Goal: Task Accomplishment & Management: Use online tool/utility

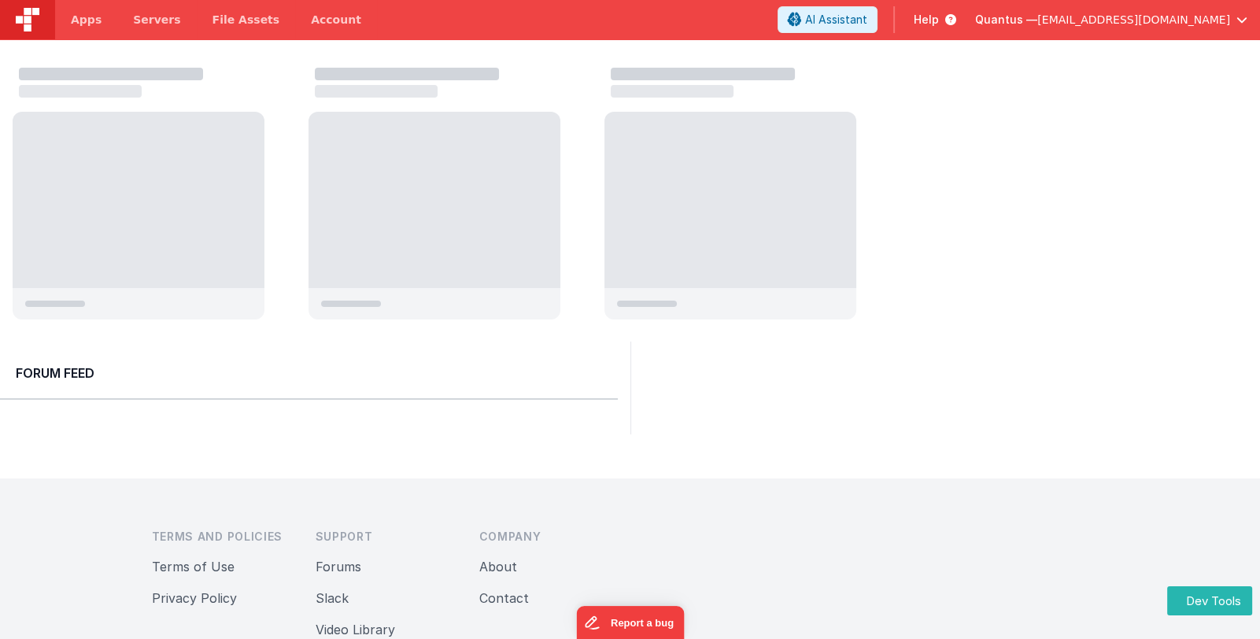
click at [1213, 22] on span "[EMAIL_ADDRESS][DOMAIN_NAME]" at bounding box center [1133, 20] width 193 height 16
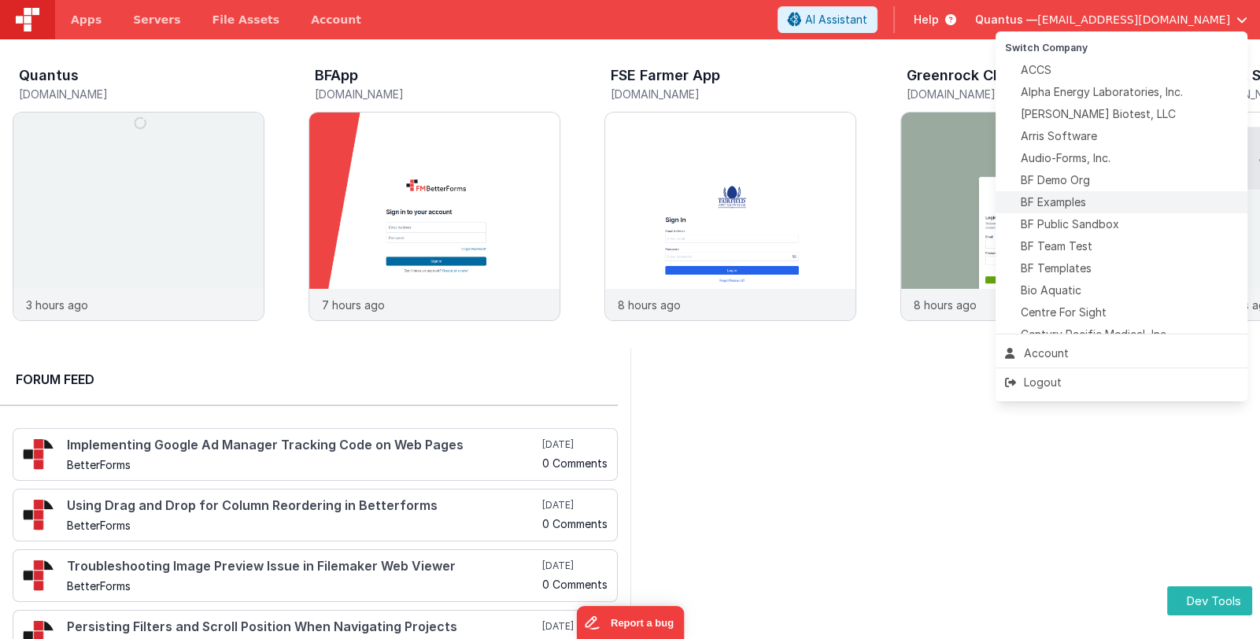
click at [1157, 195] on div "BF Examples" at bounding box center [1121, 202] width 233 height 16
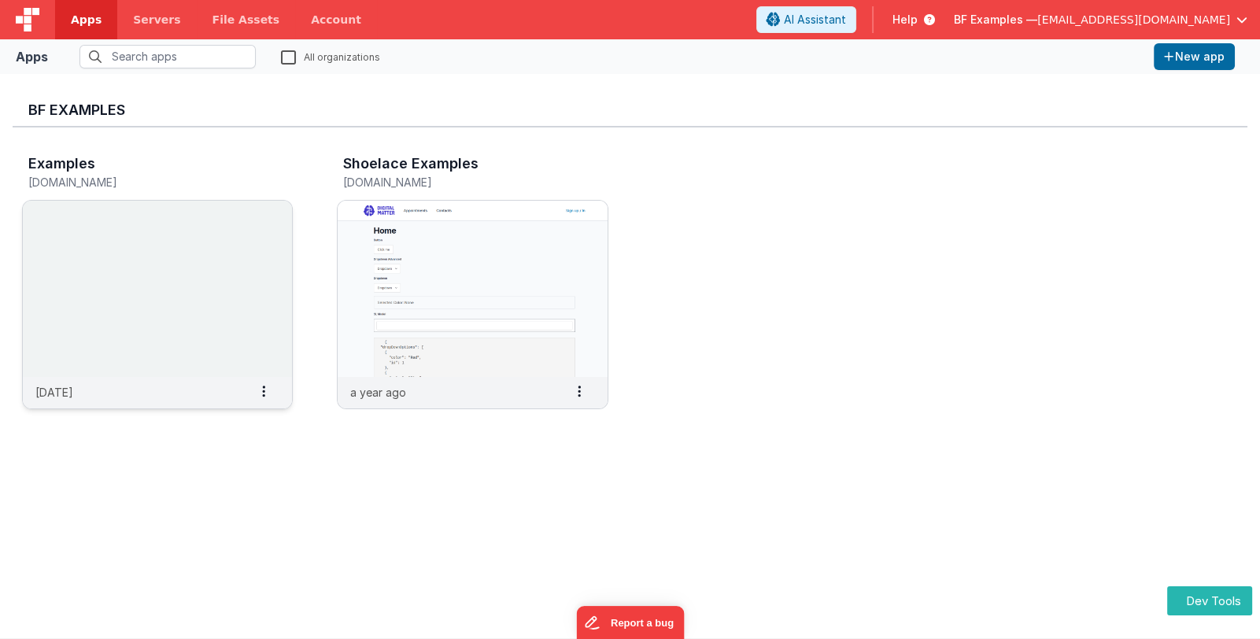
click at [164, 270] on img at bounding box center [157, 289] width 269 height 176
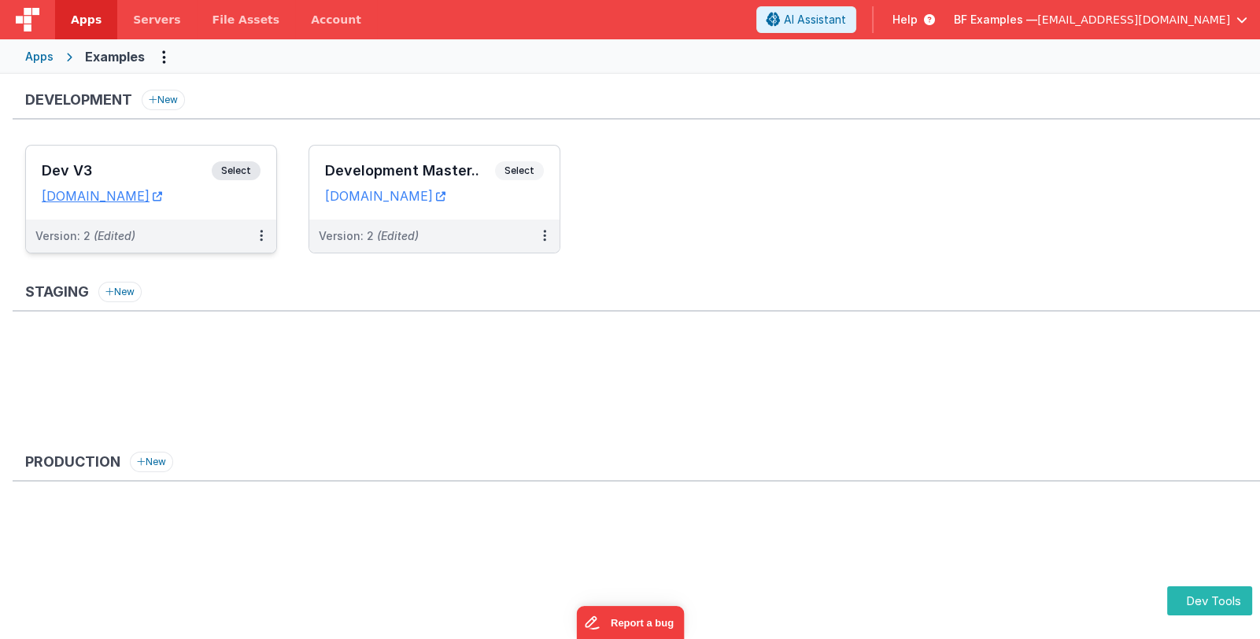
click at [157, 167] on h3 "Dev V3" at bounding box center [127, 171] width 170 height 16
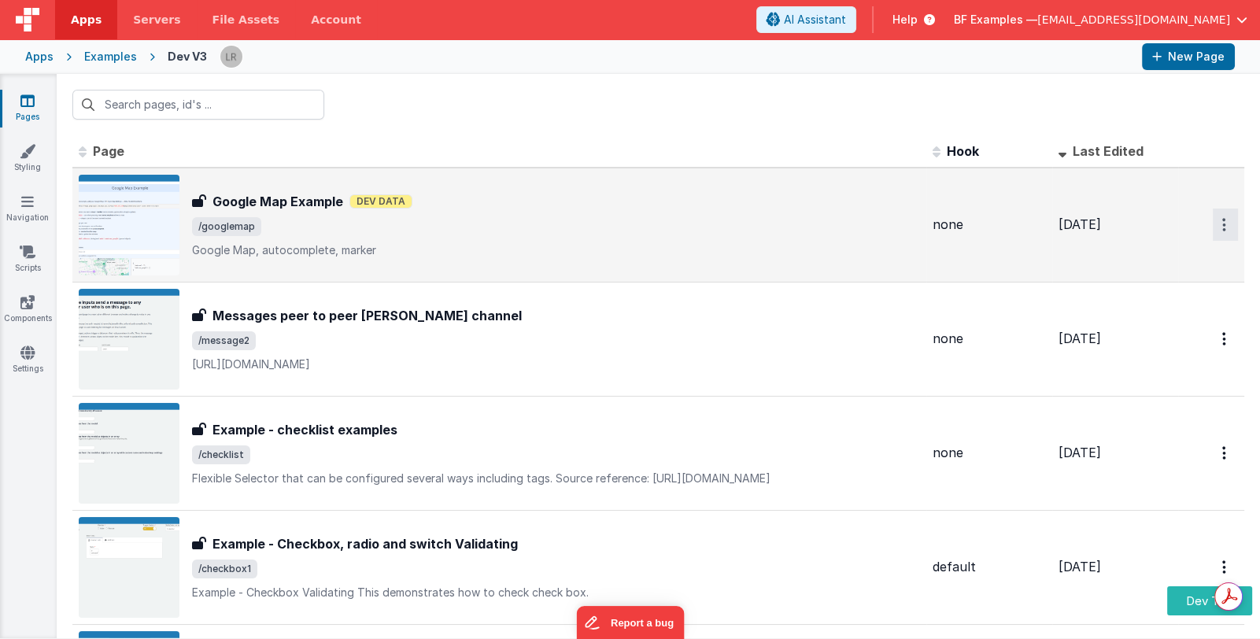
click at [1214, 227] on button "Options" at bounding box center [1225, 225] width 25 height 32
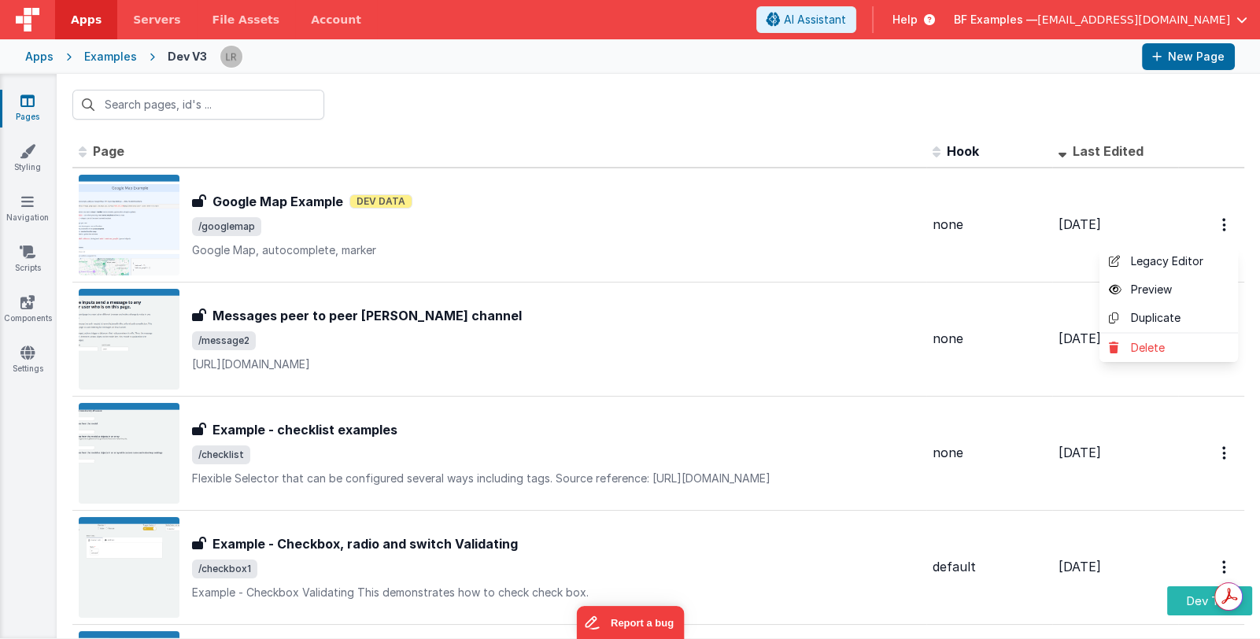
click at [1169, 286] on link "Preview" at bounding box center [1168, 289] width 138 height 28
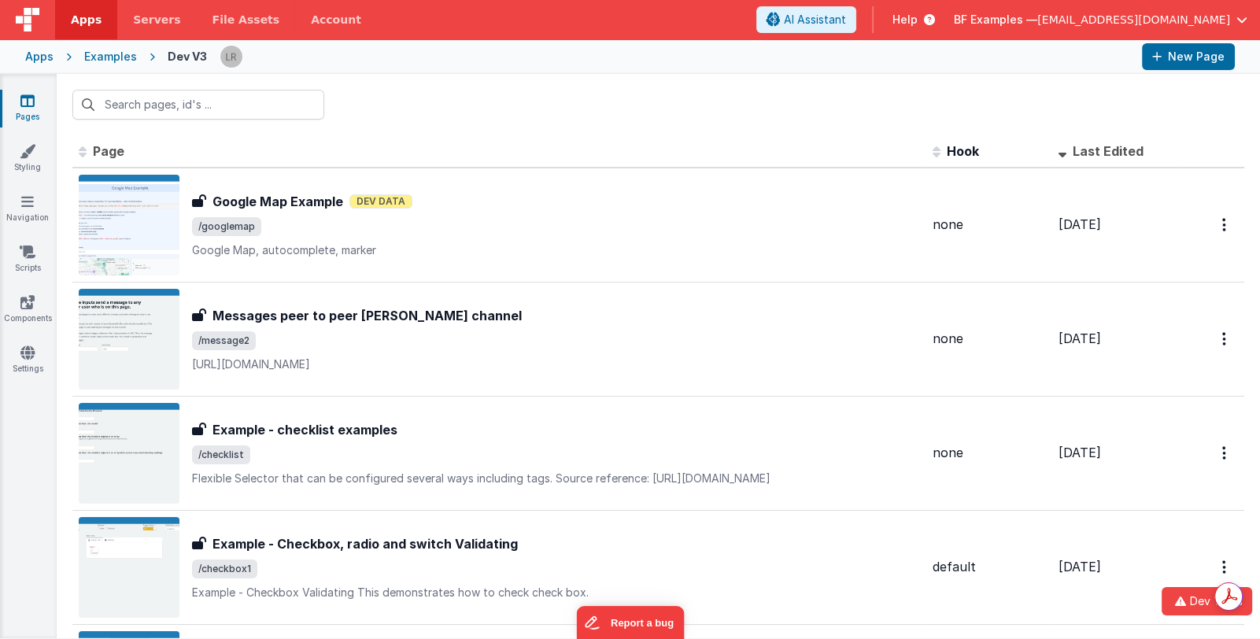
click at [1058, 28] on div "BF Examples — [EMAIL_ADDRESS][DOMAIN_NAME]" at bounding box center [1100, 19] width 293 height 27
click at [1037, 22] on span "BF Examples —" at bounding box center [995, 20] width 83 height 16
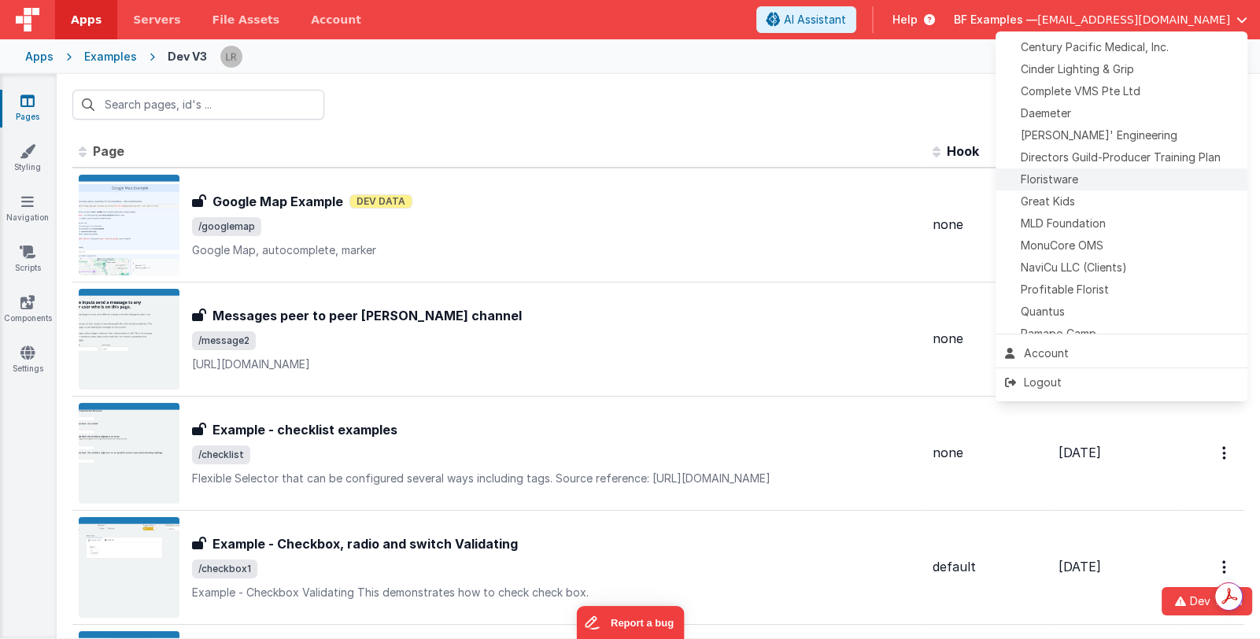
scroll to position [391, 0]
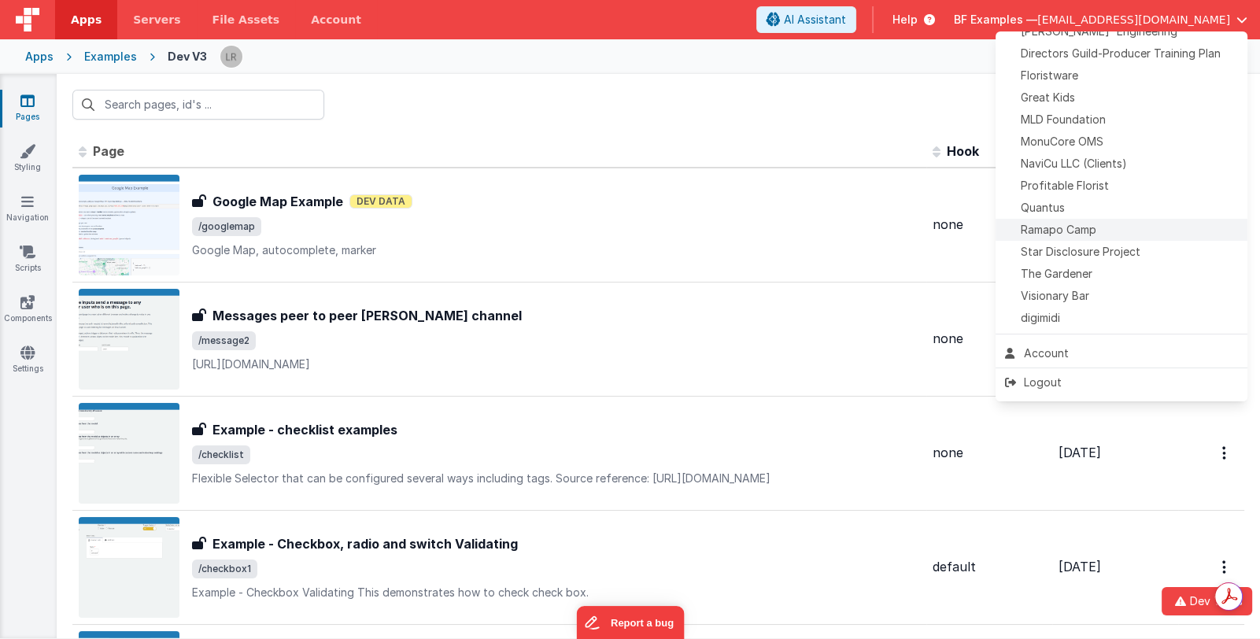
click at [1099, 233] on div "Ramapo Camp" at bounding box center [1121, 230] width 233 height 16
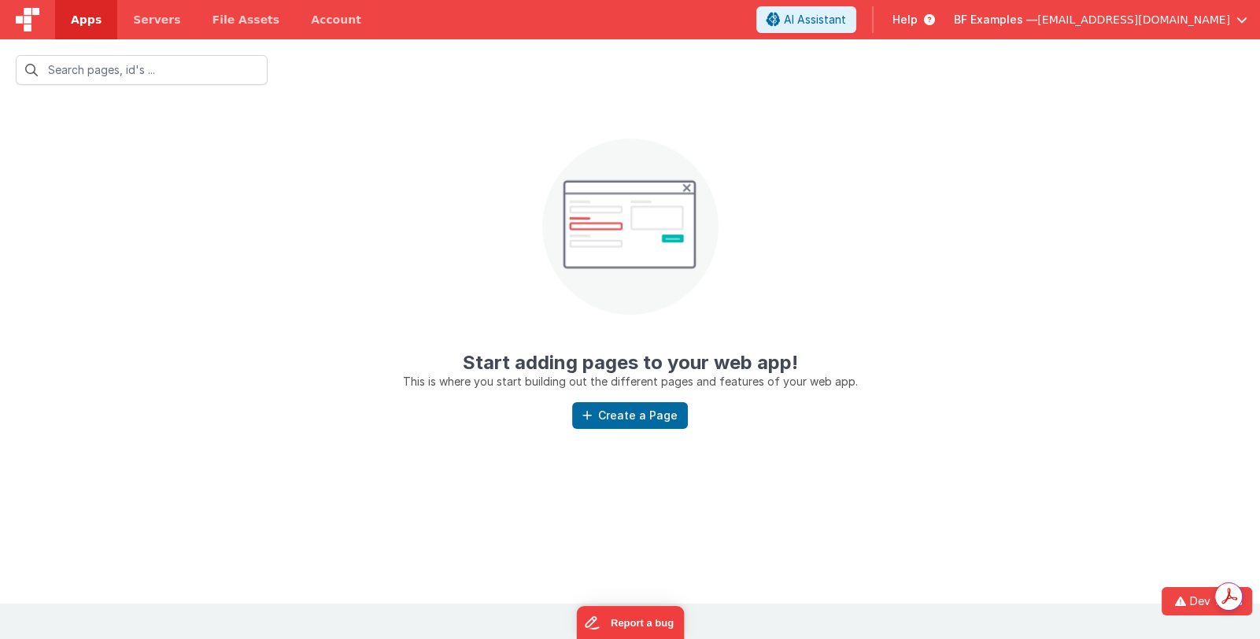
click at [82, 22] on span "Apps" at bounding box center [86, 20] width 31 height 16
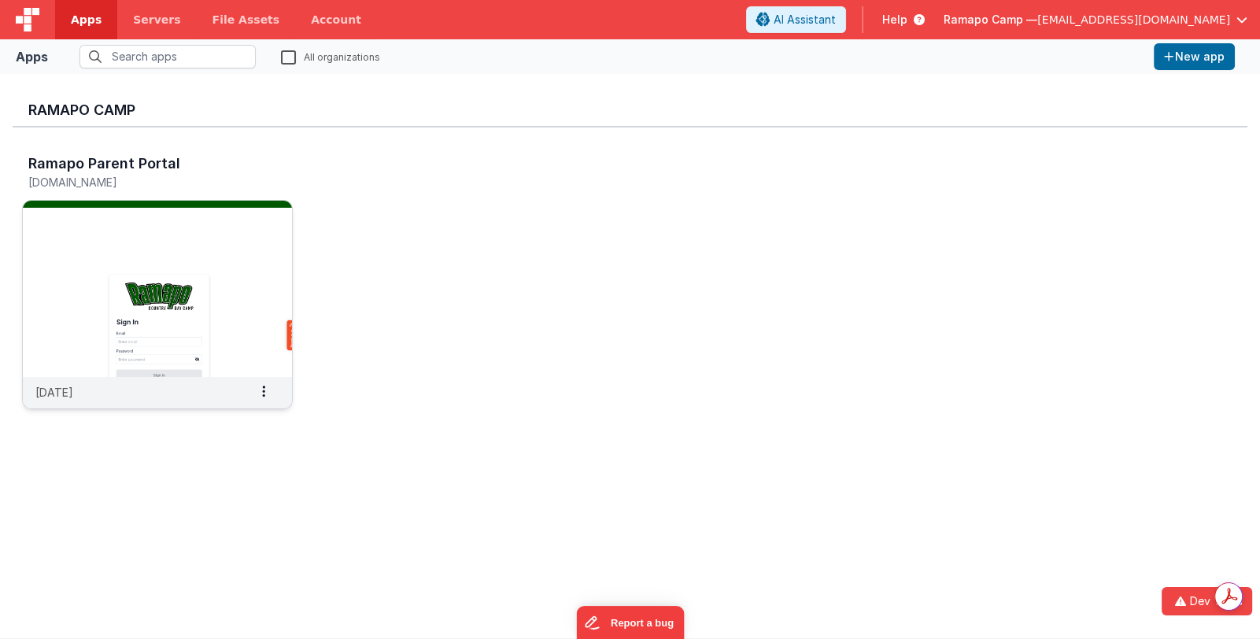
click at [188, 235] on img at bounding box center [157, 289] width 269 height 176
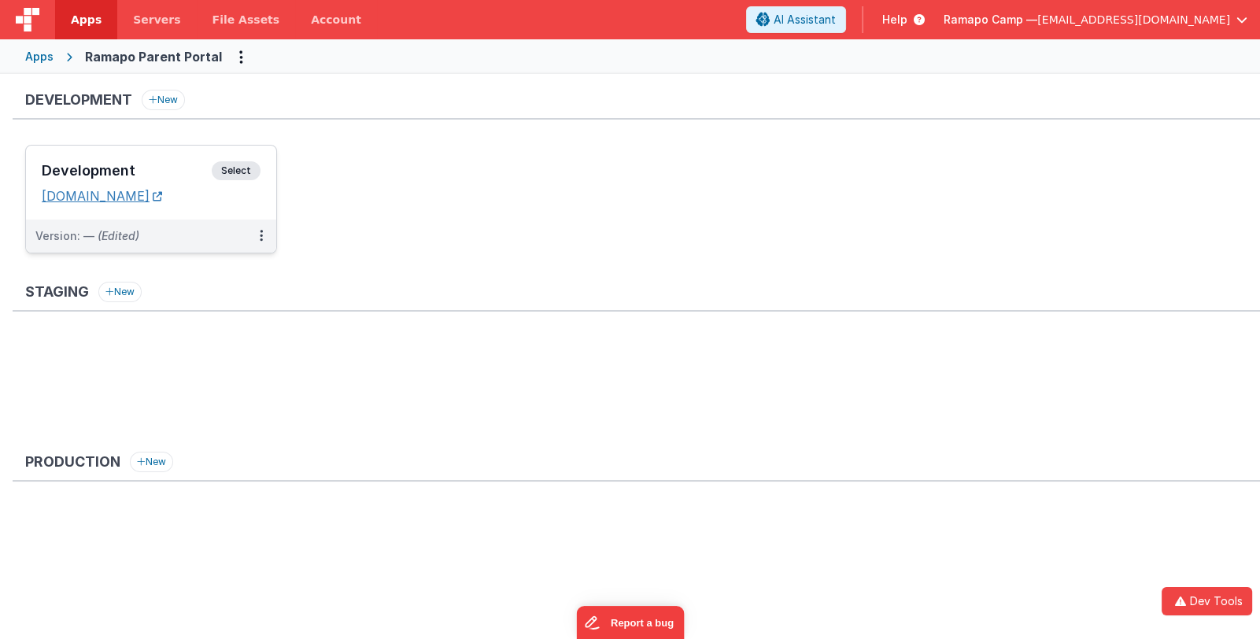
click at [161, 195] on link "[DOMAIN_NAME]" at bounding box center [102, 196] width 120 height 16
click at [1028, 18] on span "Ramapo Camp —" at bounding box center [990, 20] width 94 height 16
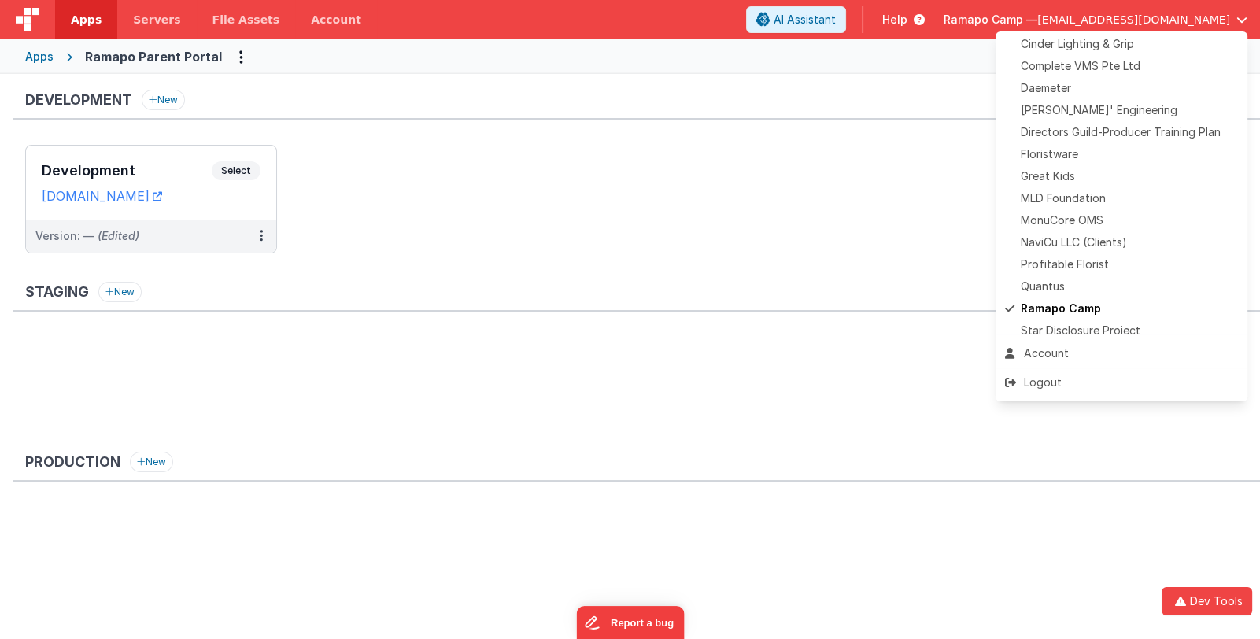
scroll to position [314, 0]
click at [1103, 90] on div "Daemeter" at bounding box center [1121, 87] width 233 height 16
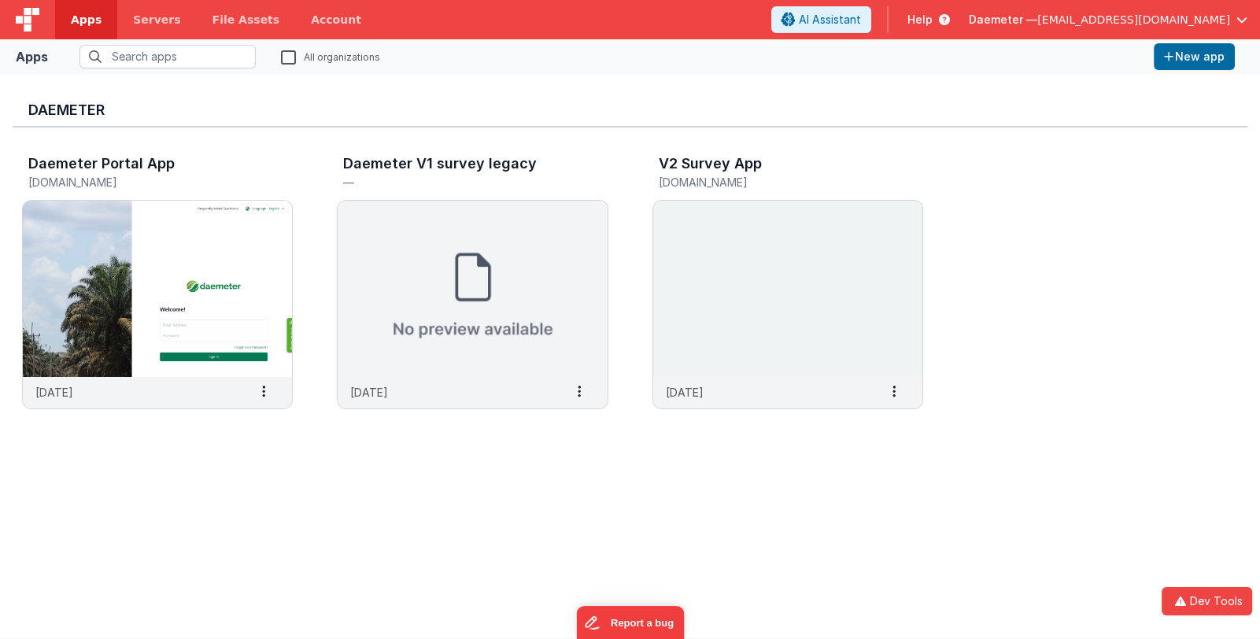
click at [173, 506] on div "Daemeter Daemeter Portal App [DOMAIN_NAME] [DATE] Settings Copy API Key Merge A…" at bounding box center [630, 356] width 1235 height 539
click at [689, 266] on img at bounding box center [787, 289] width 269 height 176
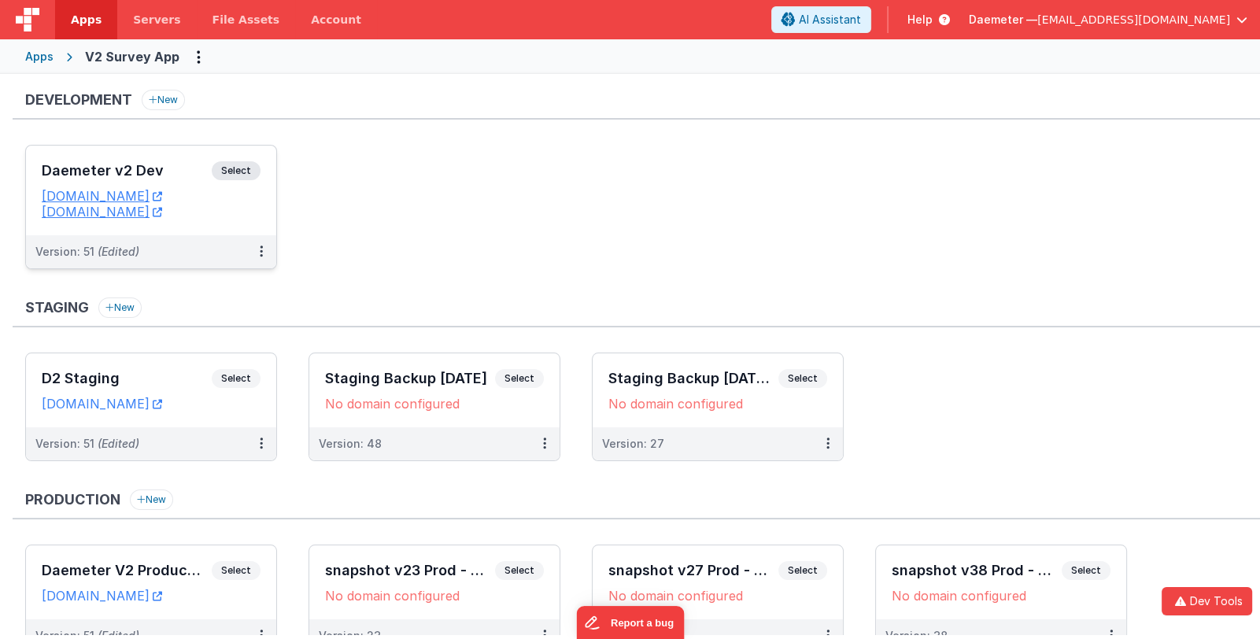
click at [142, 177] on div "Daemeter v2 Dev Select" at bounding box center [151, 174] width 219 height 27
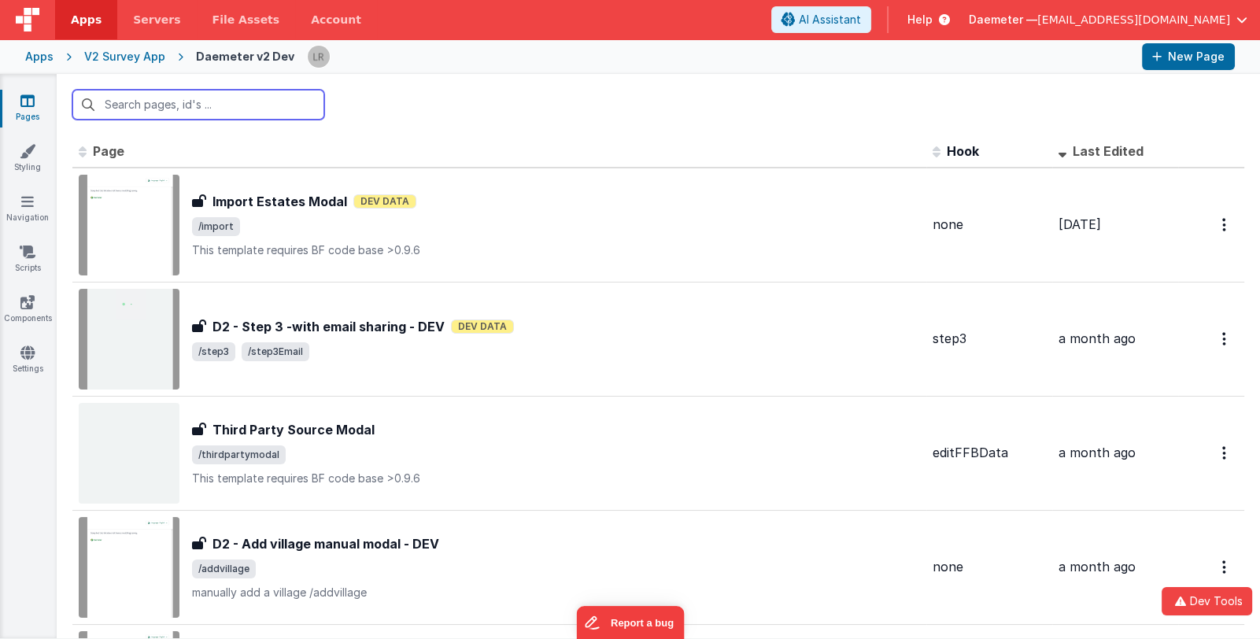
click at [159, 102] on input "text" at bounding box center [198, 105] width 252 height 30
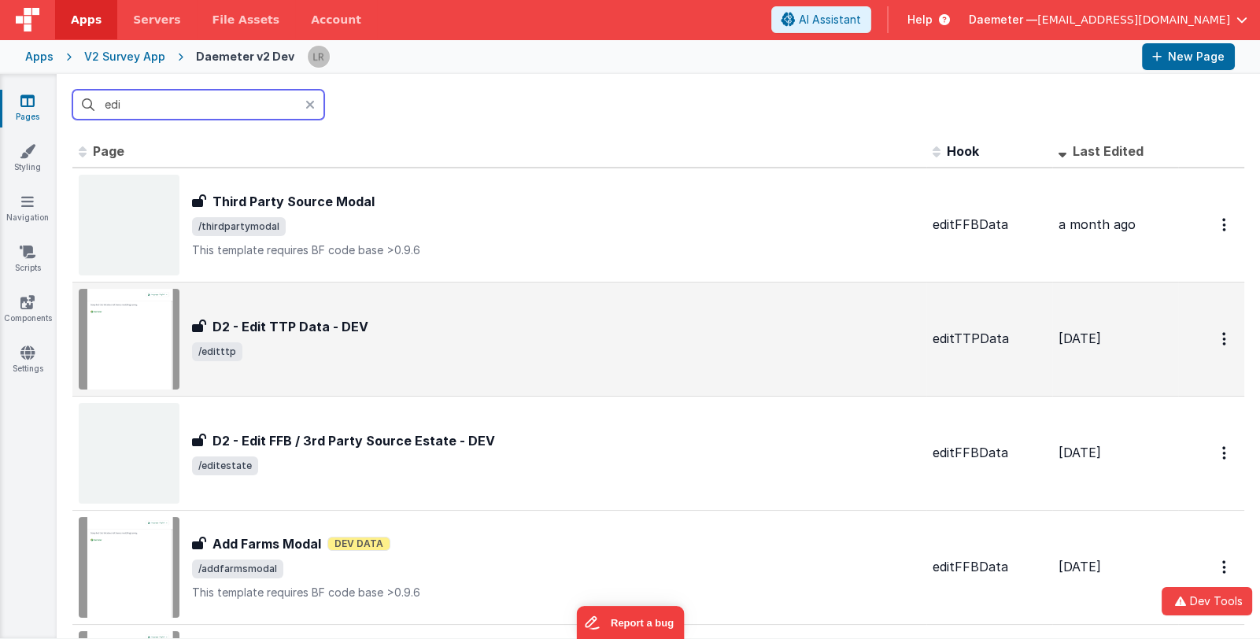
type input "edi"
click at [397, 333] on div "D2 - Edit TTP Data - DEV" at bounding box center [556, 326] width 728 height 19
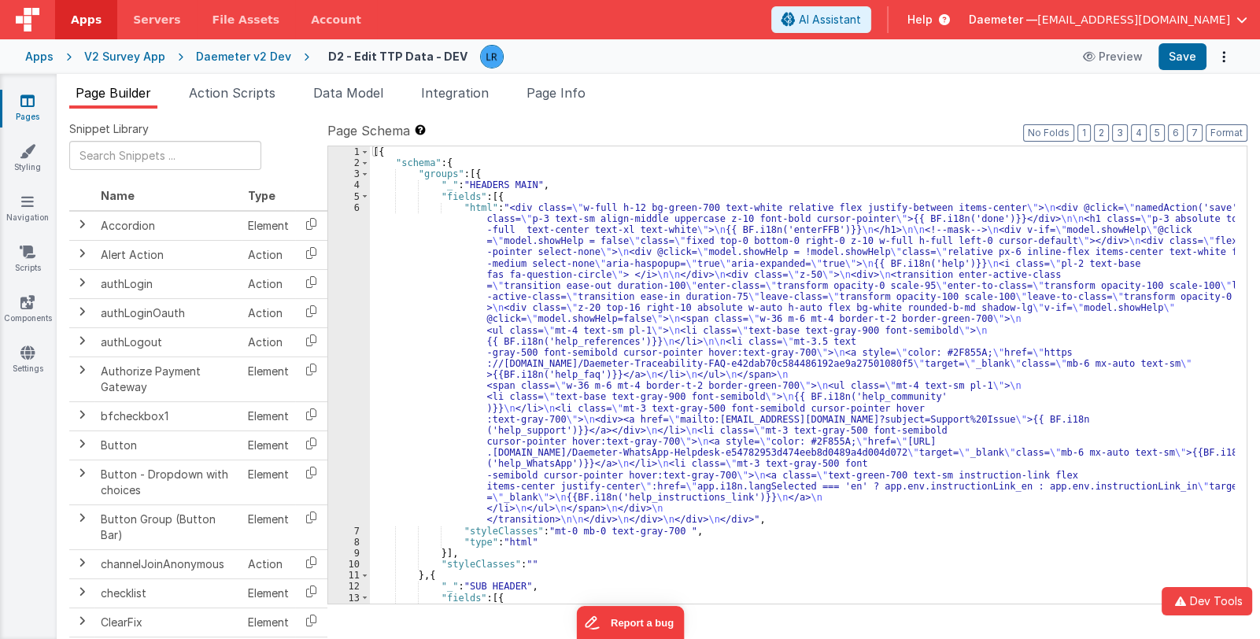
click at [572, 380] on div "[{ "schema" : { "groups" : [{ "_" : "HEADERS MAIN" , "fields" : [{ "html" : "<d…" at bounding box center [802, 386] width 865 height 480
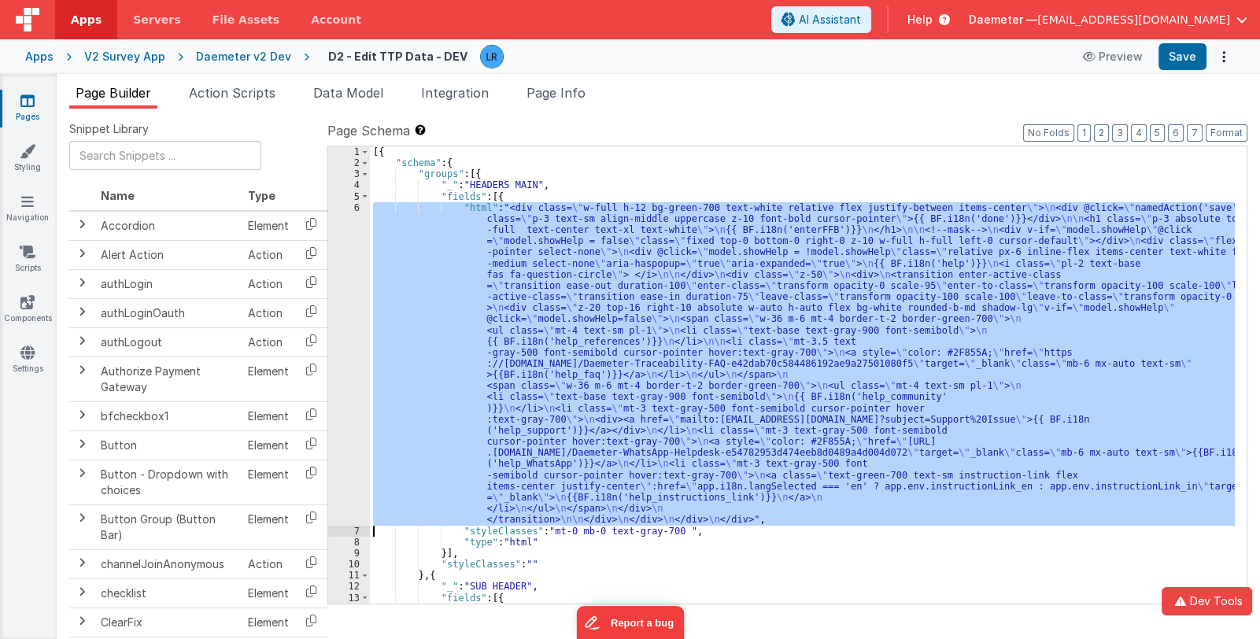
click at [344, 380] on div "6" at bounding box center [349, 363] width 42 height 323
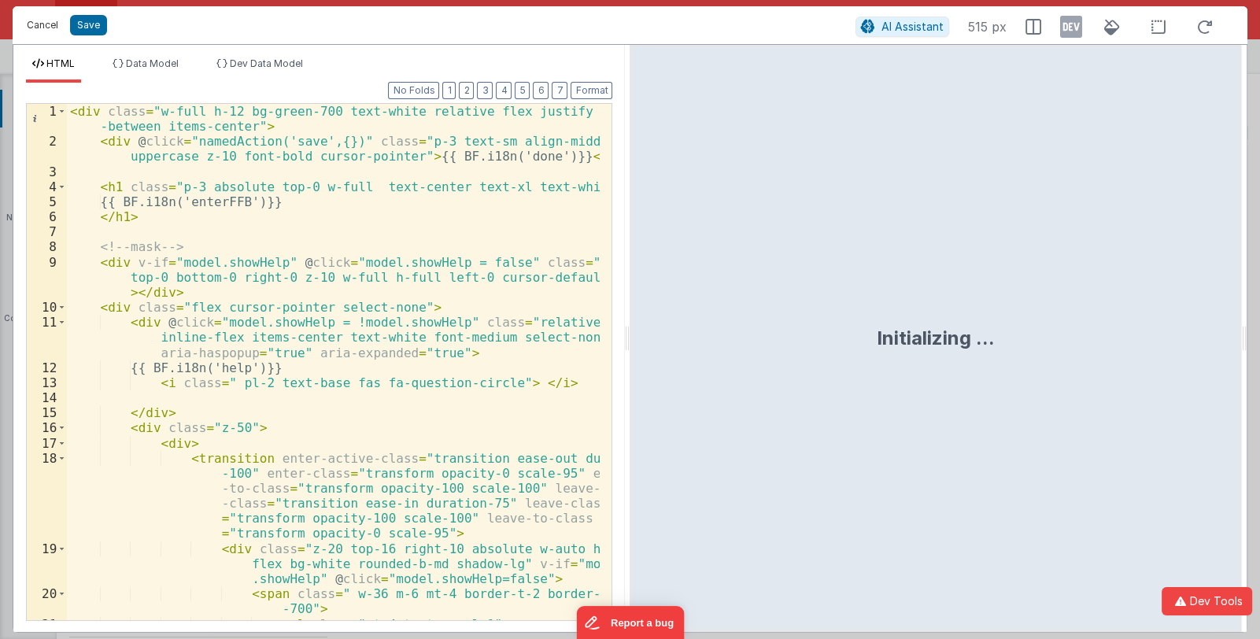
click at [32, 20] on button "Cancel" at bounding box center [42, 25] width 47 height 22
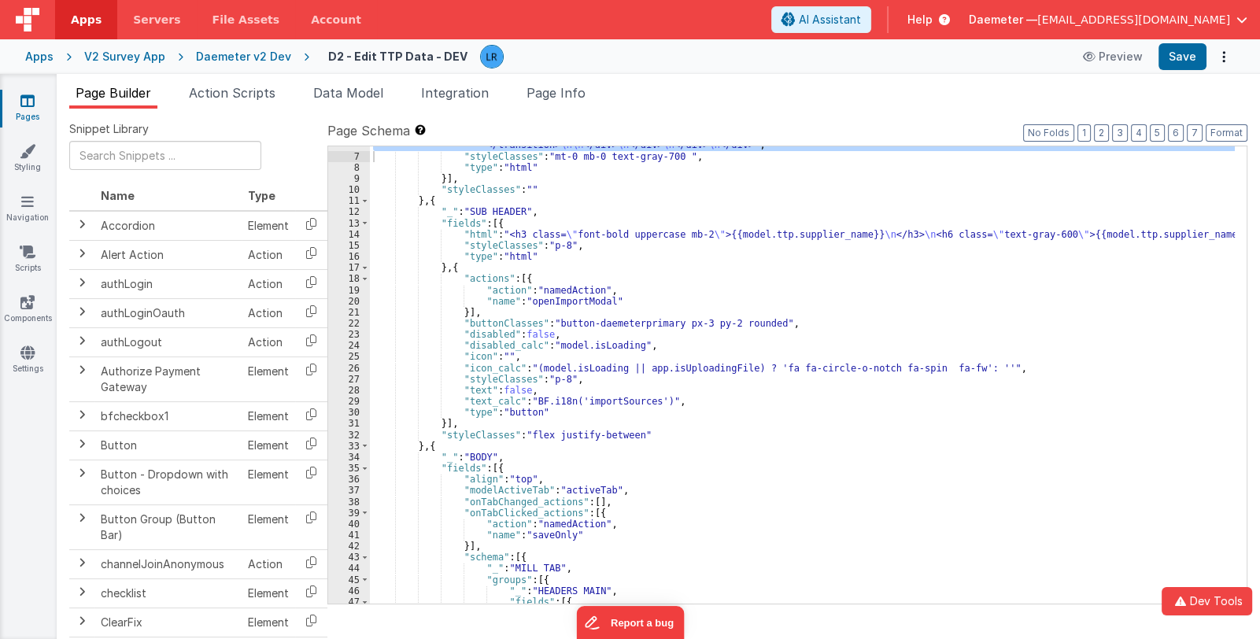
scroll to position [515, 0]
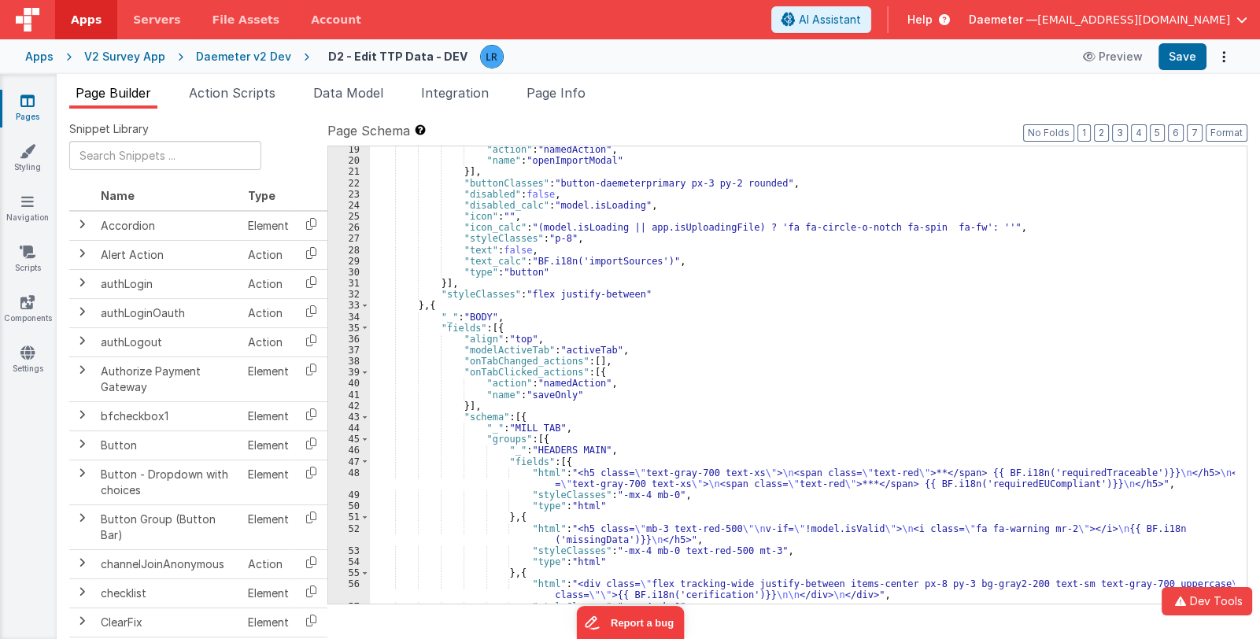
click at [653, 436] on div ""action" : "namedAction" , "name" : "openImportModal" }] , "buttonClasses" : "b…" at bounding box center [802, 384] width 865 height 480
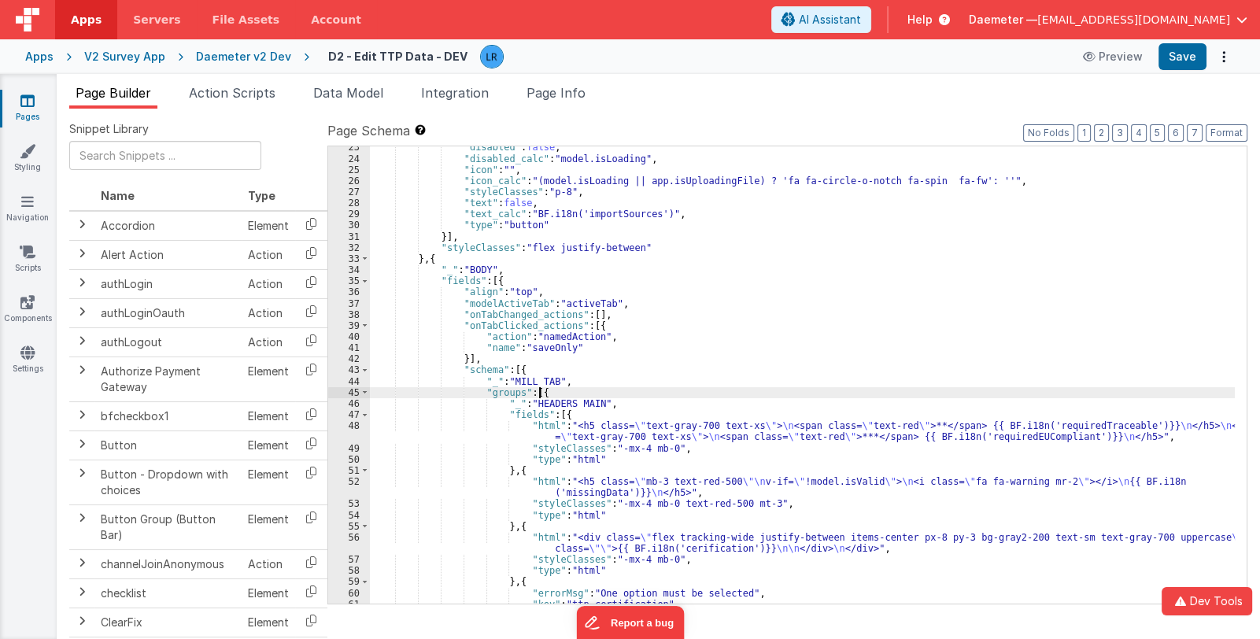
scroll to position [608, 0]
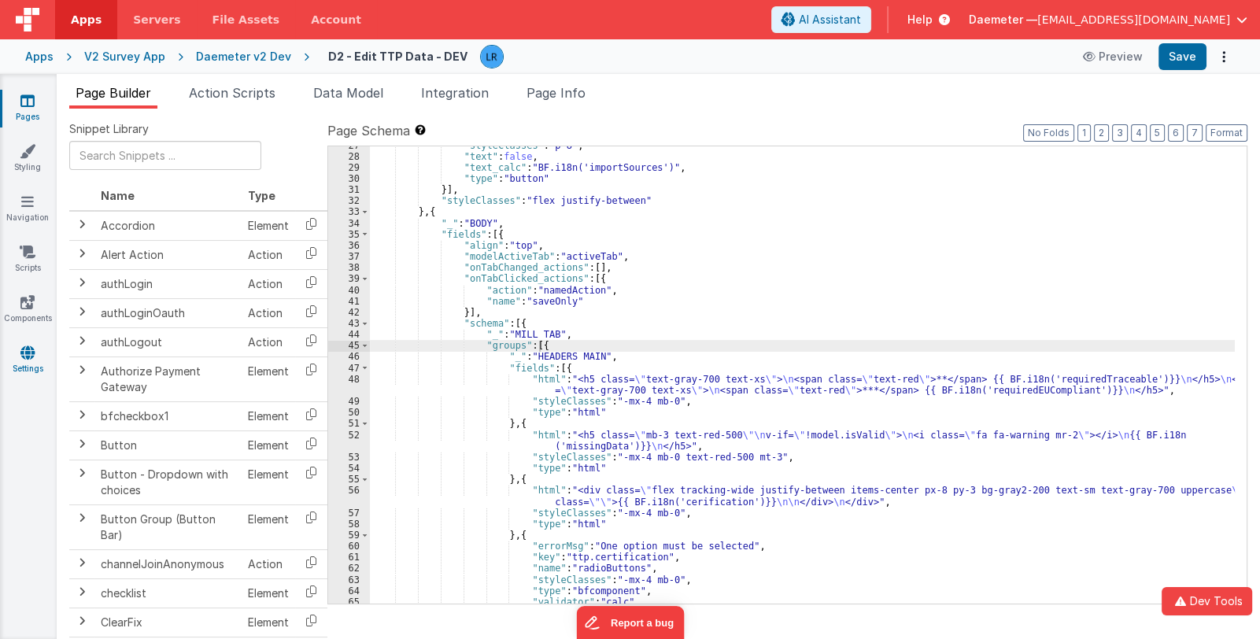
click at [31, 358] on icon at bounding box center [27, 353] width 14 height 16
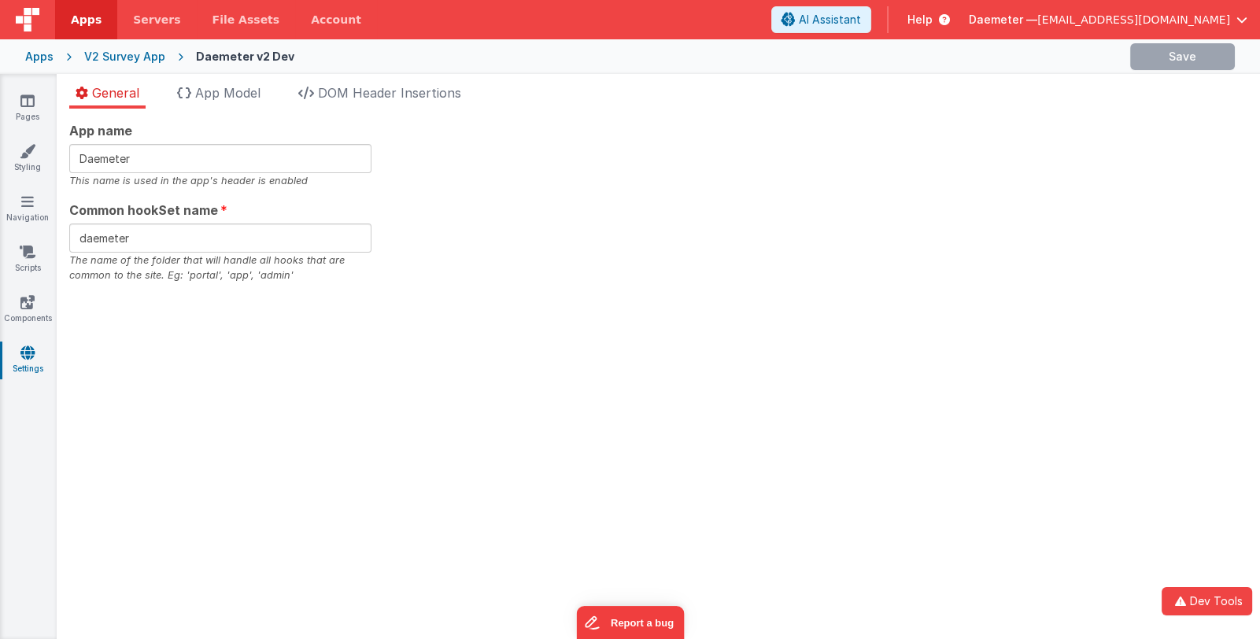
drag, startPoint x: 209, startPoint y: 94, endPoint x: 339, endPoint y: 238, distance: 193.3
click at [210, 94] on span "App Model" at bounding box center [227, 93] width 65 height 16
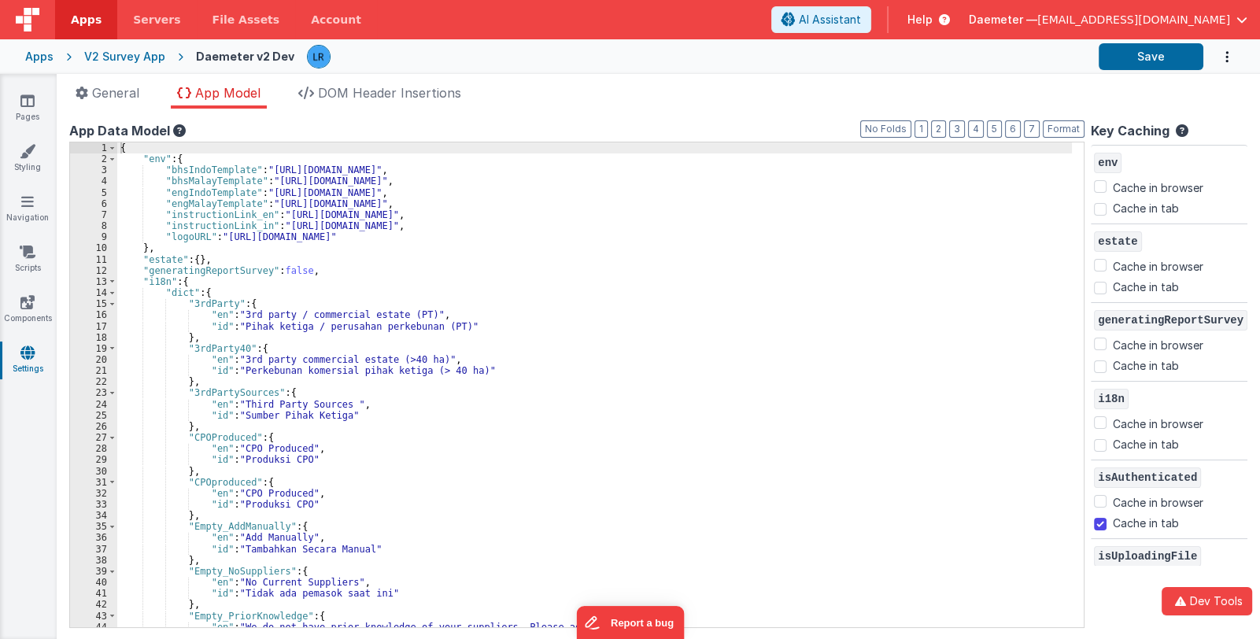
click at [356, 292] on div "1 2 3 4 5 6 7 8 9 10 11 12 13 14 15 16 17 18 19 20 21 22 23 24 25 26 27 28 29 3…" at bounding box center [576, 385] width 1015 height 486
click at [579, 266] on div "{ "env" : { "bhsIndoTemplate" : "[URL][DOMAIN_NAME]" , "bhsMalayTemplate" : "[U…" at bounding box center [594, 396] width 955 height 508
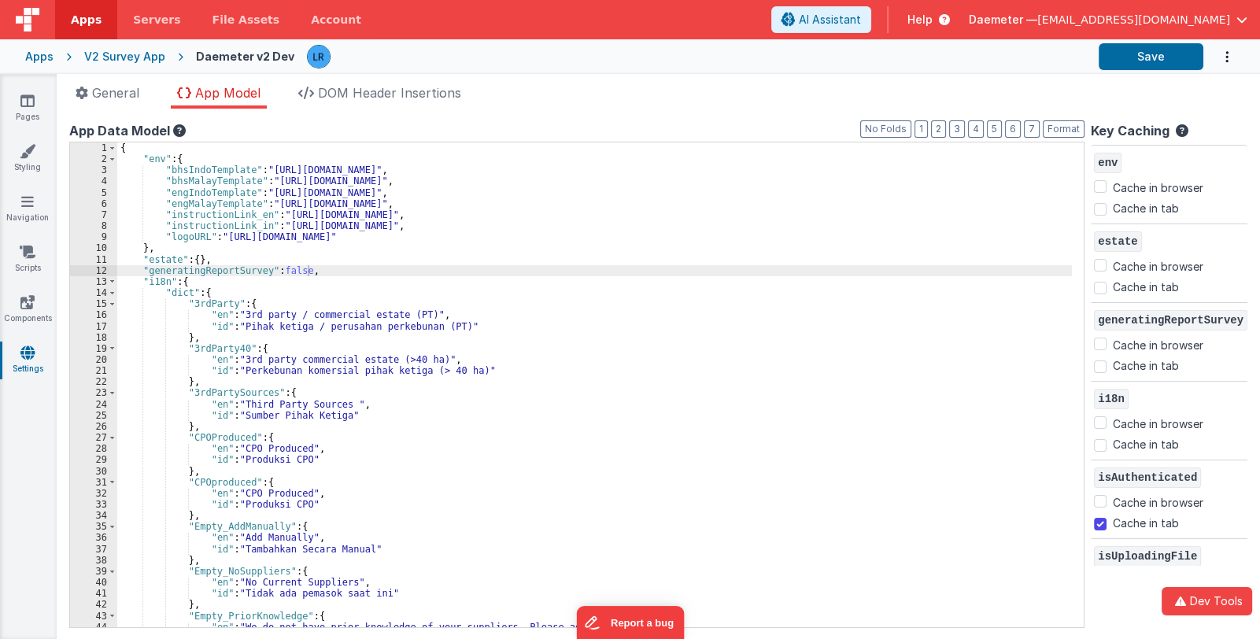
click at [854, 356] on div "{ "env" : { "bhsIndoTemplate" : "[URL][DOMAIN_NAME]" , "bhsMalayTemplate" : "[U…" at bounding box center [594, 396] width 955 height 508
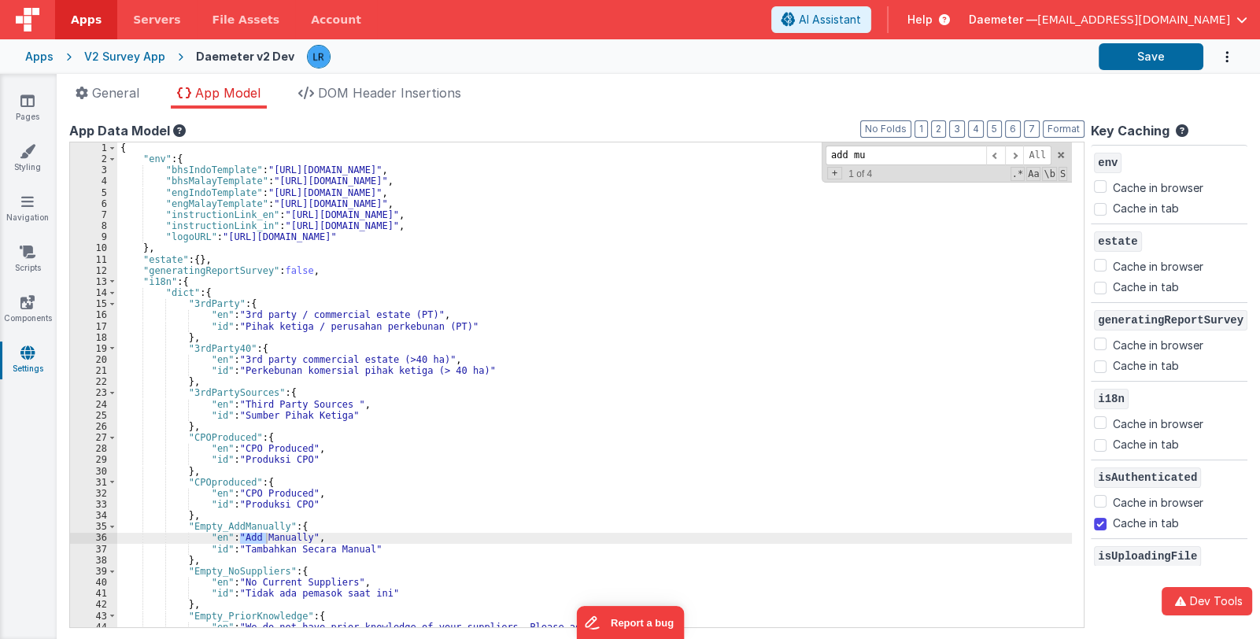
scroll to position [8207, 0]
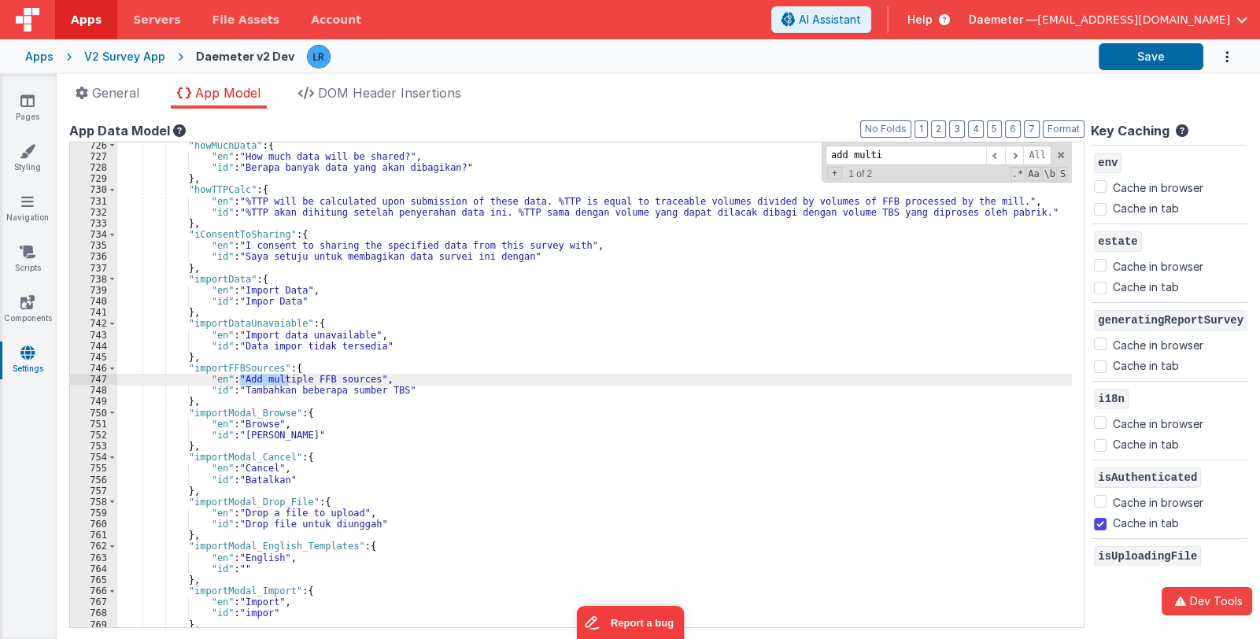
type input "add multi"
drag, startPoint x: 188, startPoint y: 368, endPoint x: 272, endPoint y: 371, distance: 84.2
click at [272, 371] on div ""howMuchData" : { "en" : "How much data will be shared?" , "id" : "Berapa banya…" at bounding box center [594, 394] width 955 height 508
click at [16, 101] on link "Pages" at bounding box center [27, 108] width 57 height 31
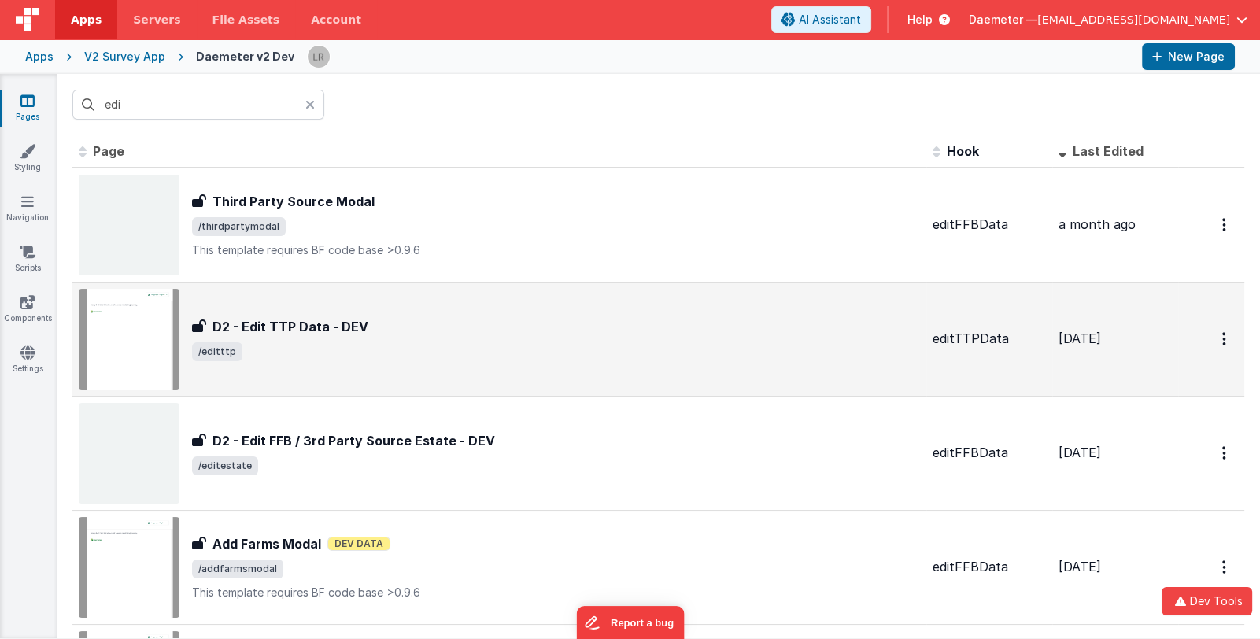
click at [322, 344] on span "/editttp" at bounding box center [556, 351] width 728 height 19
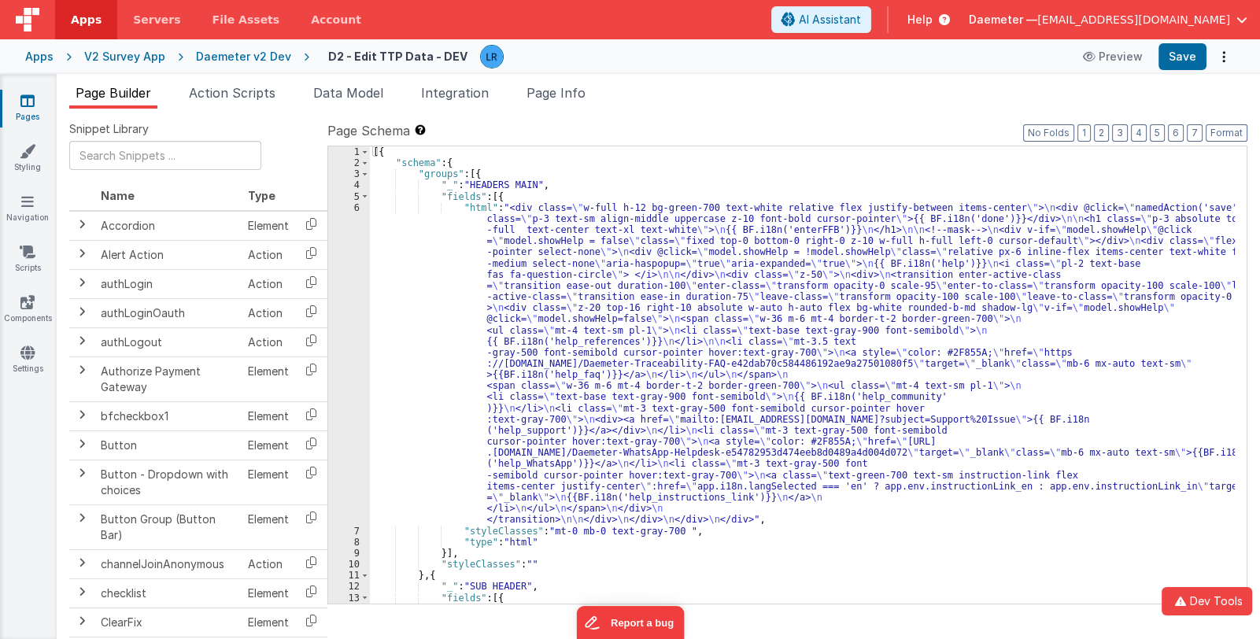
click at [729, 388] on div "[{ "schema" : { "groups" : [{ "_" : "HEADERS MAIN" , "fields" : [{ "html" : "<d…" at bounding box center [802, 386] width 865 height 480
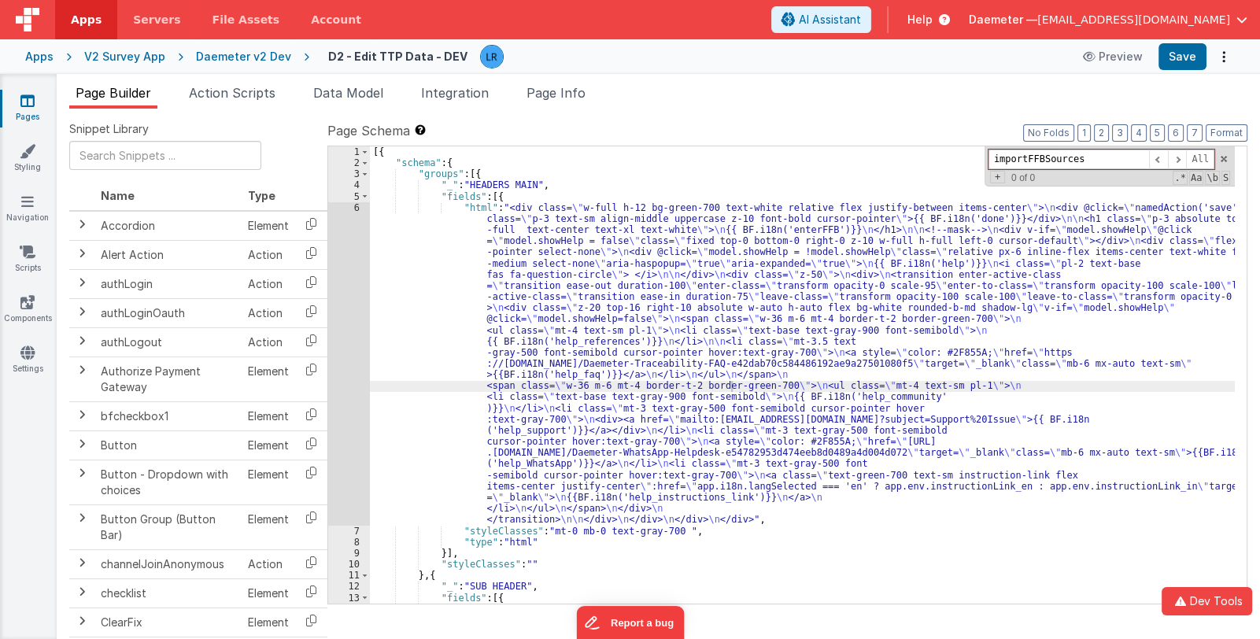
type input "importFFBSources"
click at [659, 435] on div "[{ "schema" : { "groups" : [{ "_" : "HEADERS MAIN" , "fields" : [{ "html" : "<d…" at bounding box center [802, 386] width 865 height 480
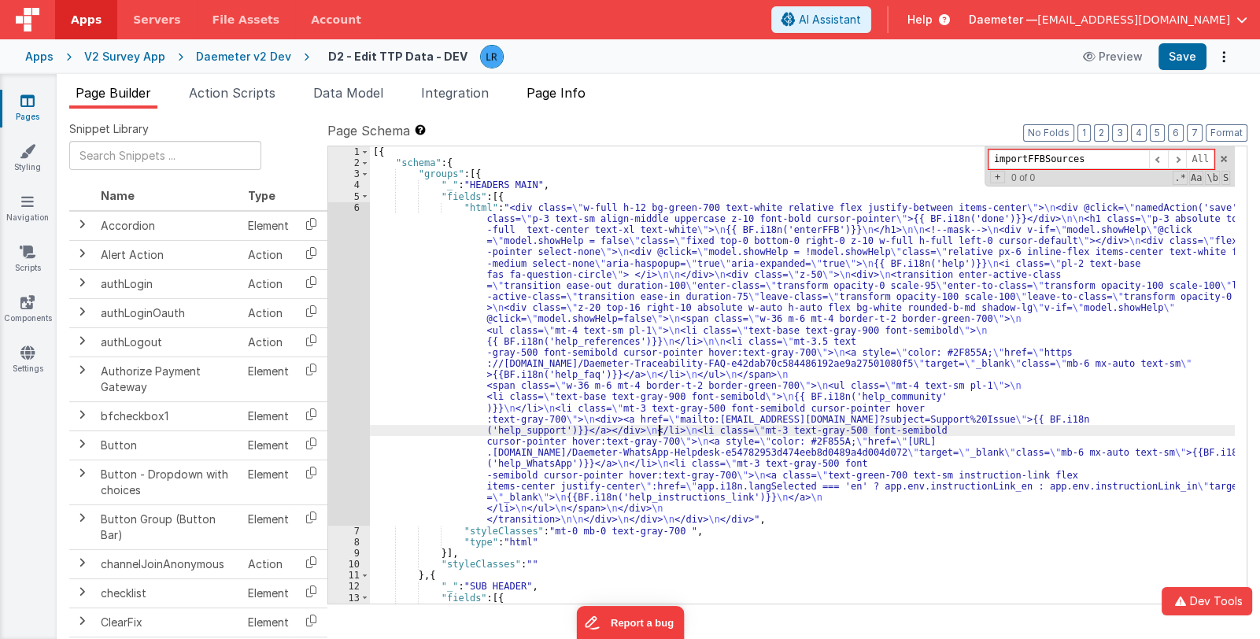
click at [574, 88] on span "Page Info" at bounding box center [555, 93] width 59 height 16
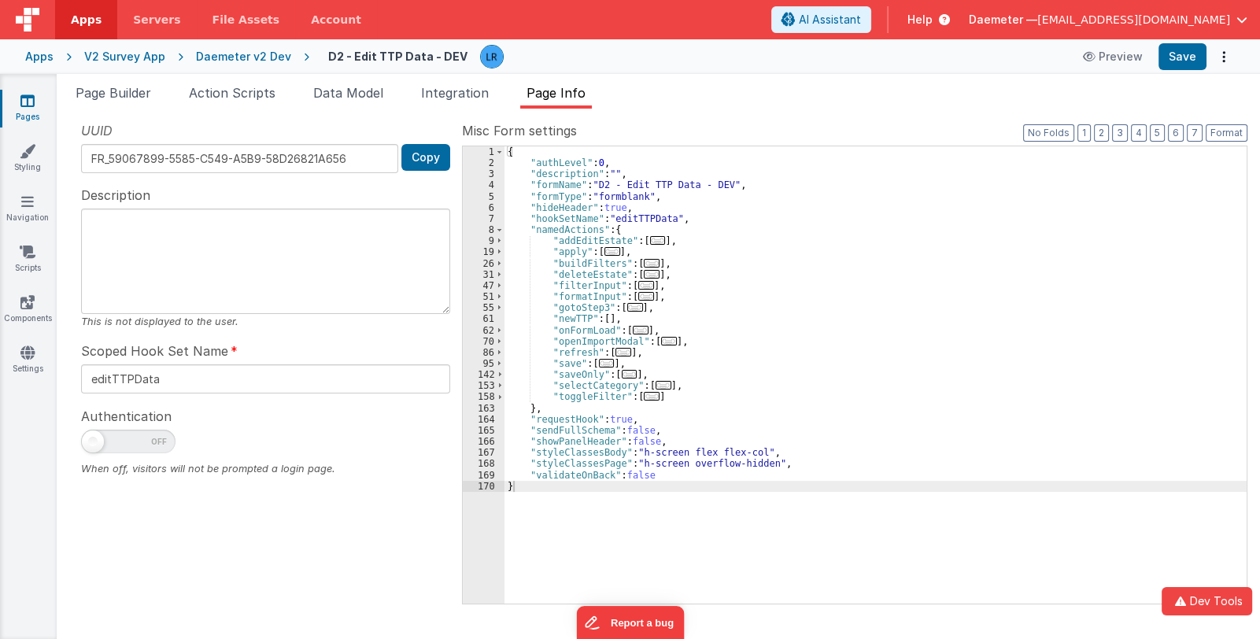
click at [685, 268] on div "{ "authLevel" : 0 , "description" : "" , "formName" : "D2 - Edit TTP Data - DEV…" at bounding box center [875, 386] width 742 height 480
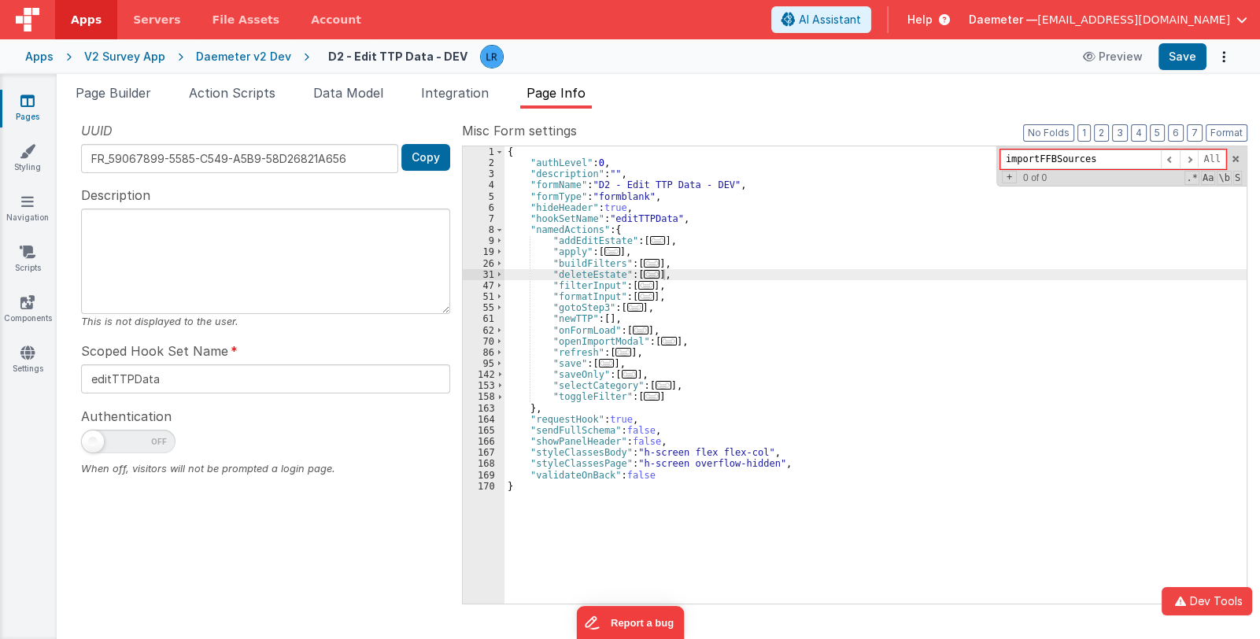
type input "importFFBSources"
click at [24, 108] on icon at bounding box center [27, 101] width 14 height 16
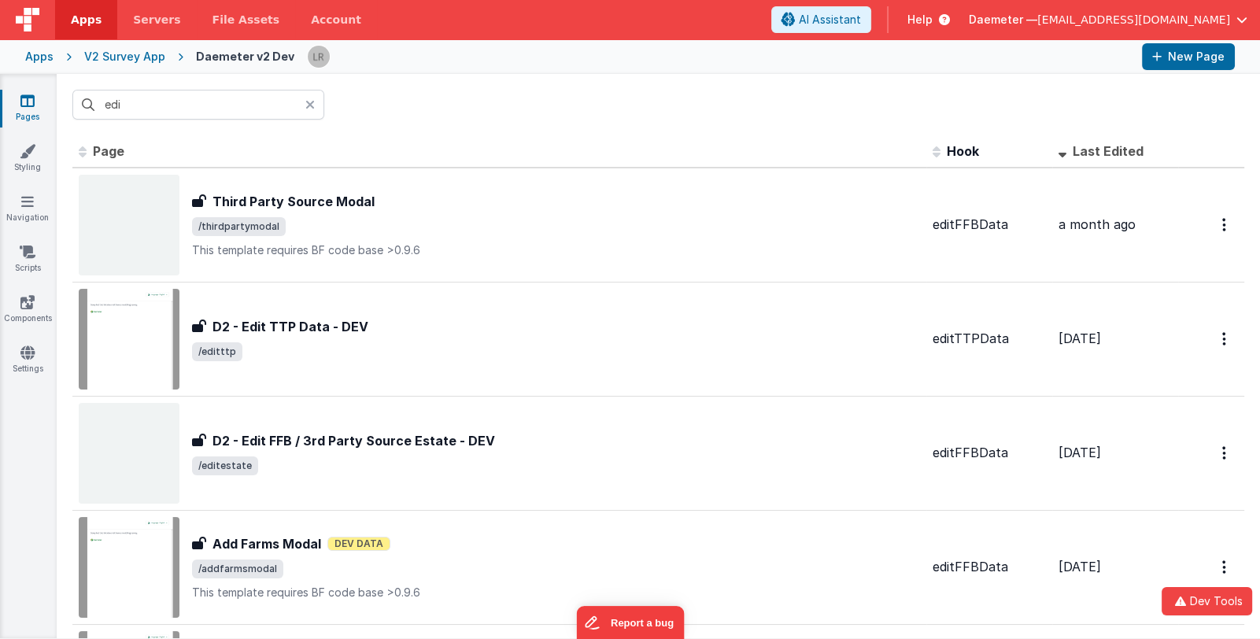
click at [311, 101] on icon at bounding box center [309, 104] width 9 height 13
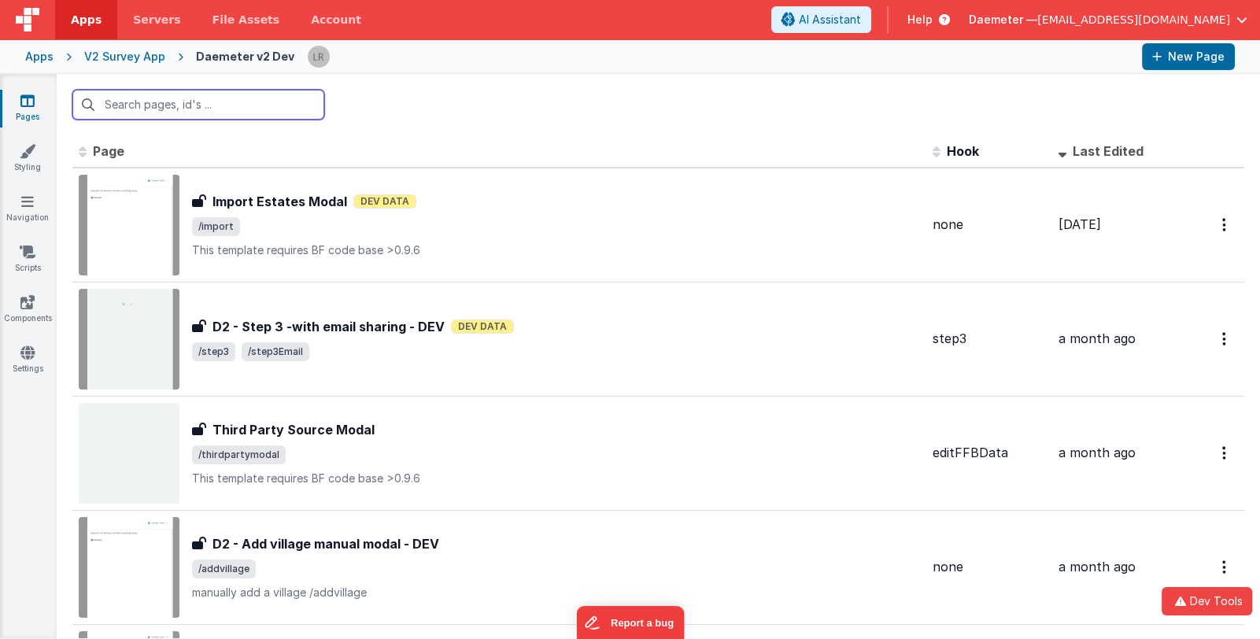
click at [214, 108] on input "text" at bounding box center [198, 105] width 252 height 30
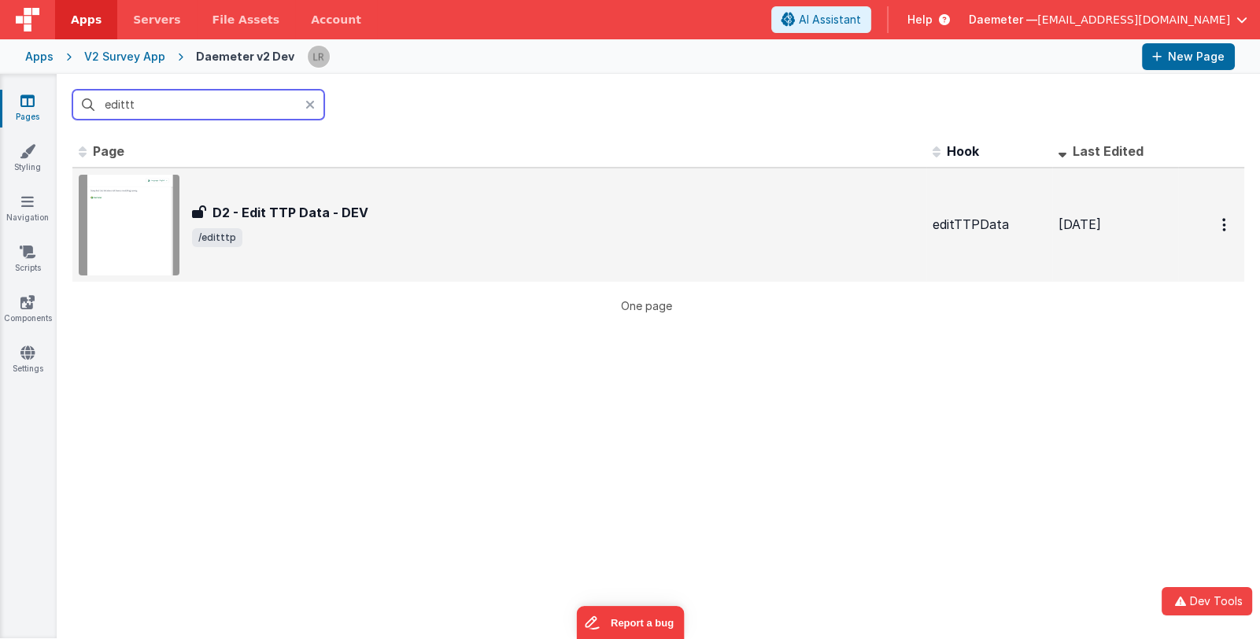
type input "edittt"
click at [474, 251] on div "D2 - Edit TTP Data - DEV D2 - Edit TTP Data - DEV /editttp" at bounding box center [499, 225] width 841 height 101
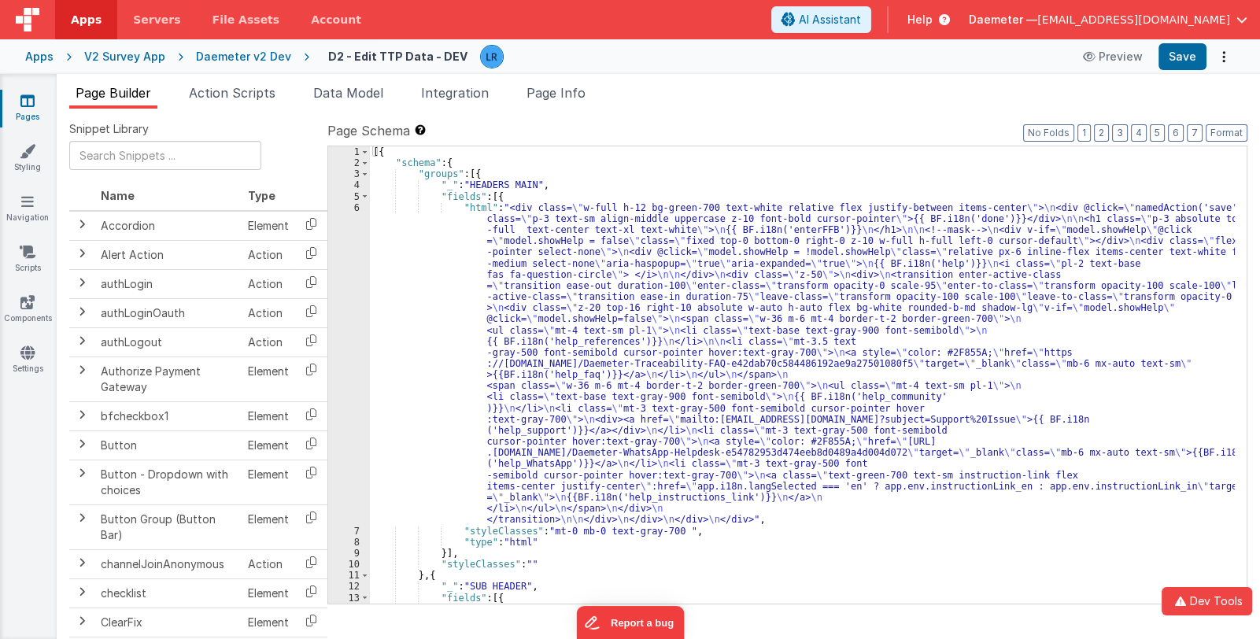
click at [677, 337] on div "[{ "schema" : { "groups" : [{ "_" : "HEADERS MAIN" , "fields" : [{ "html" : "<d…" at bounding box center [802, 386] width 865 height 480
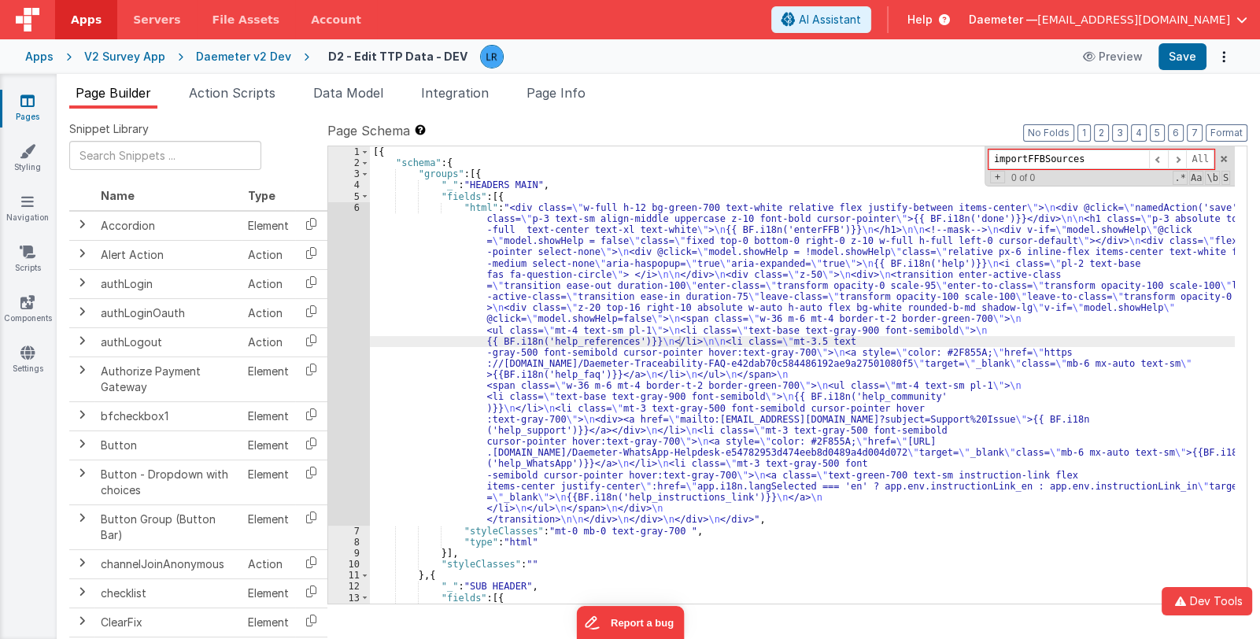
drag, startPoint x: 1025, startPoint y: 157, endPoint x: 1097, endPoint y: 154, distance: 71.7
click at [1097, 154] on input "importFFBSources" at bounding box center [1068, 159] width 161 height 20
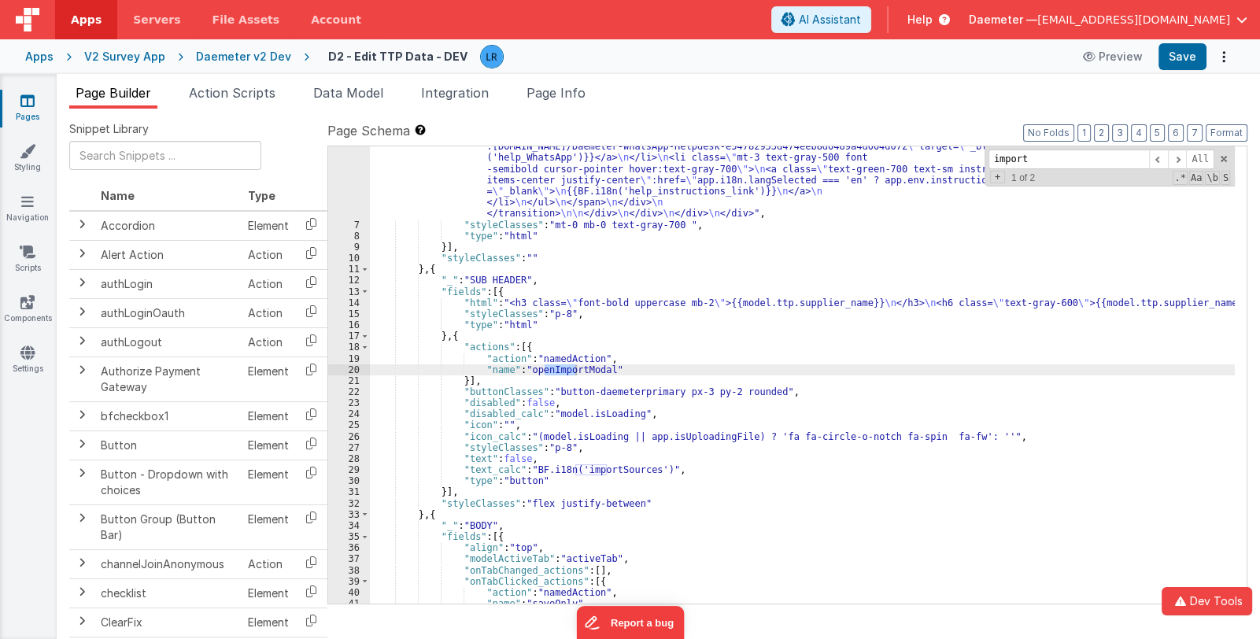
type input "import"
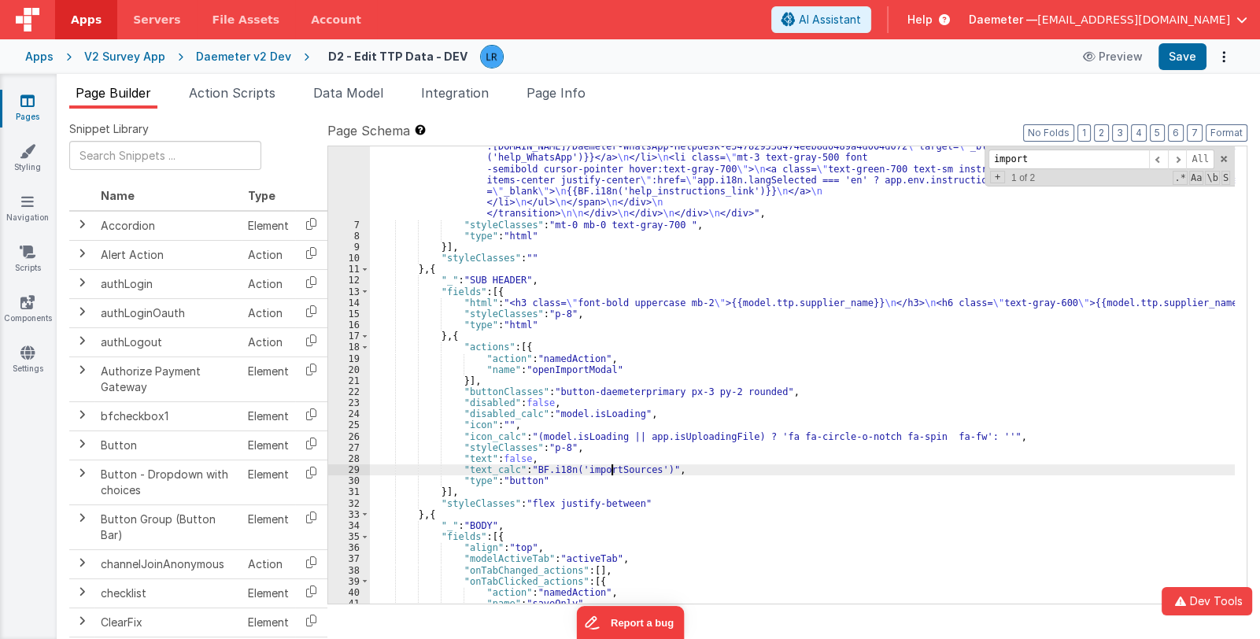
click at [614, 471] on div ""html" : "<div class= \" w-full h-12 bg-green-700 text-white relative flex just…" at bounding box center [802, 292] width 865 height 792
drag, startPoint x: 574, startPoint y: 469, endPoint x: 642, endPoint y: 464, distance: 67.8
click at [642, 464] on div ""html" : "<div class= \" w-full h-12 bg-green-700 text-white relative flex just…" at bounding box center [802, 292] width 865 height 792
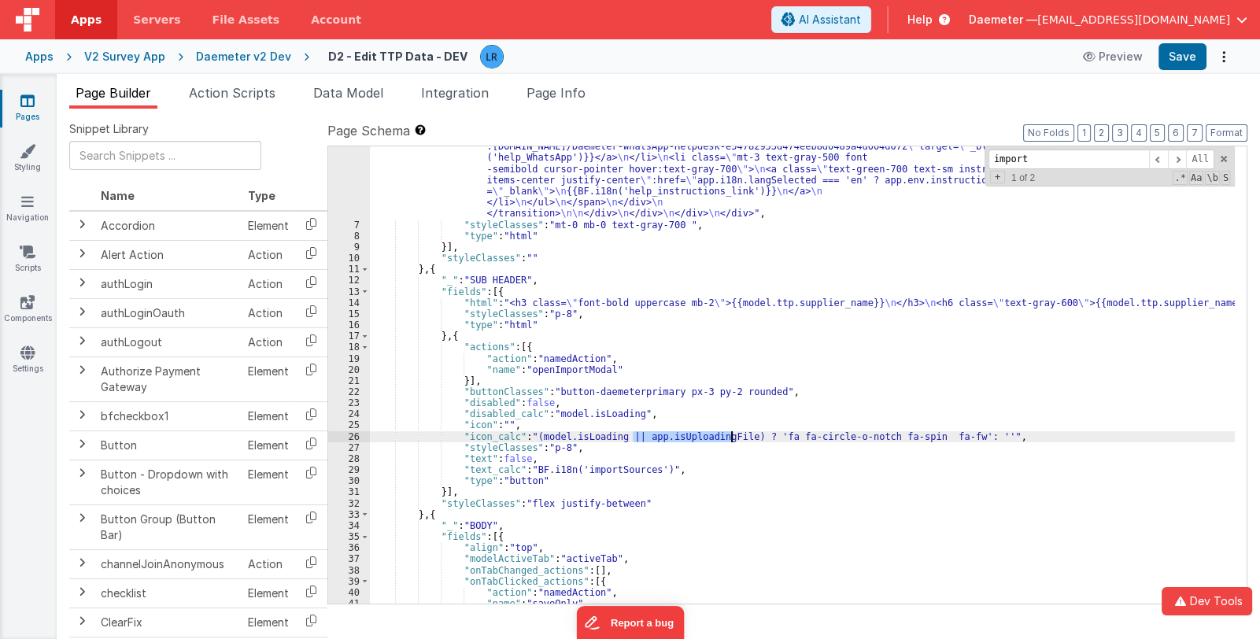
drag, startPoint x: 632, startPoint y: 437, endPoint x: 731, endPoint y: 436, distance: 99.2
click at [731, 436] on div ""html" : "<div class= \" w-full h-12 bg-green-700 text-white relative flex just…" at bounding box center [802, 292] width 865 height 792
click at [31, 112] on link "Pages" at bounding box center [27, 108] width 57 height 31
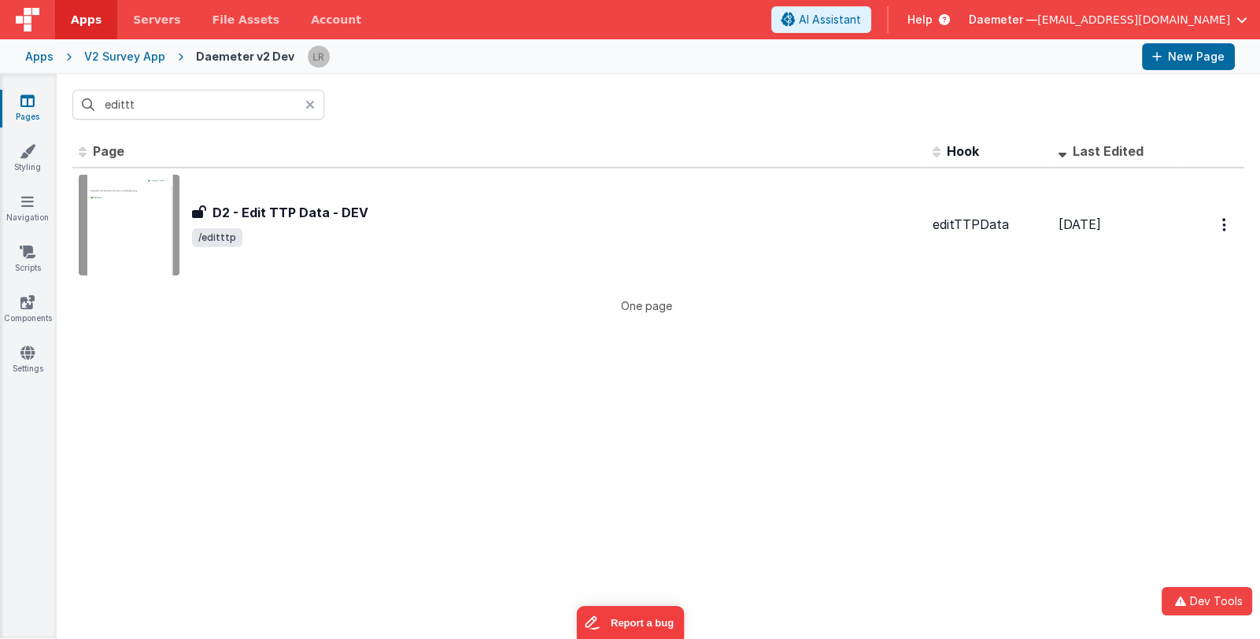
click at [308, 102] on icon at bounding box center [309, 104] width 9 height 13
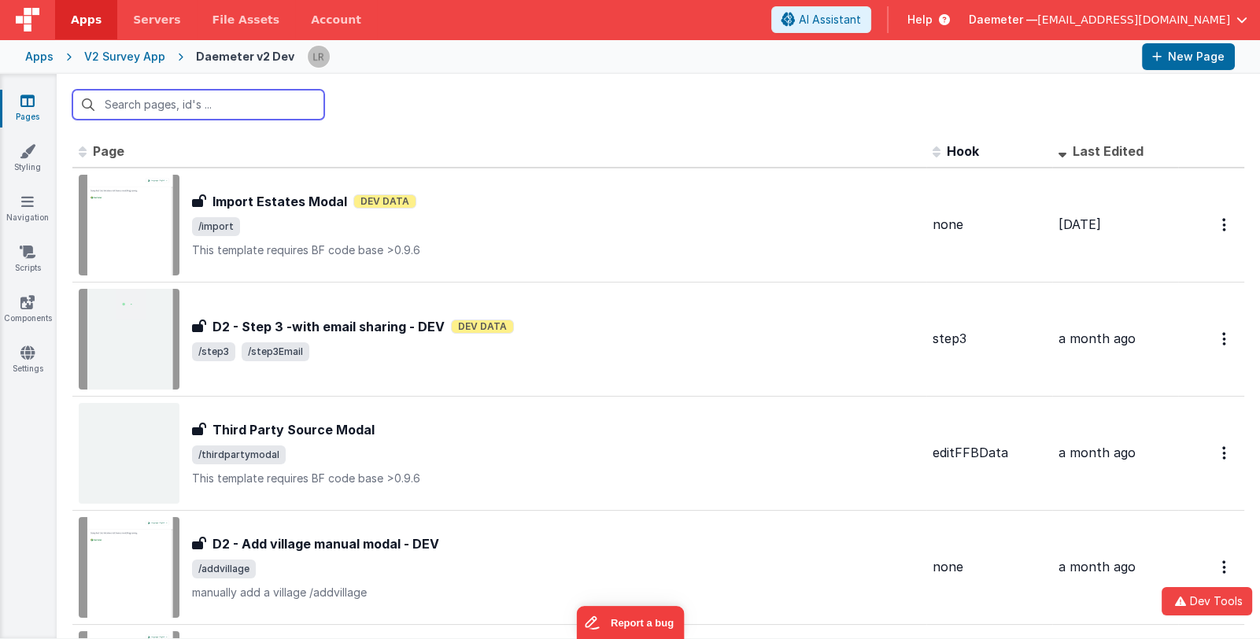
click at [279, 106] on input "text" at bounding box center [198, 105] width 252 height 30
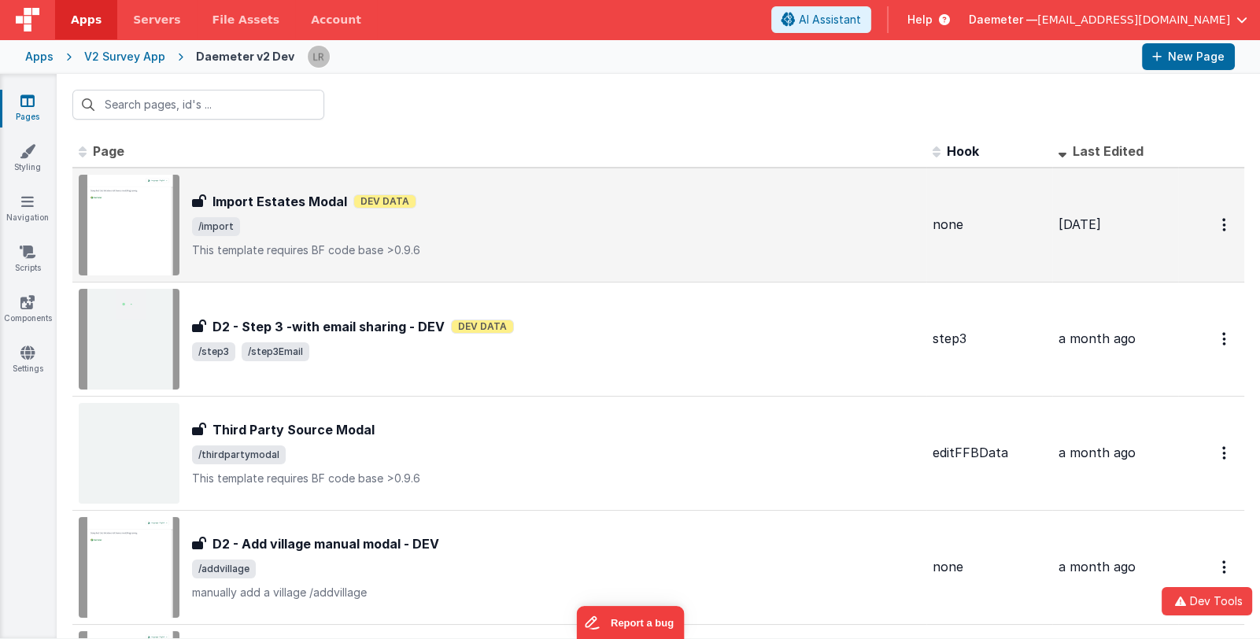
click at [300, 220] on span "/import" at bounding box center [556, 226] width 728 height 19
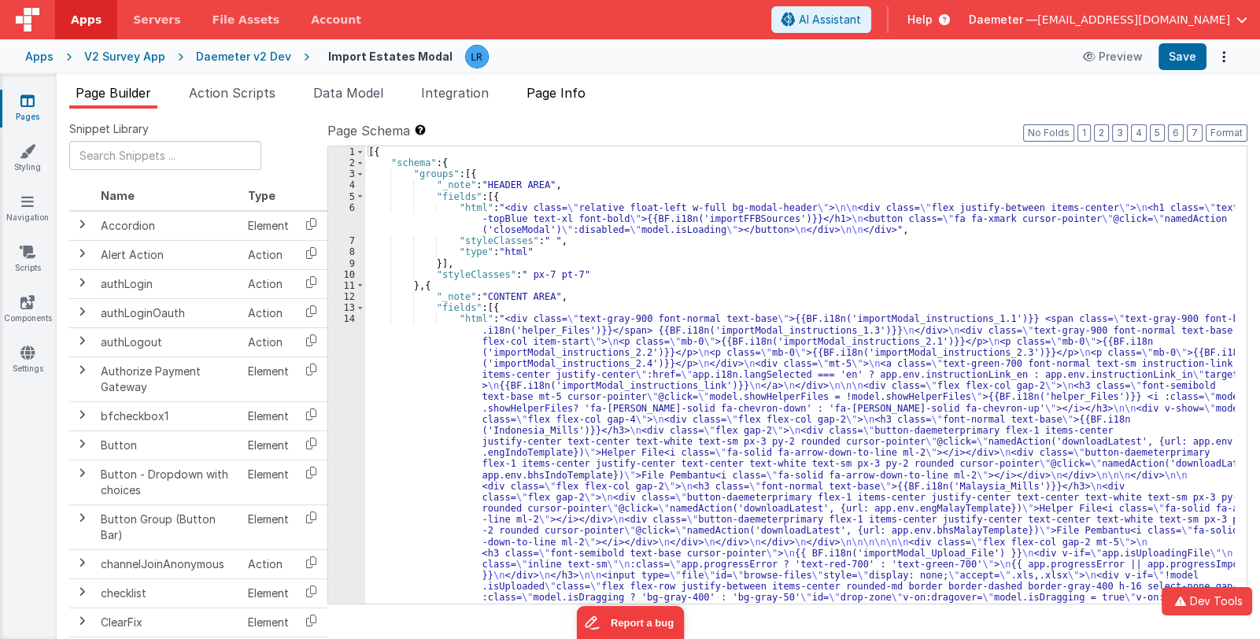
click at [570, 90] on span "Page Info" at bounding box center [555, 93] width 59 height 16
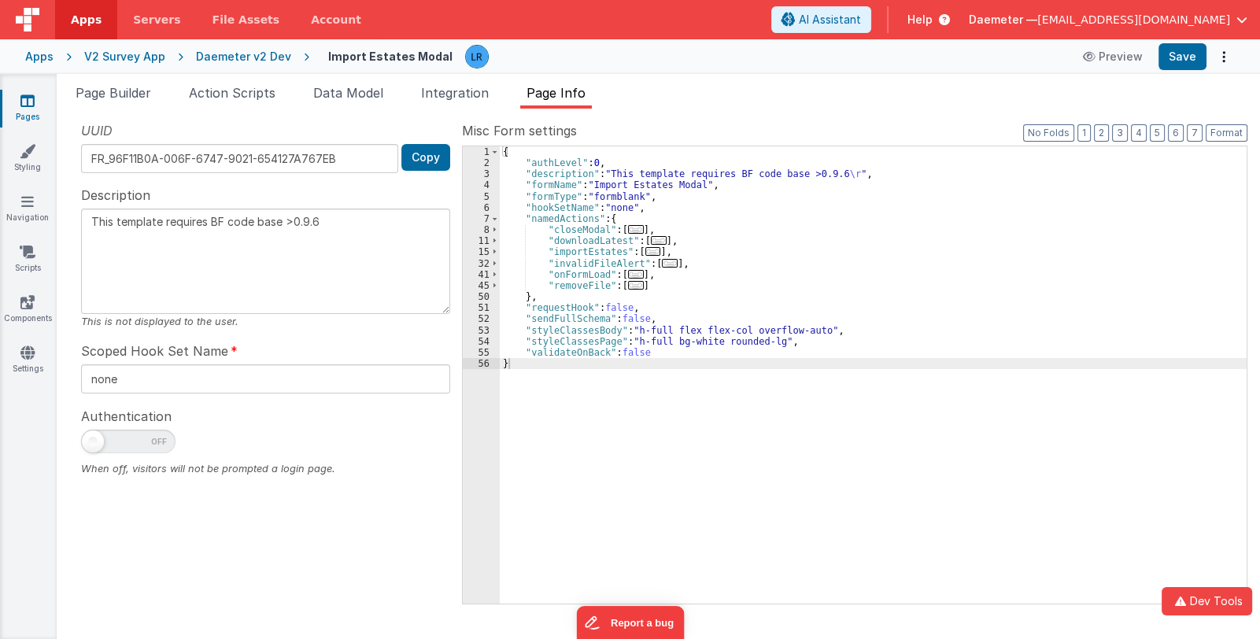
click at [646, 251] on span "..." at bounding box center [653, 251] width 16 height 9
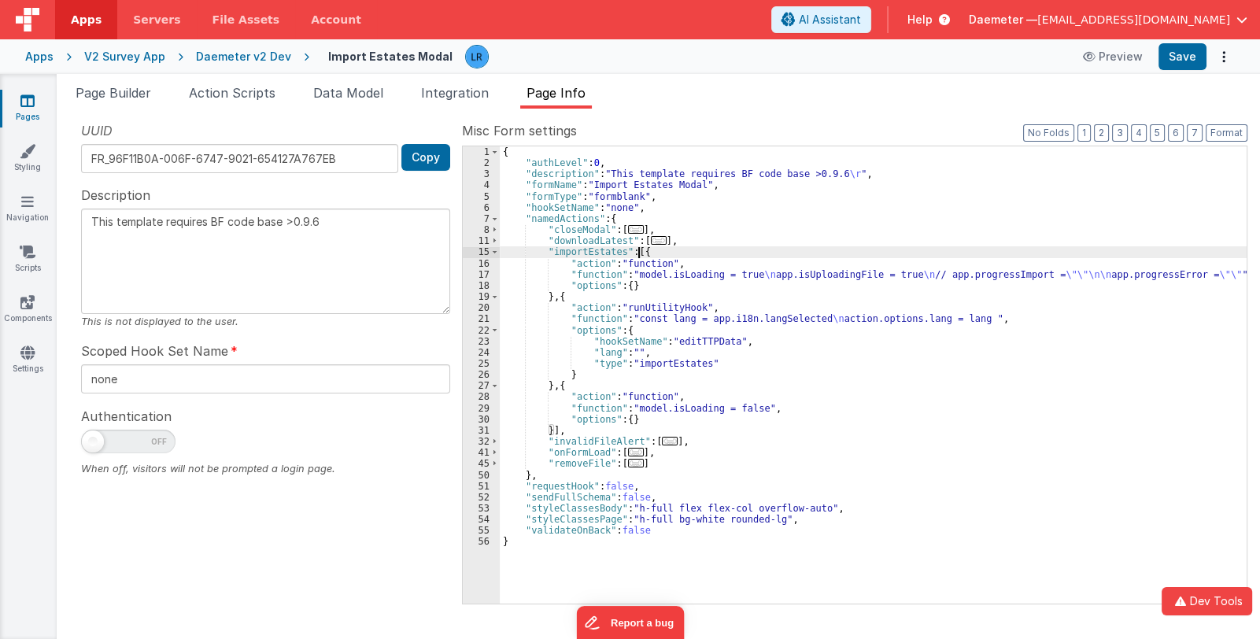
click at [633, 410] on div "{ "authLevel" : 0 , "description" : "This template requires BF code base >0.9.6…" at bounding box center [873, 386] width 747 height 480
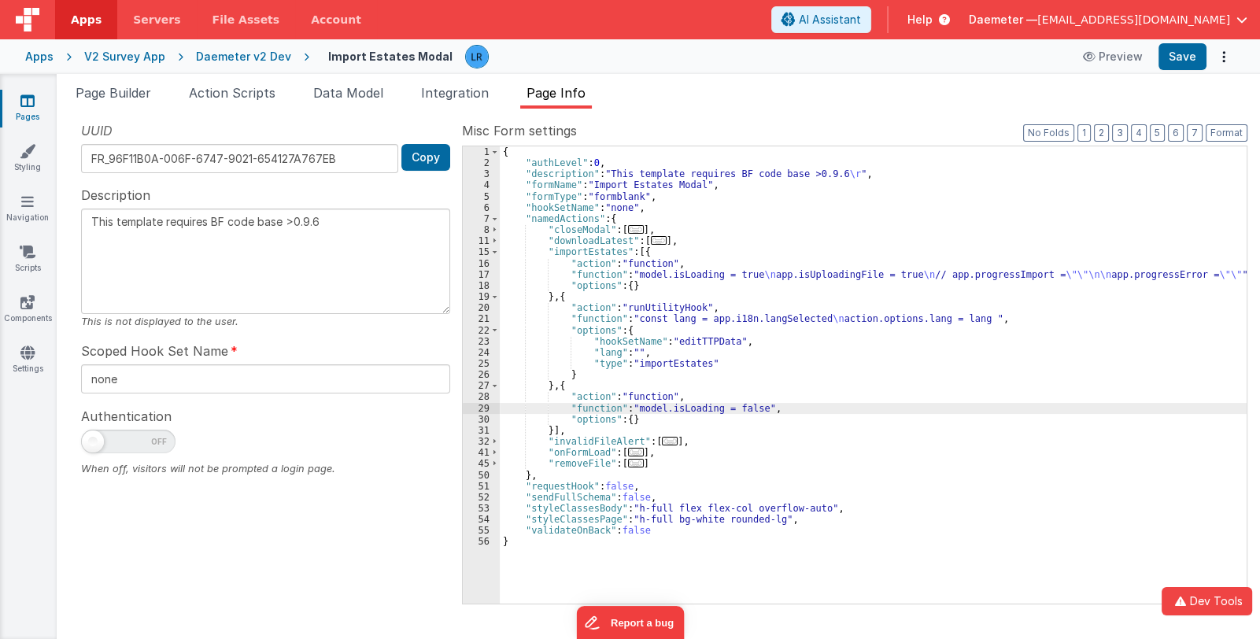
click at [475, 407] on div "29" at bounding box center [481, 408] width 37 height 11
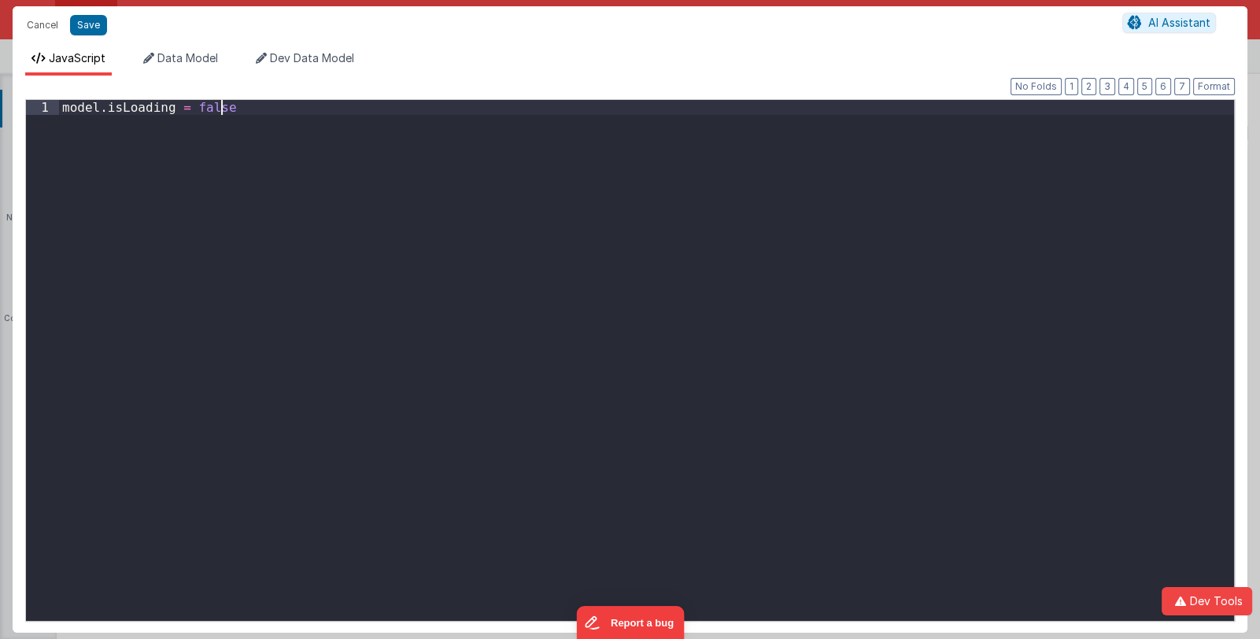
click at [475, 407] on div "model . isLoading = false" at bounding box center [646, 375] width 1175 height 551
click at [264, 113] on div "model . isLoading = false" at bounding box center [646, 375] width 1175 height 551
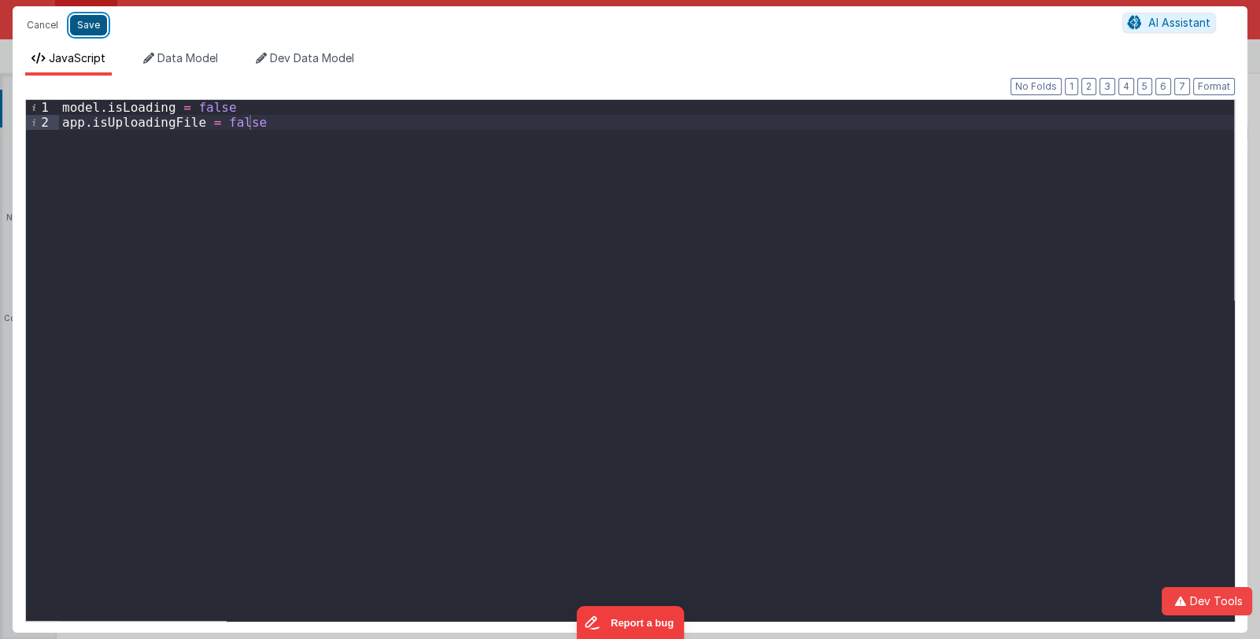
click at [89, 21] on button "Save" at bounding box center [88, 25] width 37 height 20
type textarea "This template requires BF code base >0.9.6"
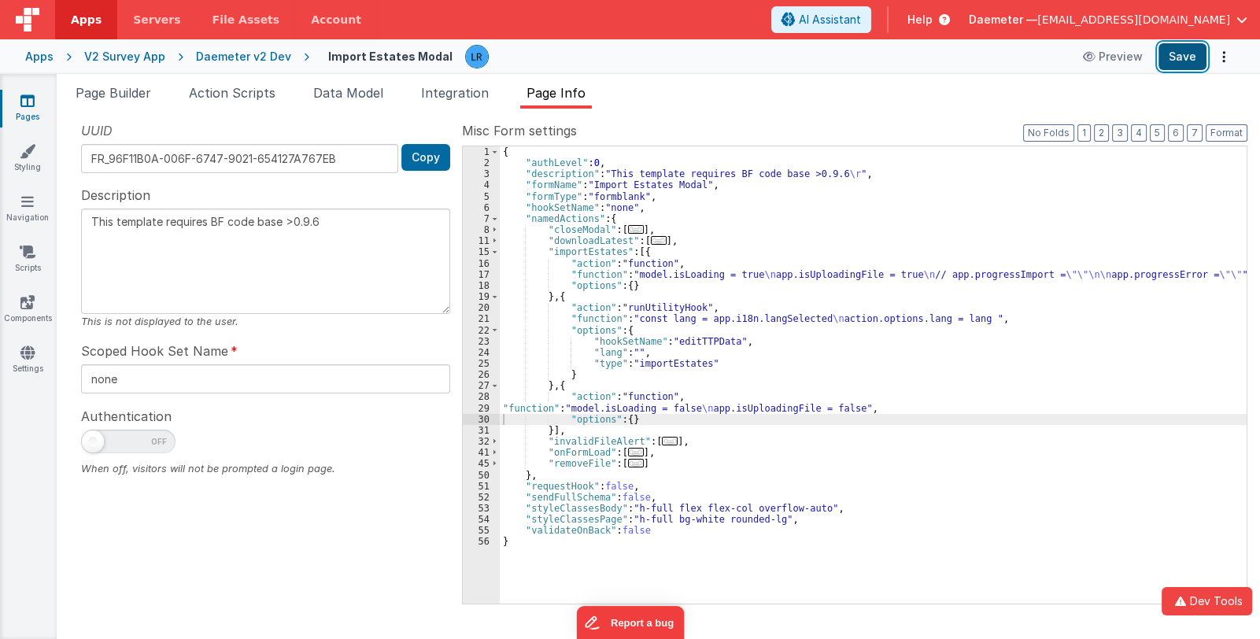
click at [1172, 61] on button "Save" at bounding box center [1182, 56] width 48 height 27
click at [115, 85] on span "Page Builder" at bounding box center [114, 93] width 76 height 16
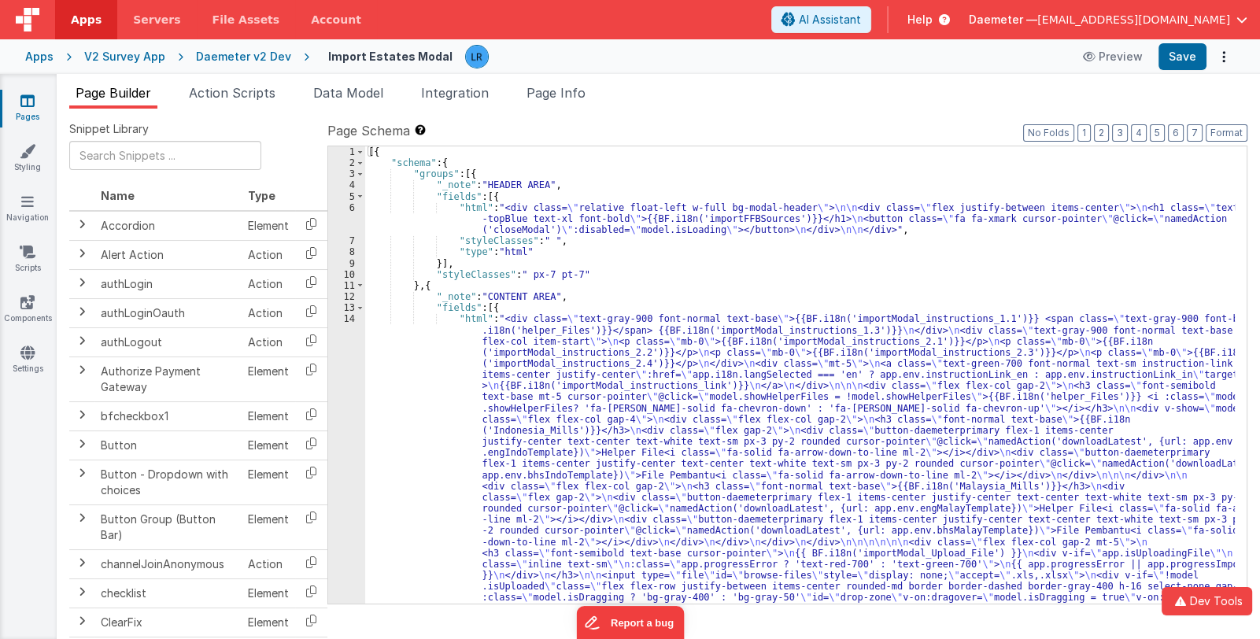
click at [679, 474] on div "[{ "schema" : { "groups" : [{ "_note" : "HEADER AREA" , "fields" : [{ "html" : …" at bounding box center [799, 564] width 869 height 837
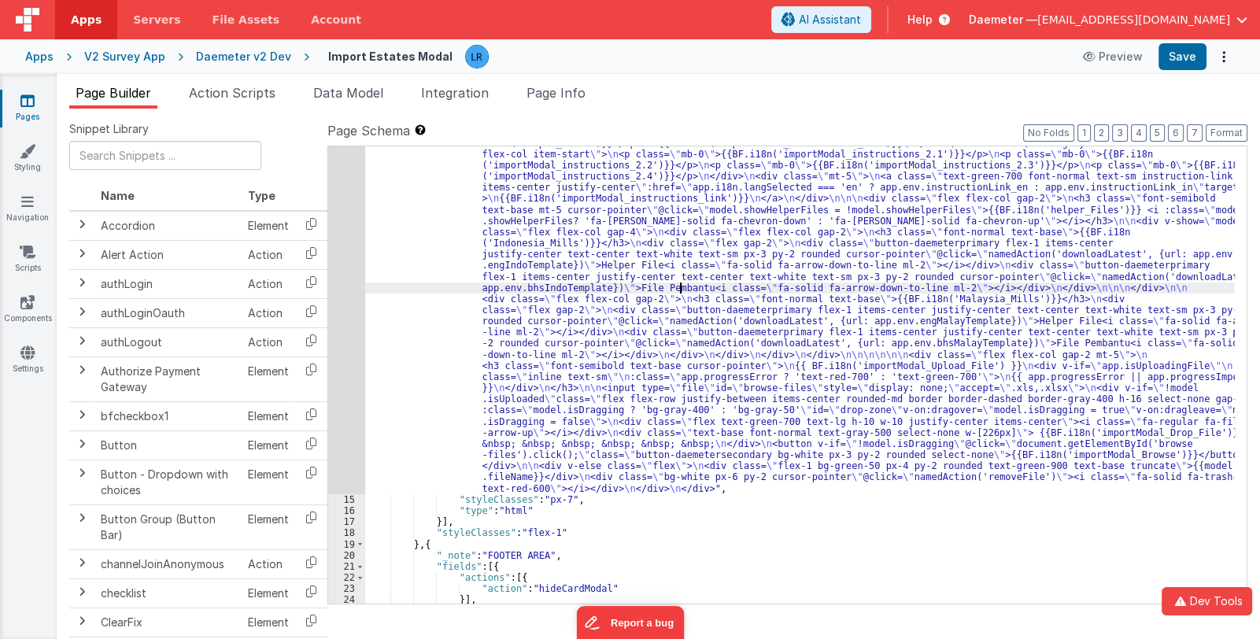
scroll to position [187, 0]
click at [618, 394] on div ""html" : "<div class= \" text-gray-900 font-normal text-base \" >{{BF.i18n('imp…" at bounding box center [799, 545] width 869 height 837
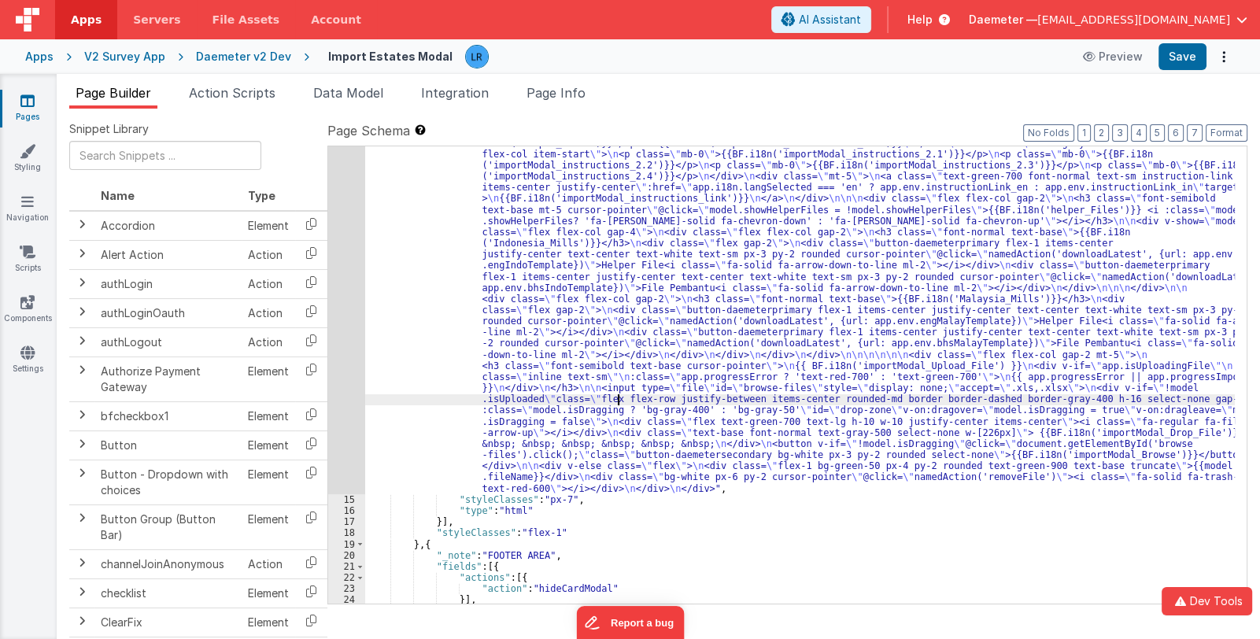
click at [350, 382] on div "14" at bounding box center [346, 311] width 37 height 368
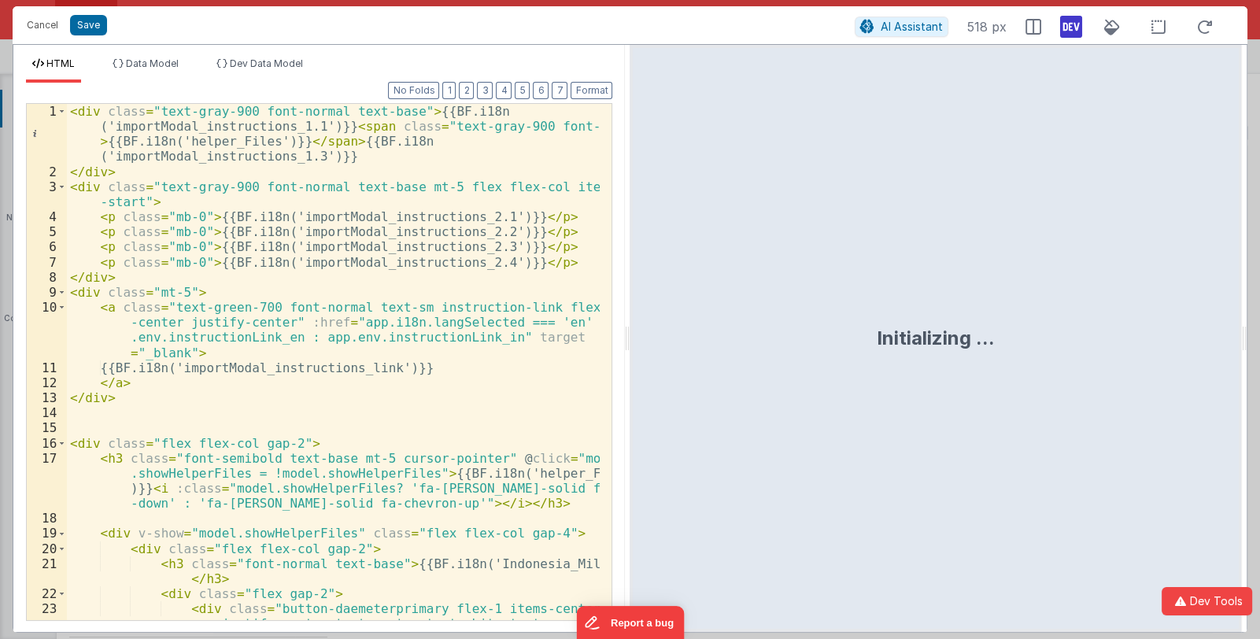
click at [403, 377] on div "< div class = "text-gray-900 font-normal text-base" > {{BF.i18n ('importModal_i…" at bounding box center [333, 437] width 533 height 667
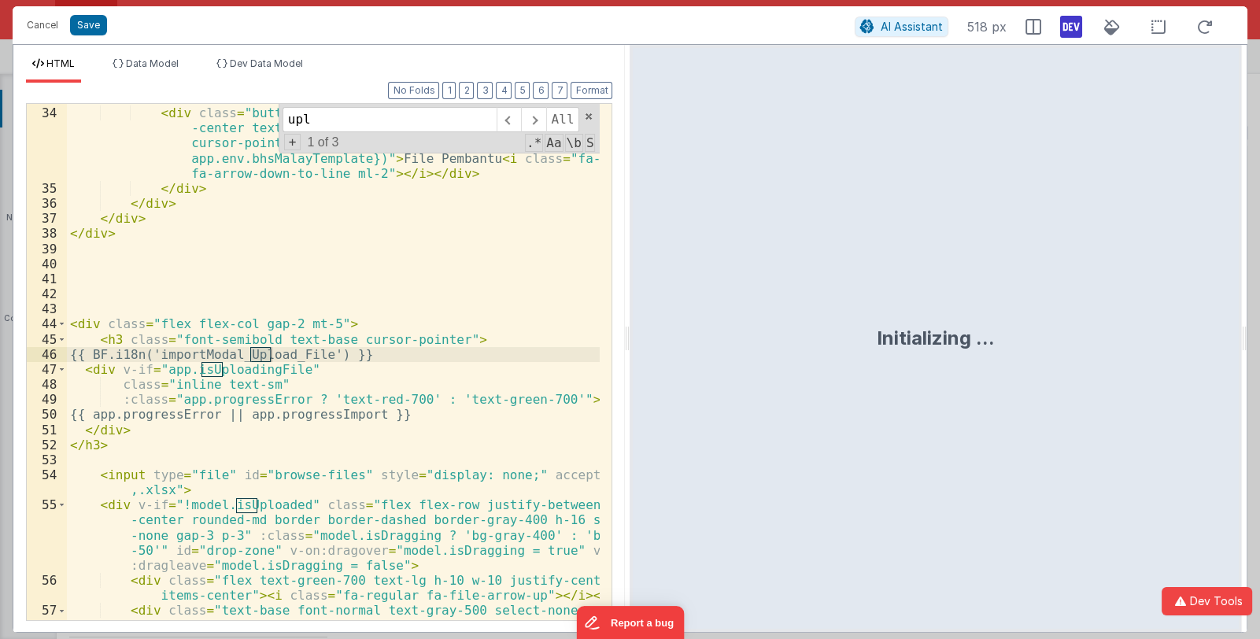
scroll to position [888, 0]
type input "upload"
click at [30, 20] on button "Cancel" at bounding box center [42, 25] width 47 height 22
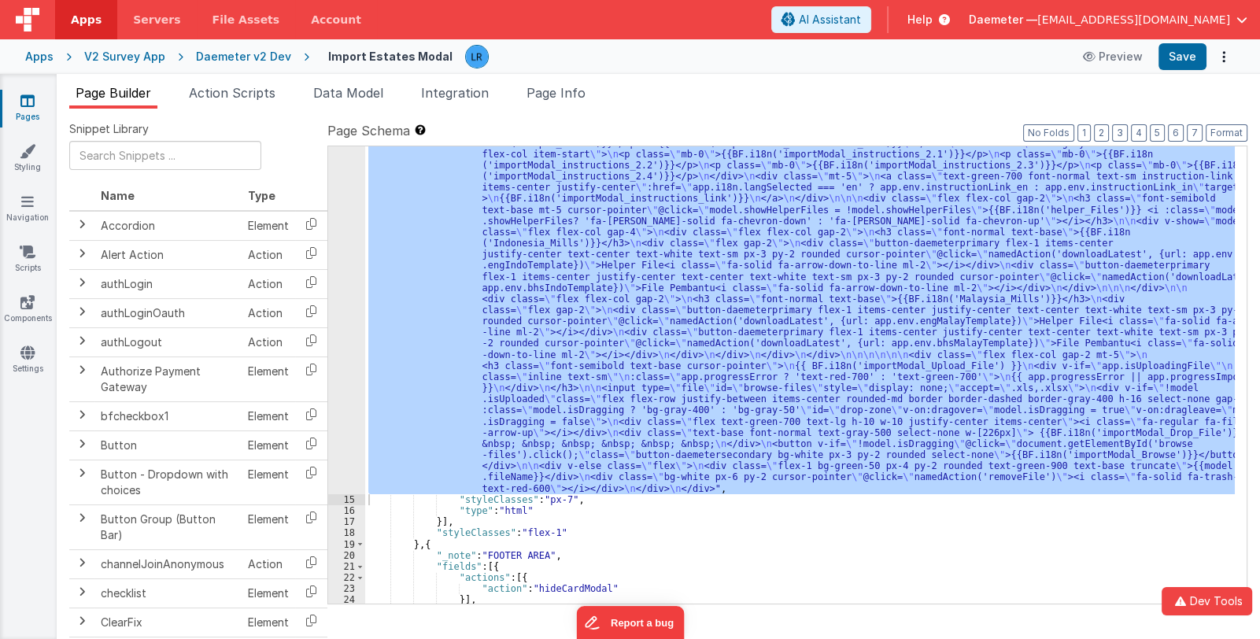
click at [35, 109] on link "Pages" at bounding box center [27, 108] width 57 height 31
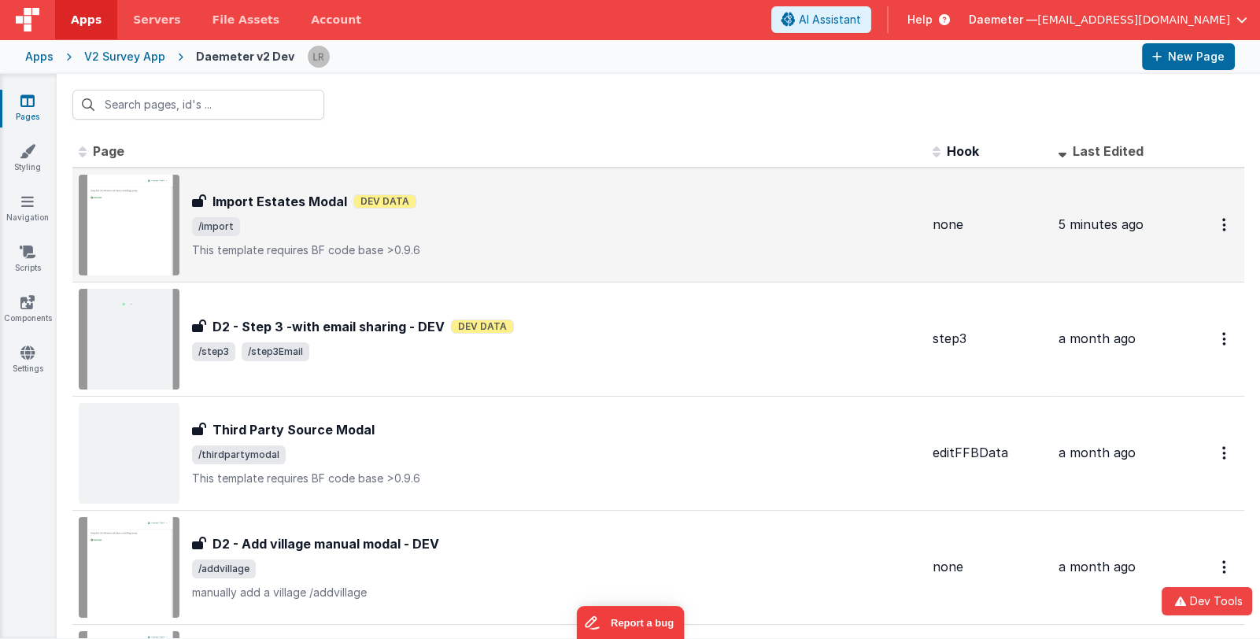
click at [551, 236] on div "Import Estates Modal Import Estates Modal Dev Data /import This template requir…" at bounding box center [556, 225] width 728 height 66
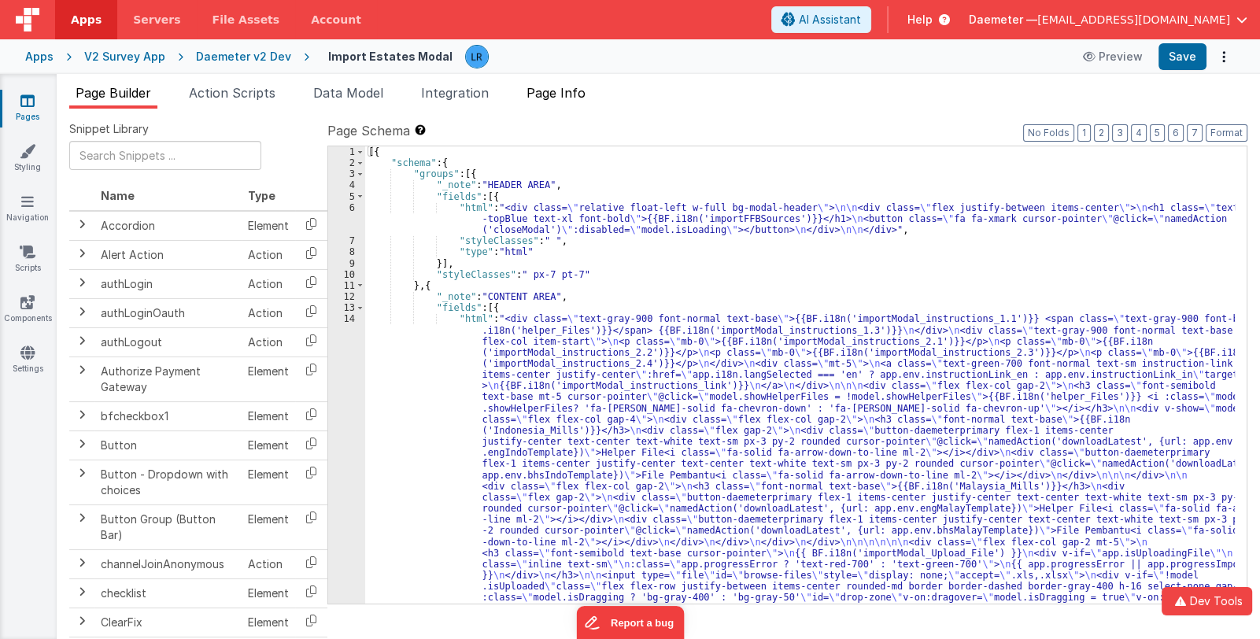
click at [561, 93] on span "Page Info" at bounding box center [555, 93] width 59 height 16
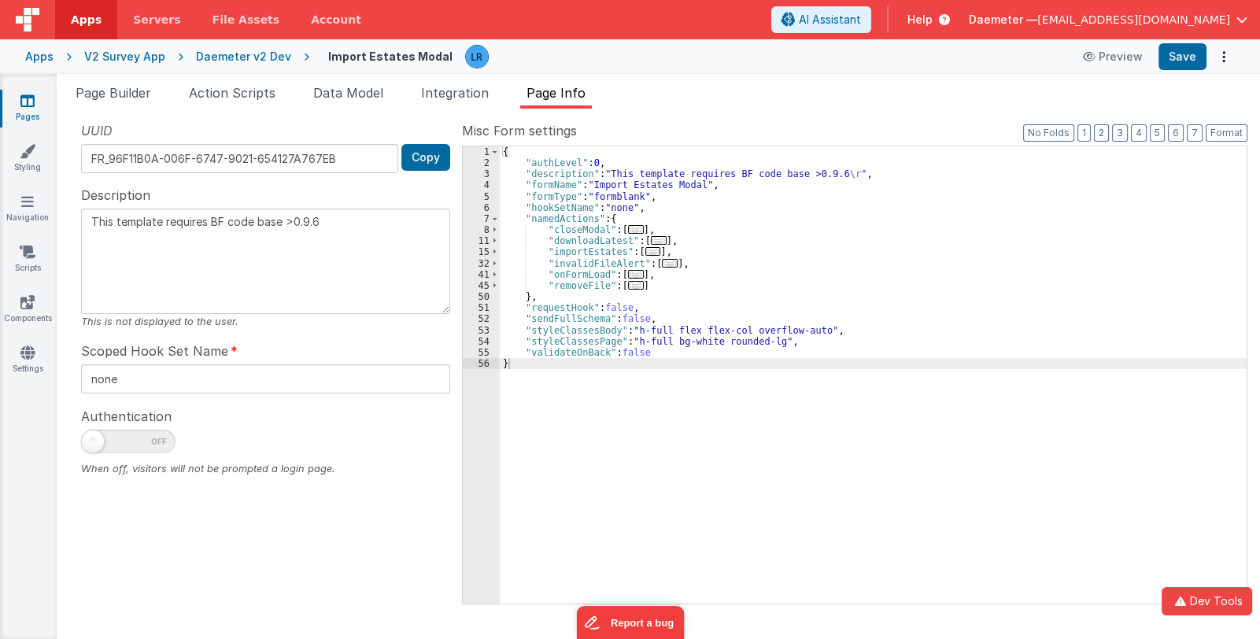
click at [649, 252] on span "..." at bounding box center [653, 251] width 16 height 9
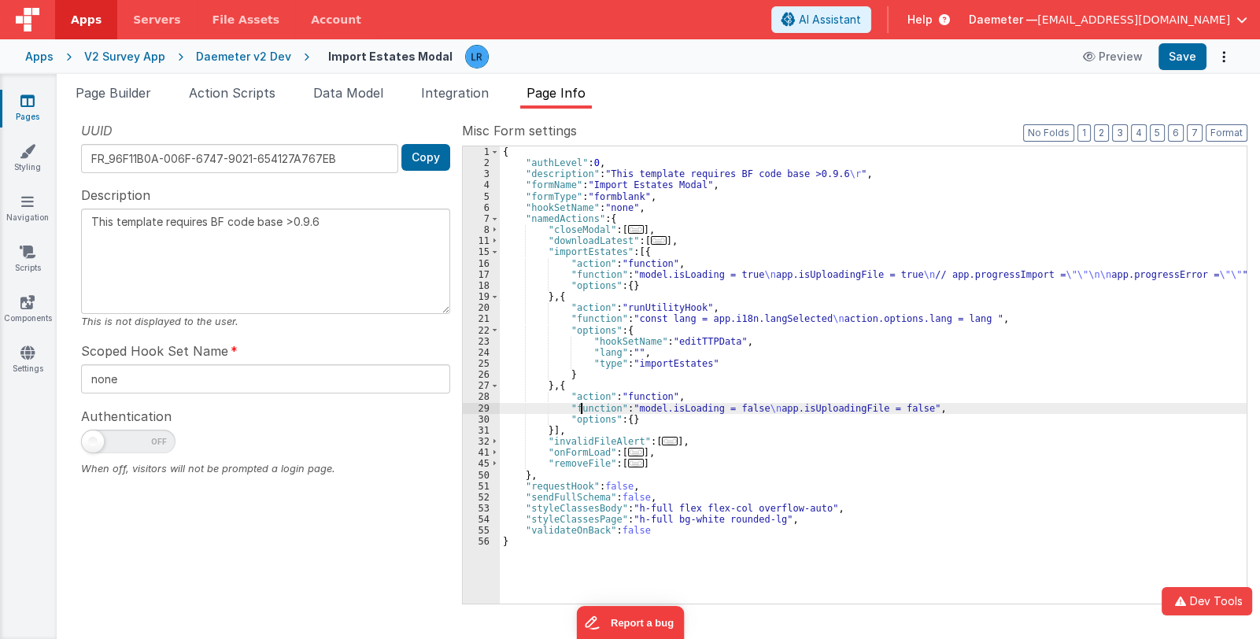
click at [578, 407] on div "{ "authLevel" : 0 , "description" : "This template requires BF code base >0.9.6…" at bounding box center [873, 386] width 747 height 480
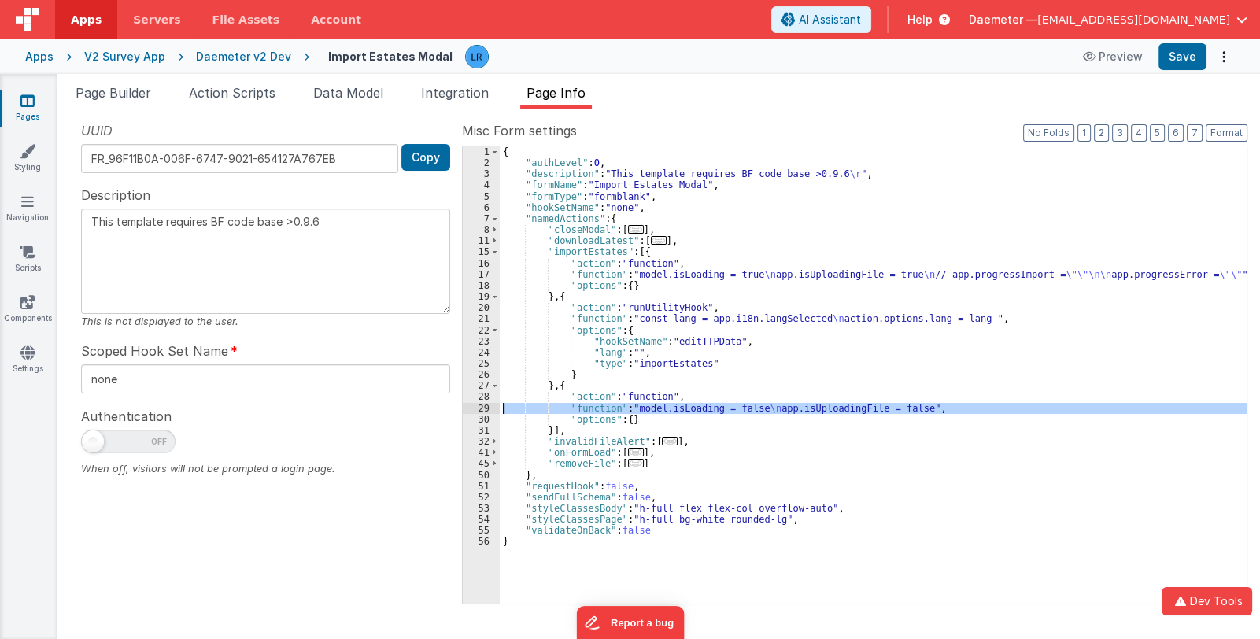
click at [470, 410] on div "29" at bounding box center [481, 408] width 37 height 11
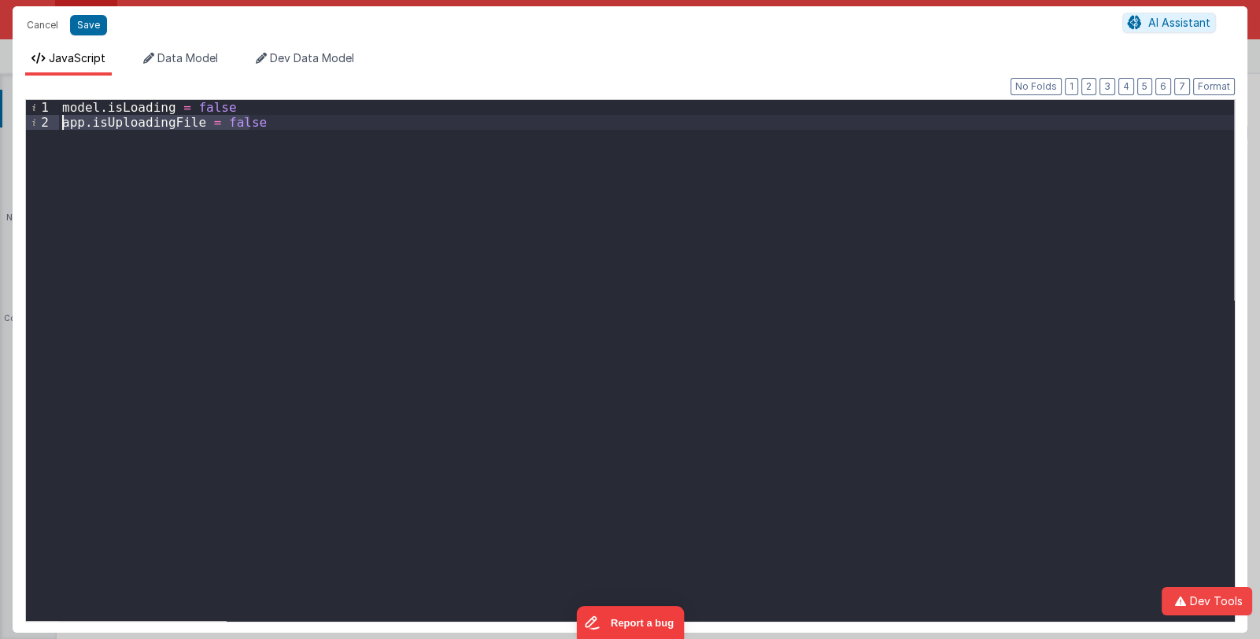
drag, startPoint x: 260, startPoint y: 124, endPoint x: 63, endPoint y: 122, distance: 196.7
click at [63, 122] on div "model . isLoading = false app . isUploadingFile = false" at bounding box center [646, 375] width 1175 height 551
click at [65, 123] on div "model . isLoading = false app . isUploadingFile = false" at bounding box center [646, 360] width 1175 height 521
click at [95, 10] on div "Cancel Save AI Assistant" at bounding box center [630, 25] width 1235 height 38
click at [91, 16] on button "Save" at bounding box center [88, 25] width 37 height 20
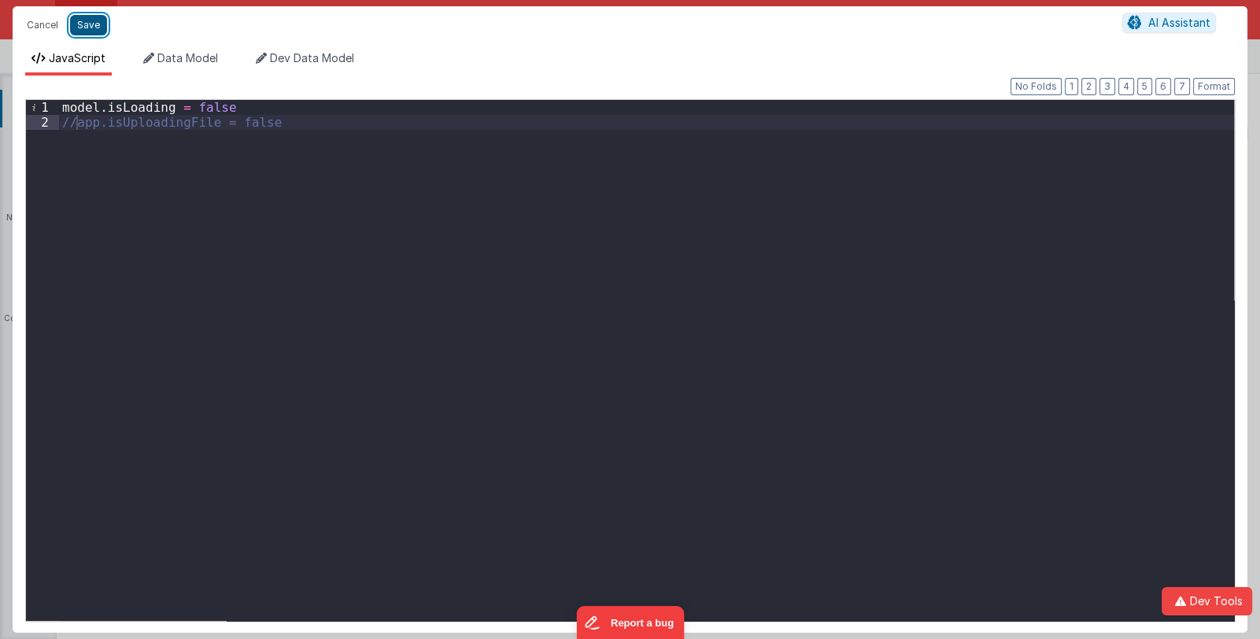
type textarea "This template requires BF code base >0.9.6"
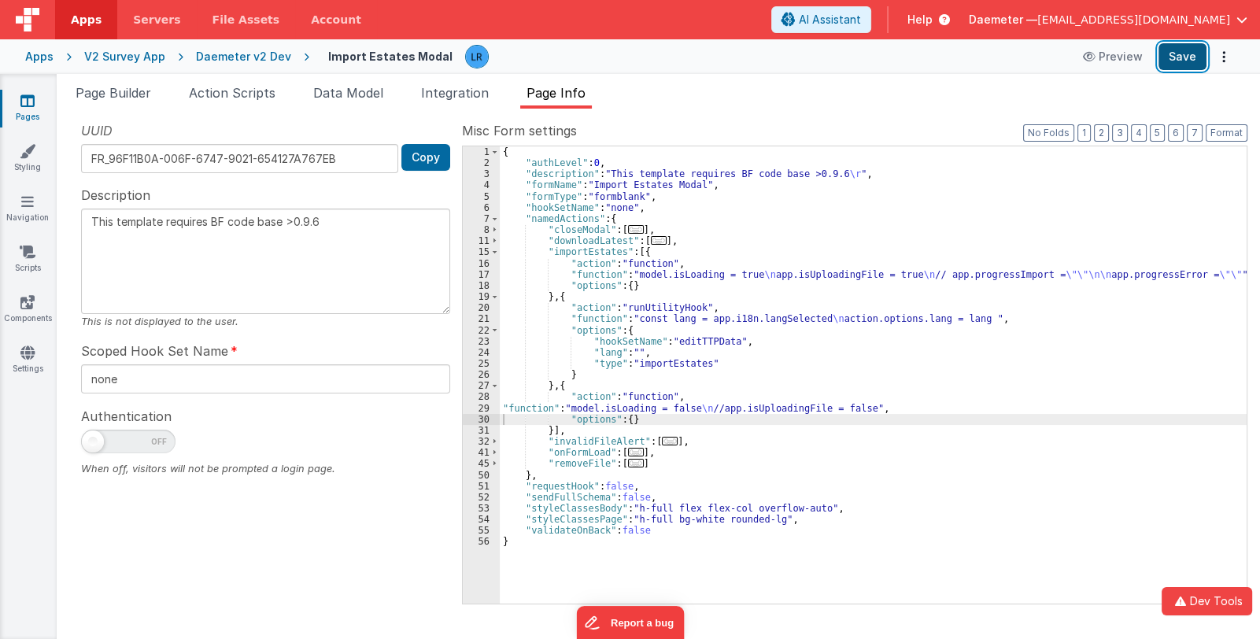
click at [1197, 61] on button "Save" at bounding box center [1182, 56] width 48 height 27
click at [661, 274] on div "{ "authLevel" : 0 , "description" : "This template requires BF code base >0.9.6…" at bounding box center [873, 386] width 747 height 480
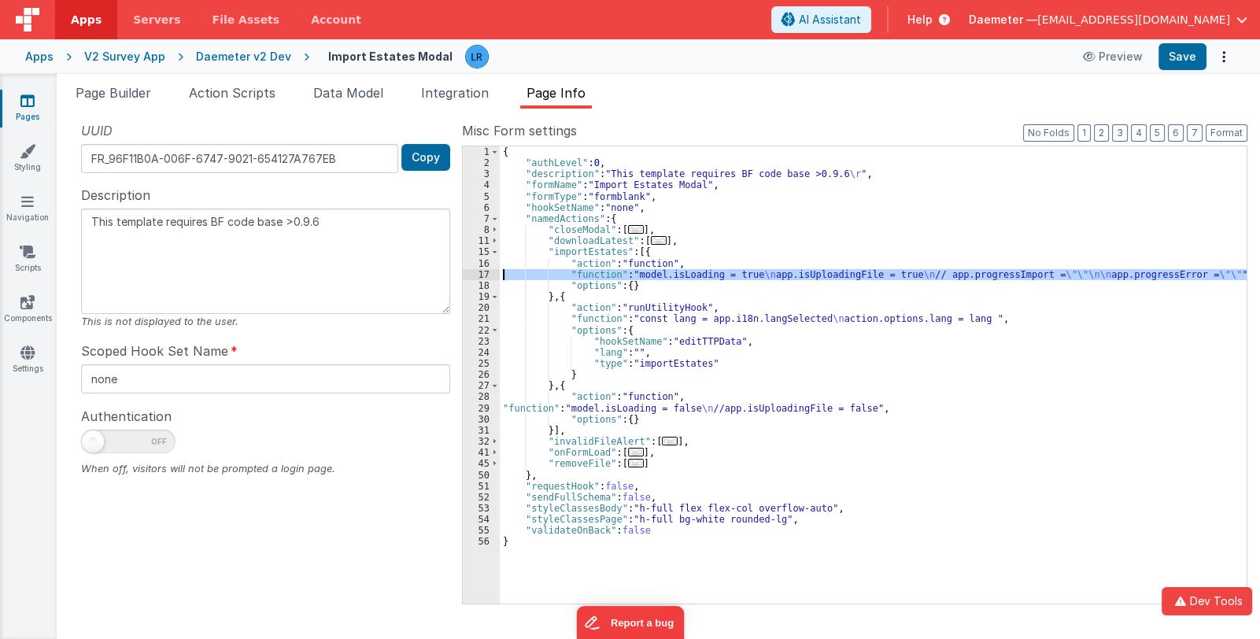
click at [463, 271] on div "17" at bounding box center [481, 274] width 37 height 11
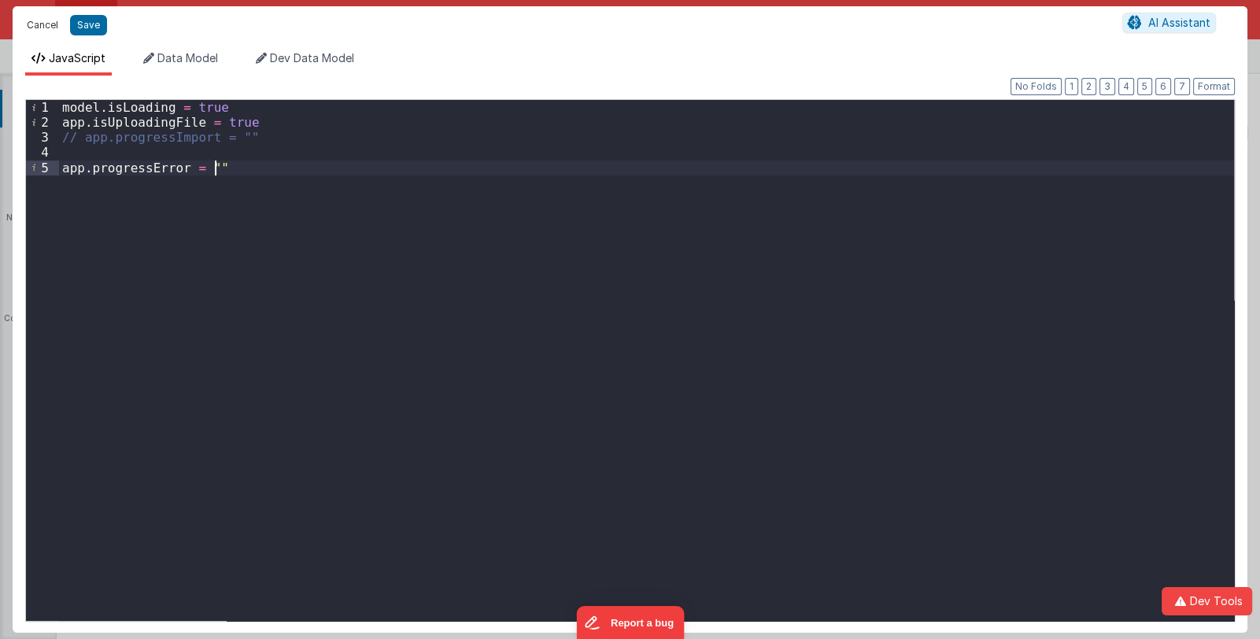
click at [35, 25] on button "Cancel" at bounding box center [42, 25] width 47 height 22
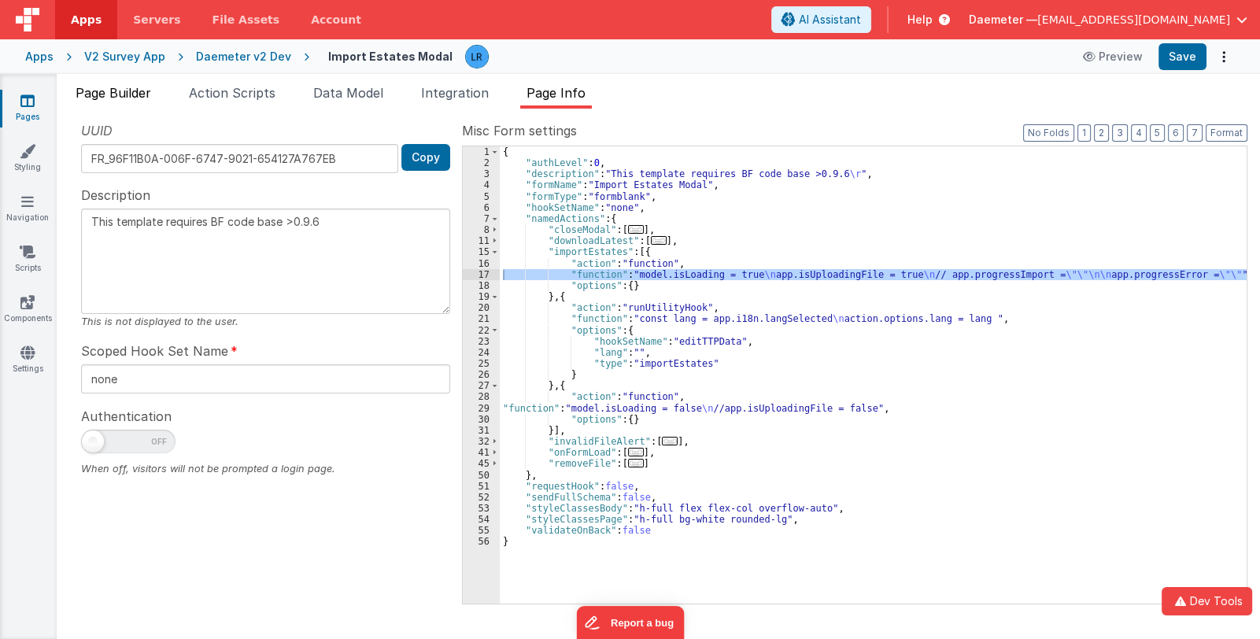
click at [127, 101] on li "Page Builder" at bounding box center [113, 95] width 88 height 25
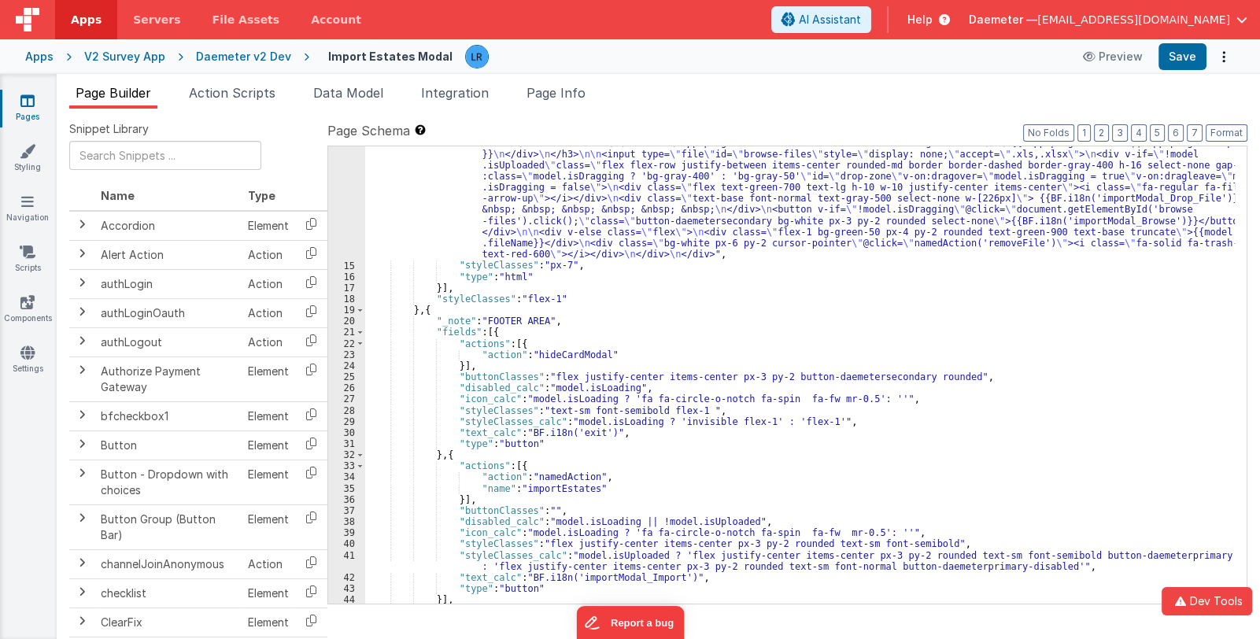
scroll to position [421, 0]
click at [583, 98] on span "Page Info" at bounding box center [555, 93] width 59 height 16
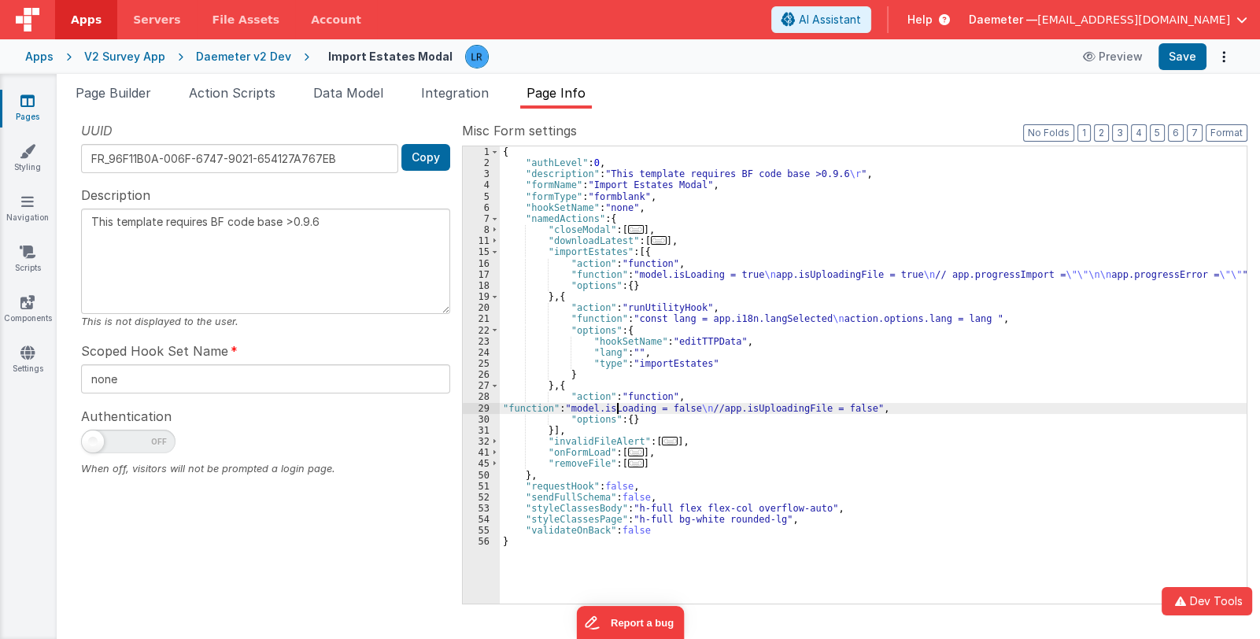
click at [618, 406] on div "{ "authLevel" : 0 , "description" : "This template requires BF code base >0.9.6…" at bounding box center [873, 386] width 747 height 480
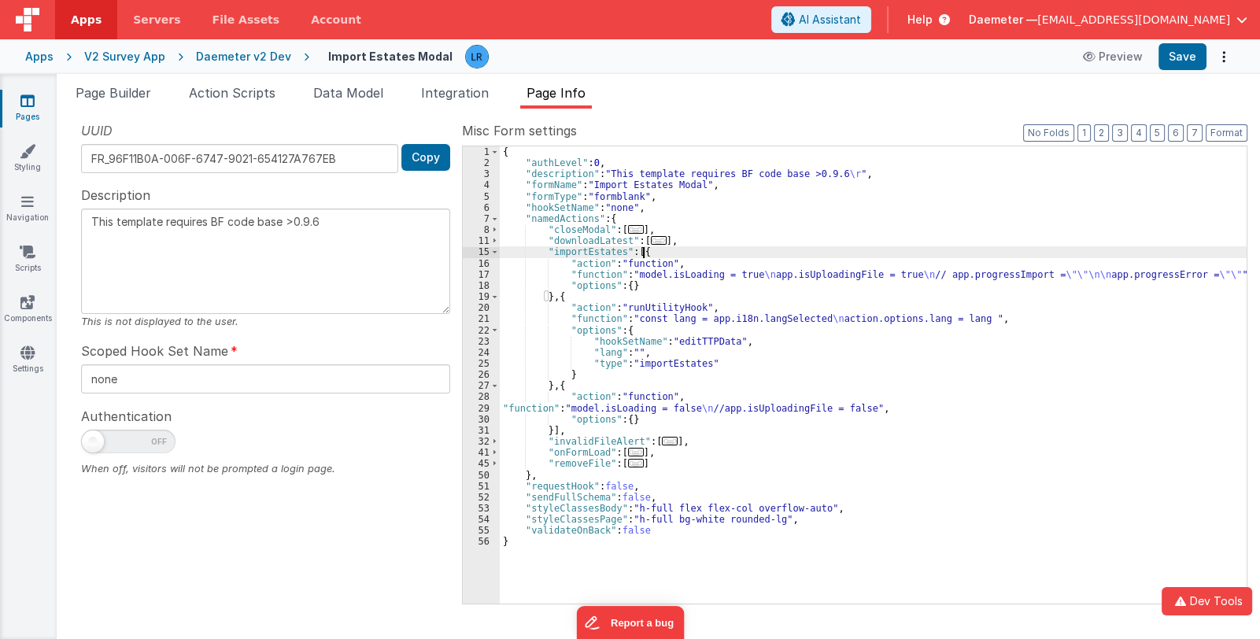
click at [657, 252] on div "{ "authLevel" : 0 , "description" : "This template requires BF code base >0.9.6…" at bounding box center [873, 386] width 747 height 480
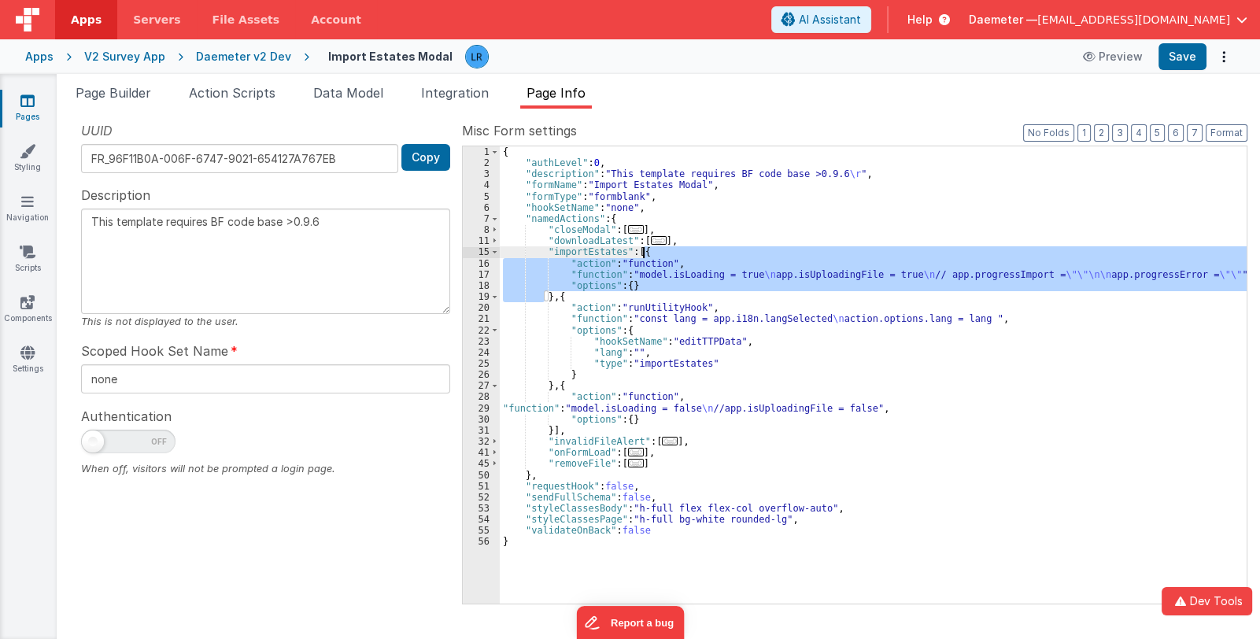
click at [581, 297] on div "{ "authLevel" : 0 , "description" : "This template requires BF code base >0.9.6…" at bounding box center [873, 386] width 747 height 480
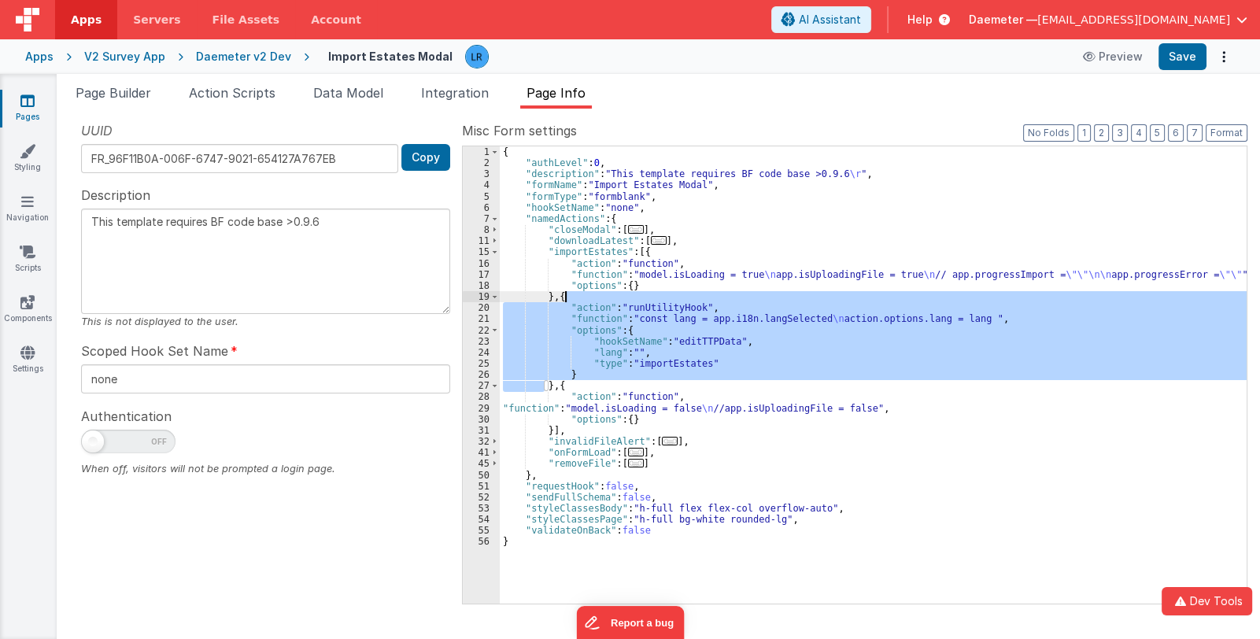
click at [581, 297] on div "{ "authLevel" : 0 , "description" : "This template requires BF code base >0.9.6…" at bounding box center [873, 386] width 747 height 480
click at [122, 95] on span "Page Builder" at bounding box center [114, 93] width 76 height 16
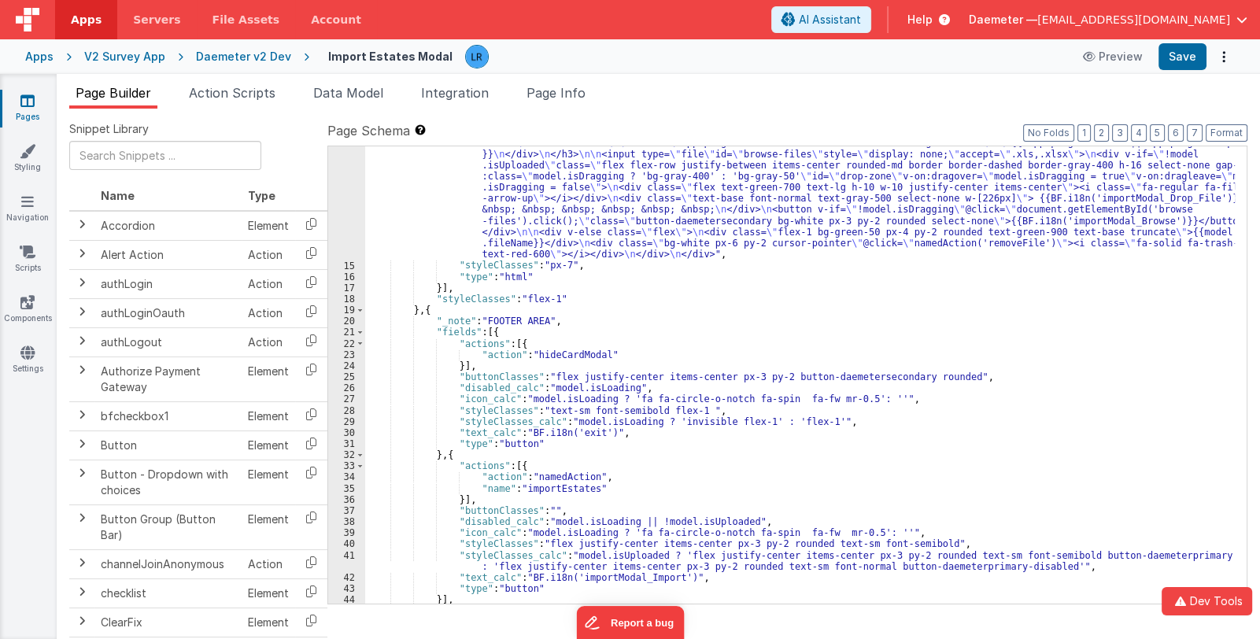
click at [732, 518] on div ""html" : "<div class= \" text-gray-900 font-normal text-base \" >{{BF.i18n('imp…" at bounding box center [799, 310] width 869 height 837
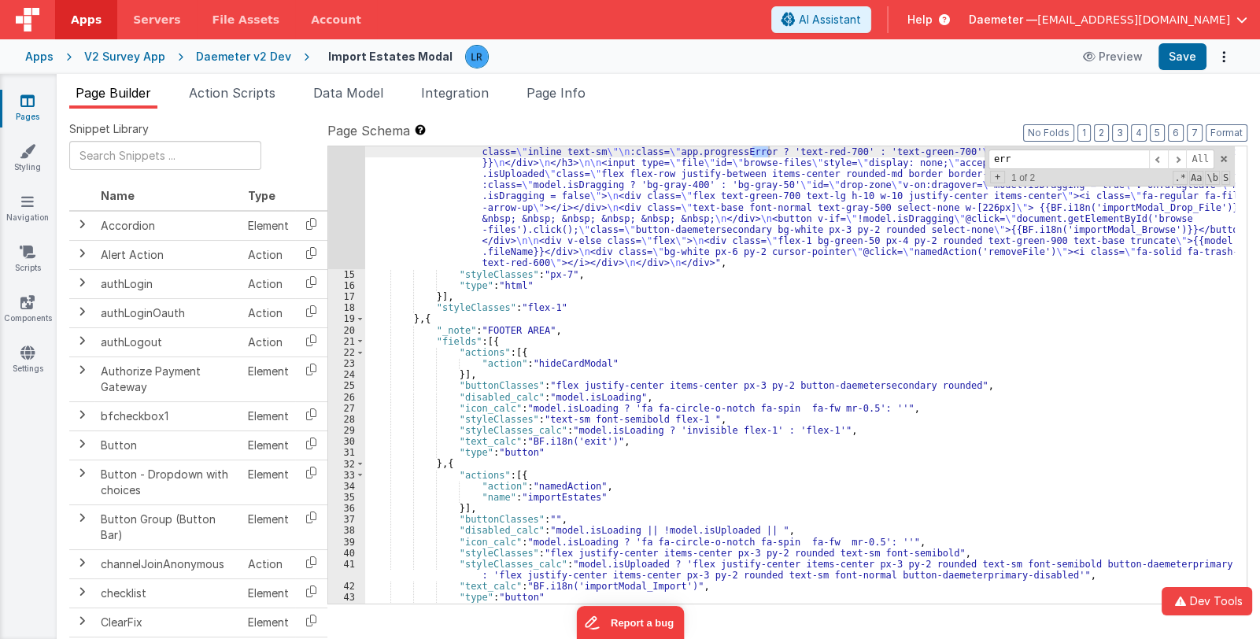
scroll to position [412, 0]
drag, startPoint x: 689, startPoint y: 152, endPoint x: 777, endPoint y: 151, distance: 88.1
click at [777, 151] on div ""html" : "<div class= \" text-gray-900 font-normal text-base \" >{{BF.i18n('imp…" at bounding box center [799, 319] width 869 height 837
click at [752, 530] on div ""html" : "<div class= \" text-gray-900 font-normal text-base \" >{{BF.i18n('imp…" at bounding box center [799, 319] width 869 height 837
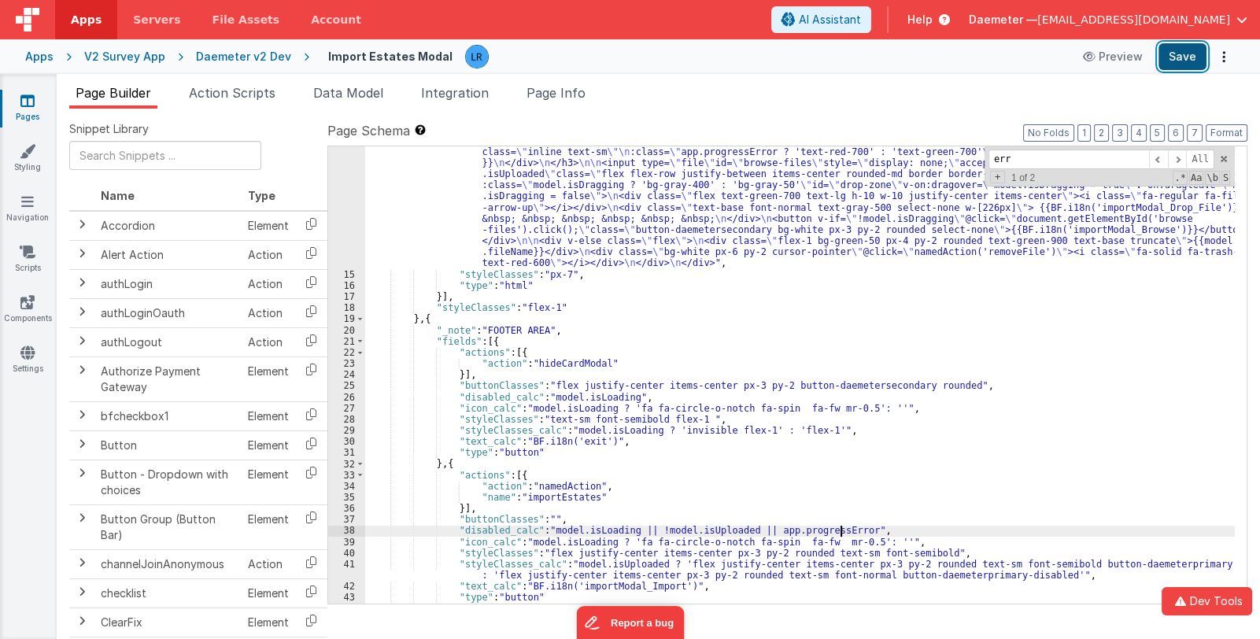
click at [1178, 57] on button "Save" at bounding box center [1182, 56] width 48 height 27
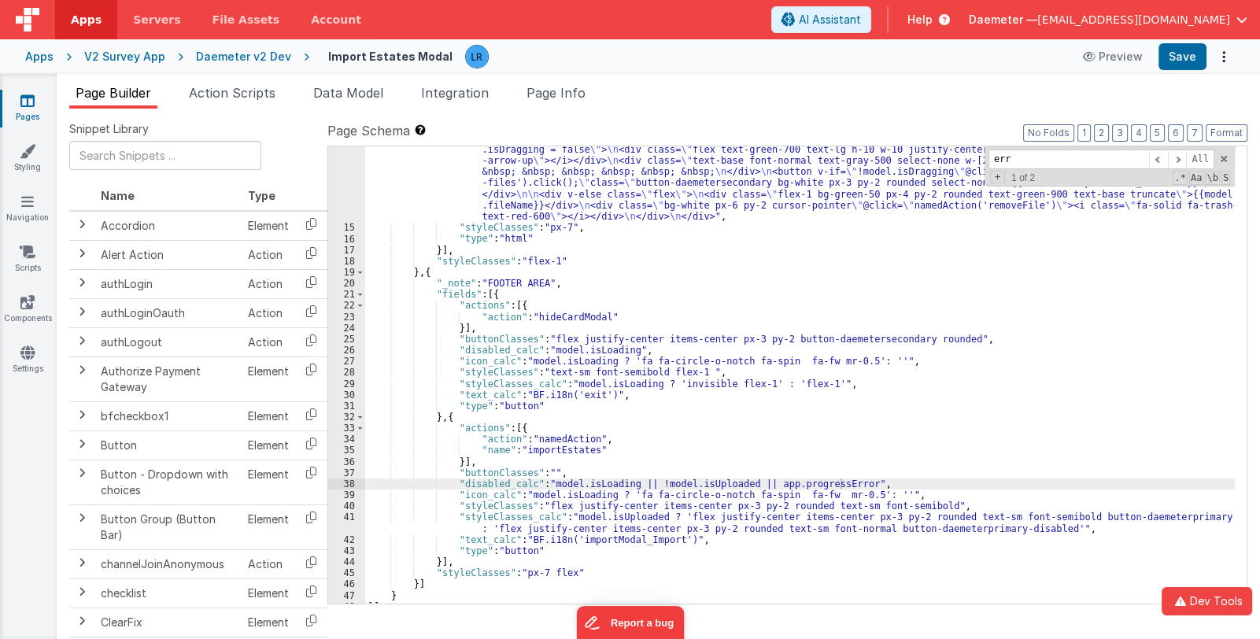
click at [846, 530] on div ""html" : "<div class= \" text-gray-900 font-normal text-base \" >{{BF.i18n('imp…" at bounding box center [799, 272] width 869 height 837
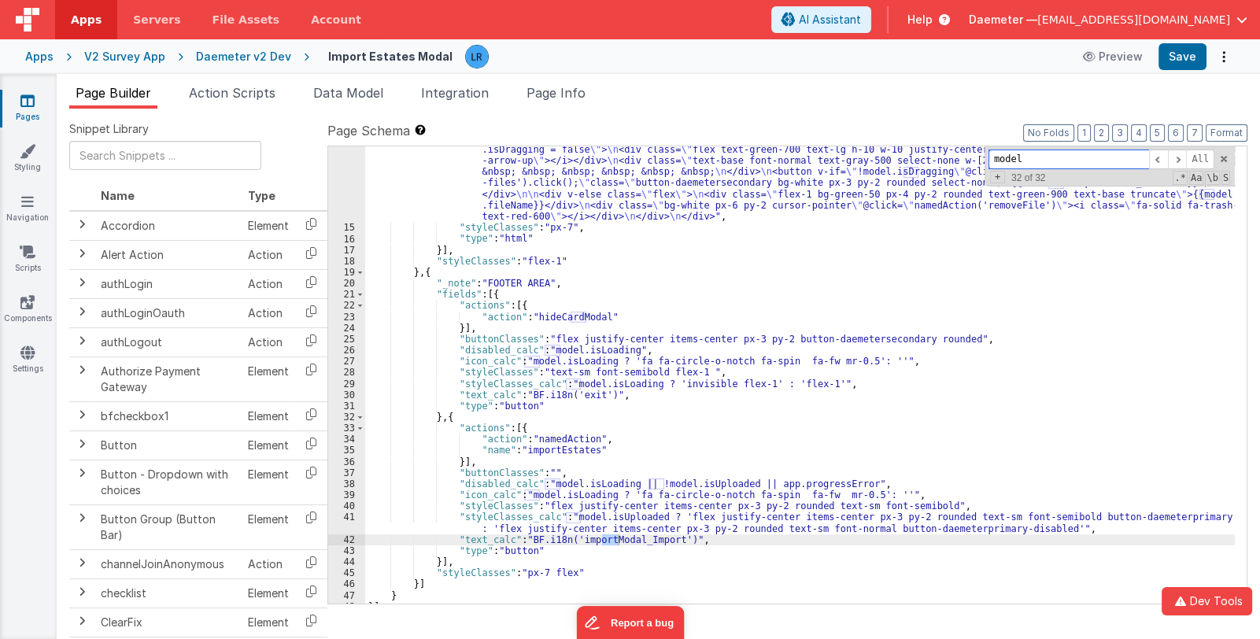
scroll to position [0, 0]
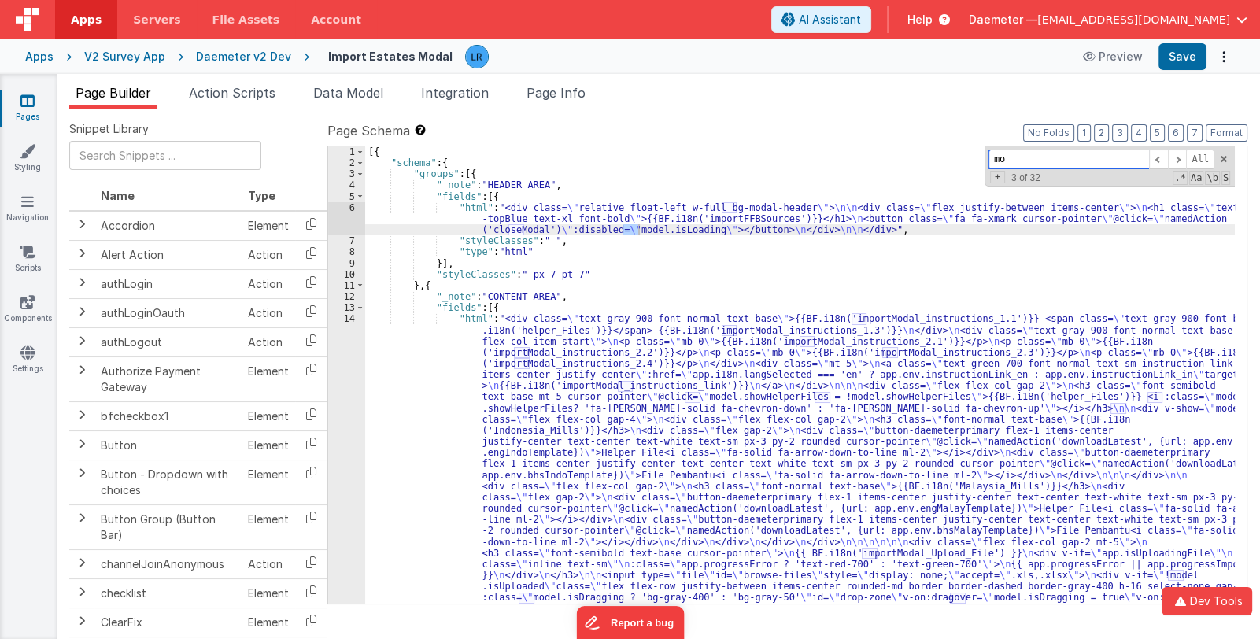
type input "m"
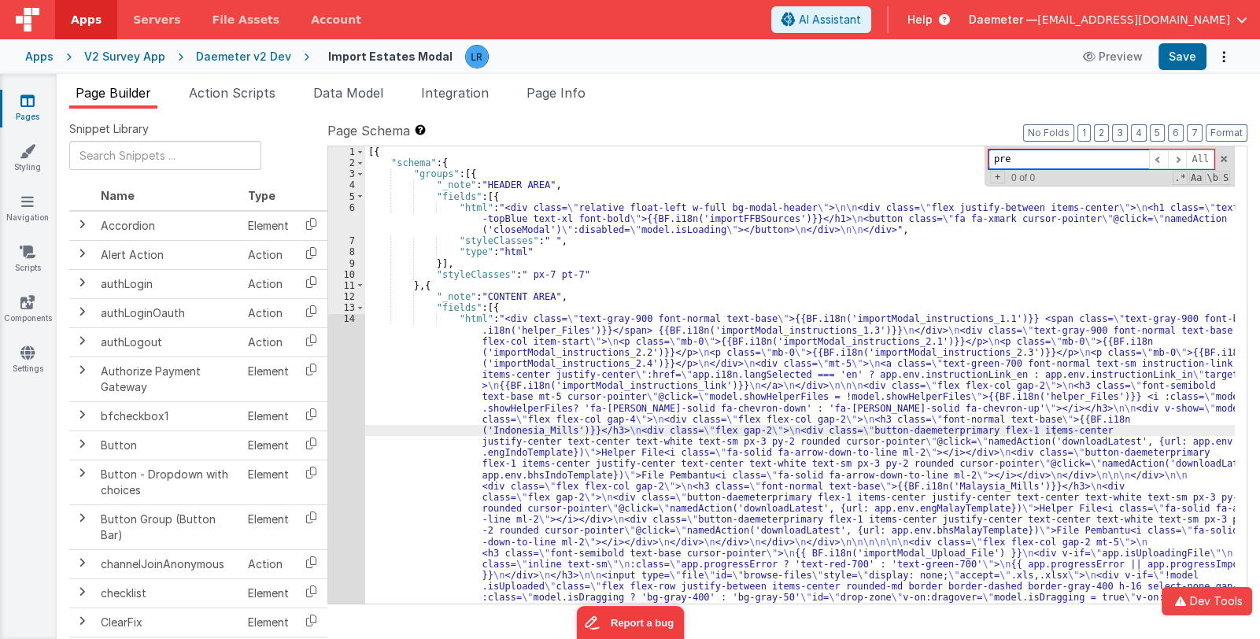
type input "pre"
click at [153, 168] on input "text" at bounding box center [165, 155] width 192 height 29
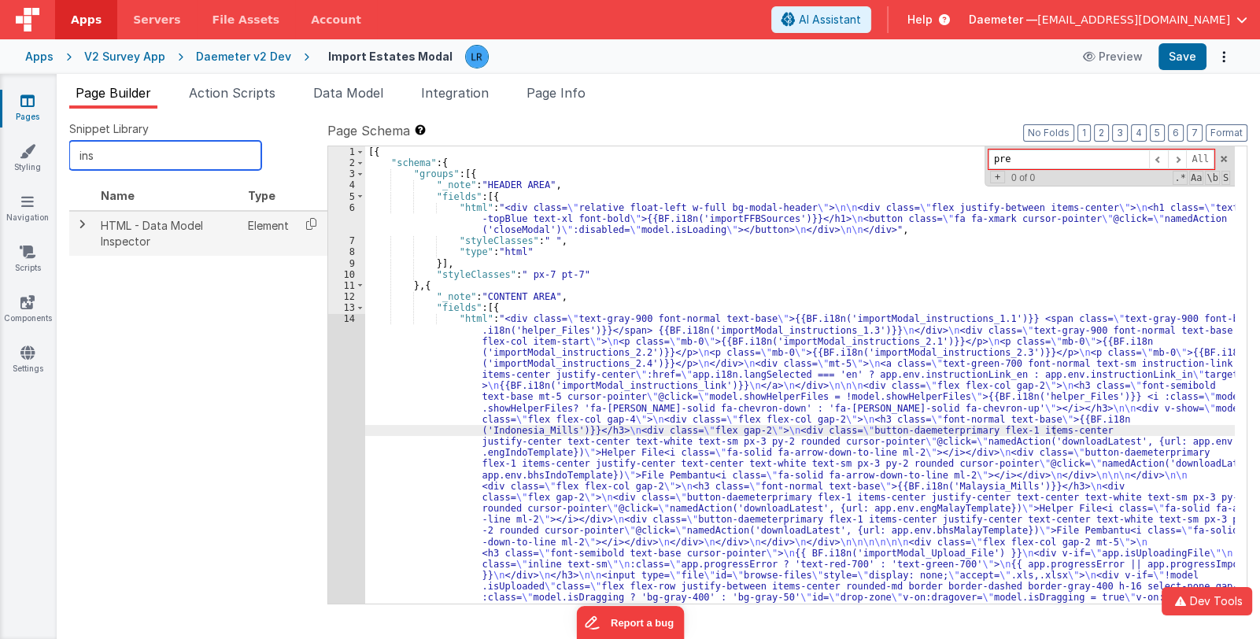
type input "ins"
click at [76, 224] on span at bounding box center [82, 224] width 13 height 13
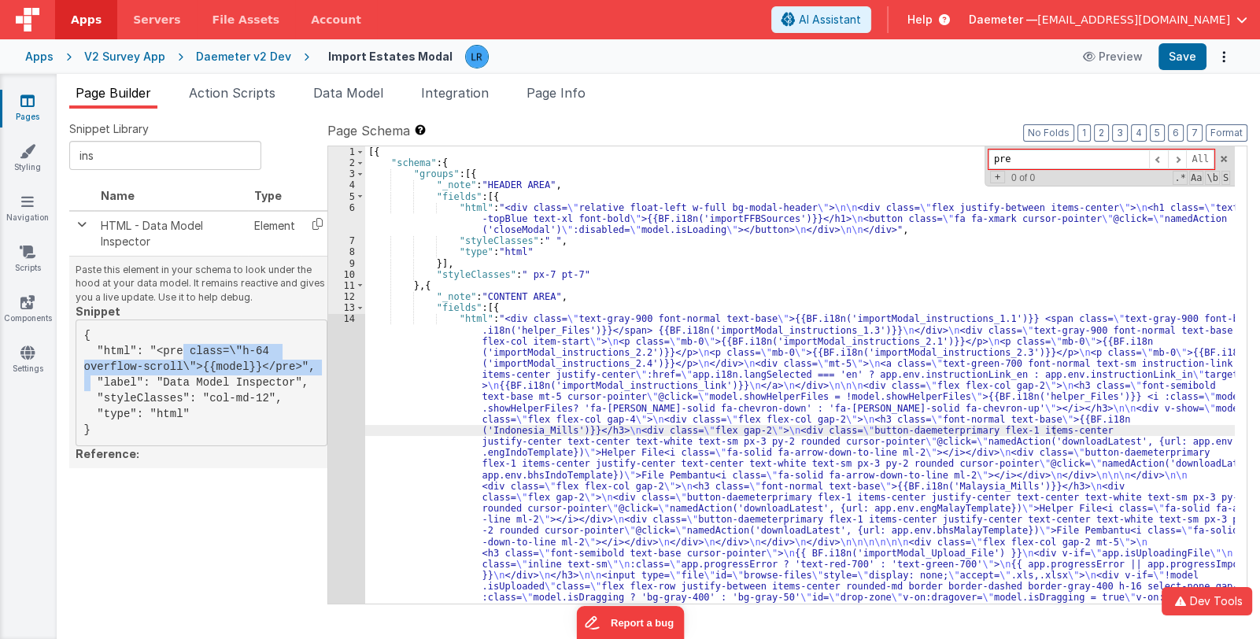
drag, startPoint x: 151, startPoint y: 349, endPoint x: 230, endPoint y: 364, distance: 80.1
click at [230, 364] on pre "{ "html": "<pre class=\"h-64 overflow-scroll\">{{model}}</pre>", "label": "Data…" at bounding box center [202, 382] width 252 height 127
copy pre "<pre class=\"h-64 overflow-scroll\">{{model}}</pre>"
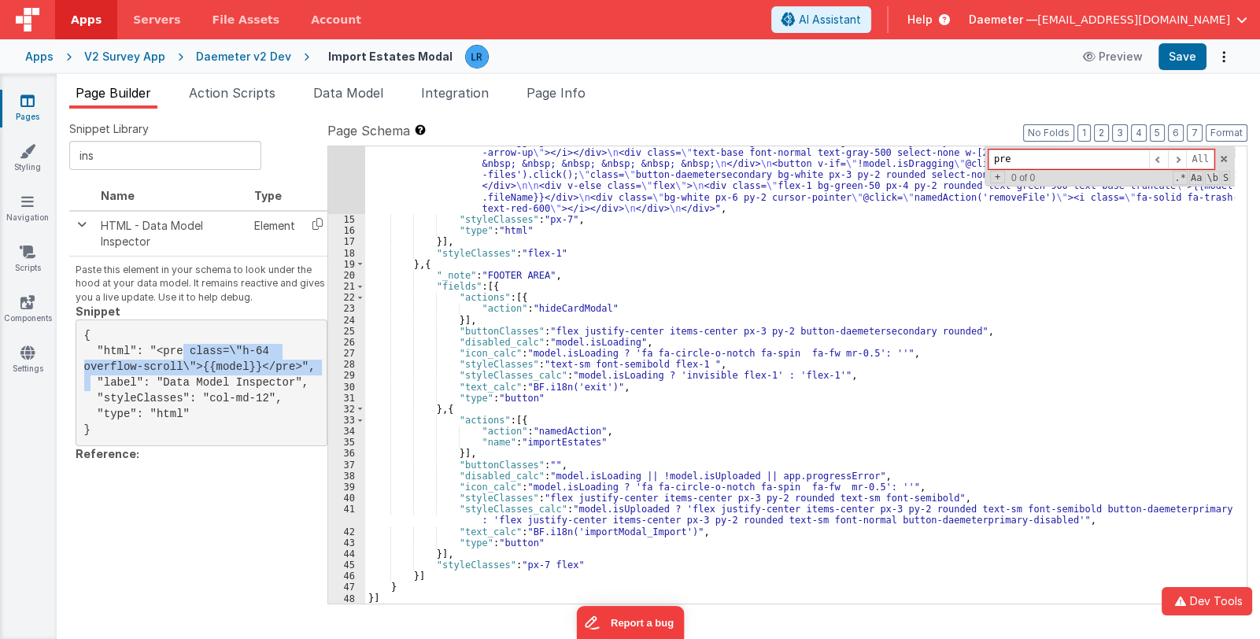
scroll to position [467, 0]
click at [316, 225] on icon at bounding box center [317, 224] width 32 height 24
copy pre "<pre class=\"h-64 overflow-scroll\">{{model}}</pre>"
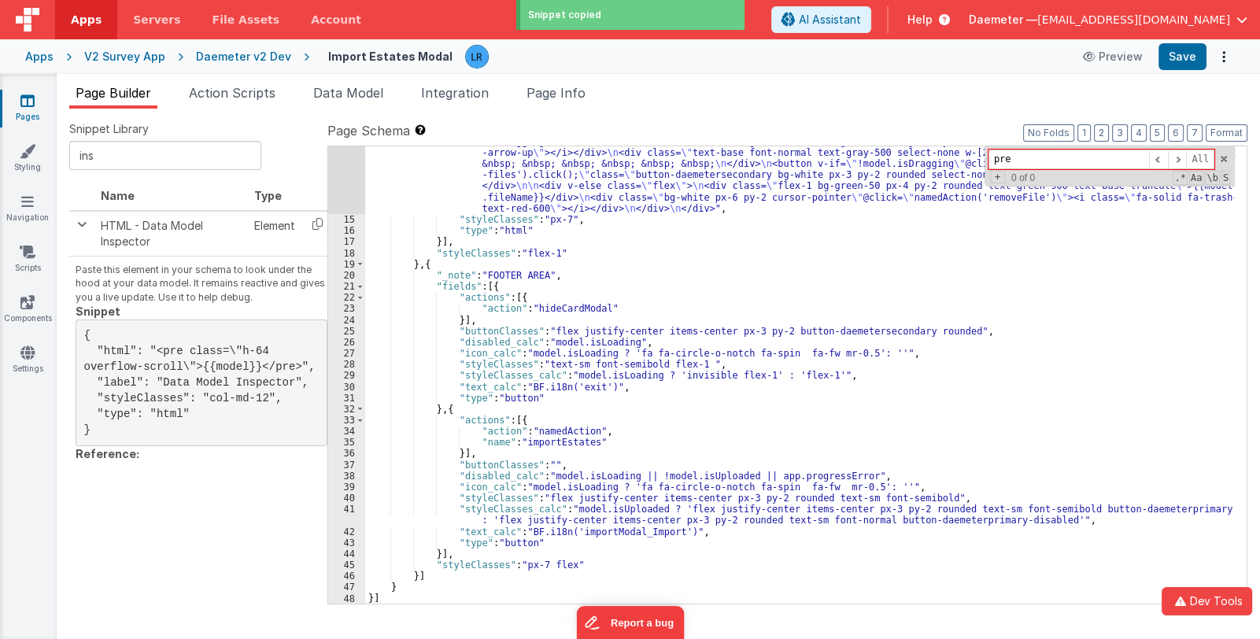
click at [487, 286] on div ""html" : "<div class= \" text-gray-900 font-normal text-base \" >{{BF.i18n('imp…" at bounding box center [799, 265] width 869 height 837
click at [508, 283] on div ""html" : "<div class= \" text-gray-900 font-normal text-base \" >{{BF.i18n('imp…" at bounding box center [799, 265] width 869 height 837
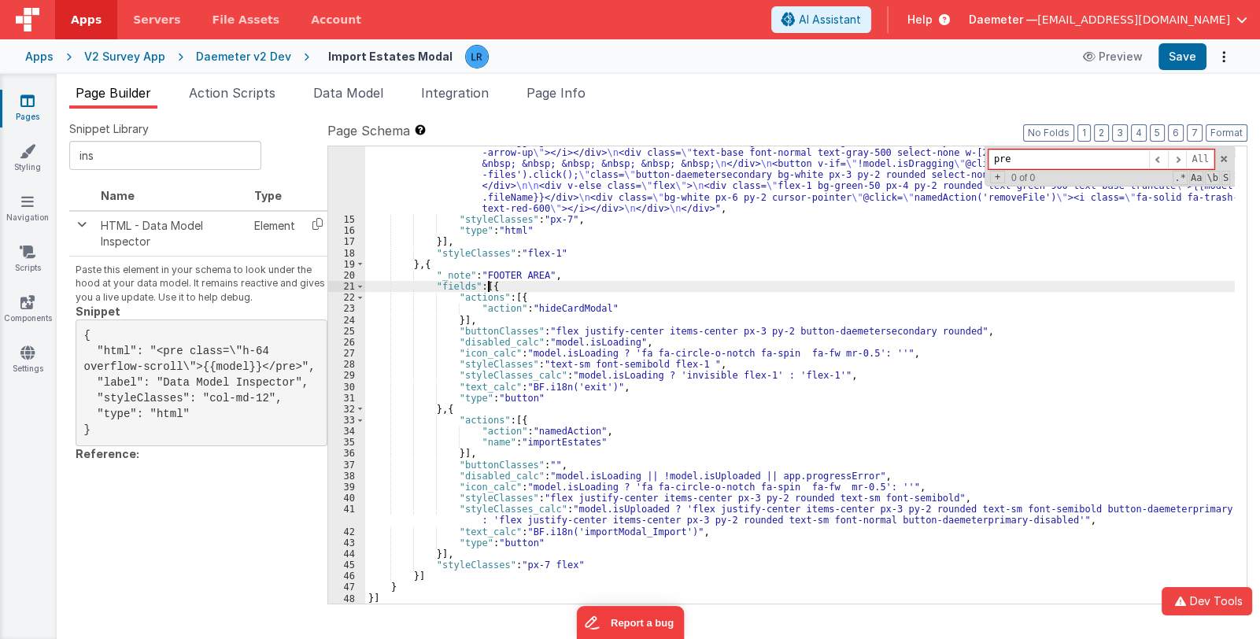
click at [488, 286] on div ""html" : "<div class= \" text-gray-900 font-normal text-base \" >{{BF.i18n('imp…" at bounding box center [799, 265] width 869 height 837
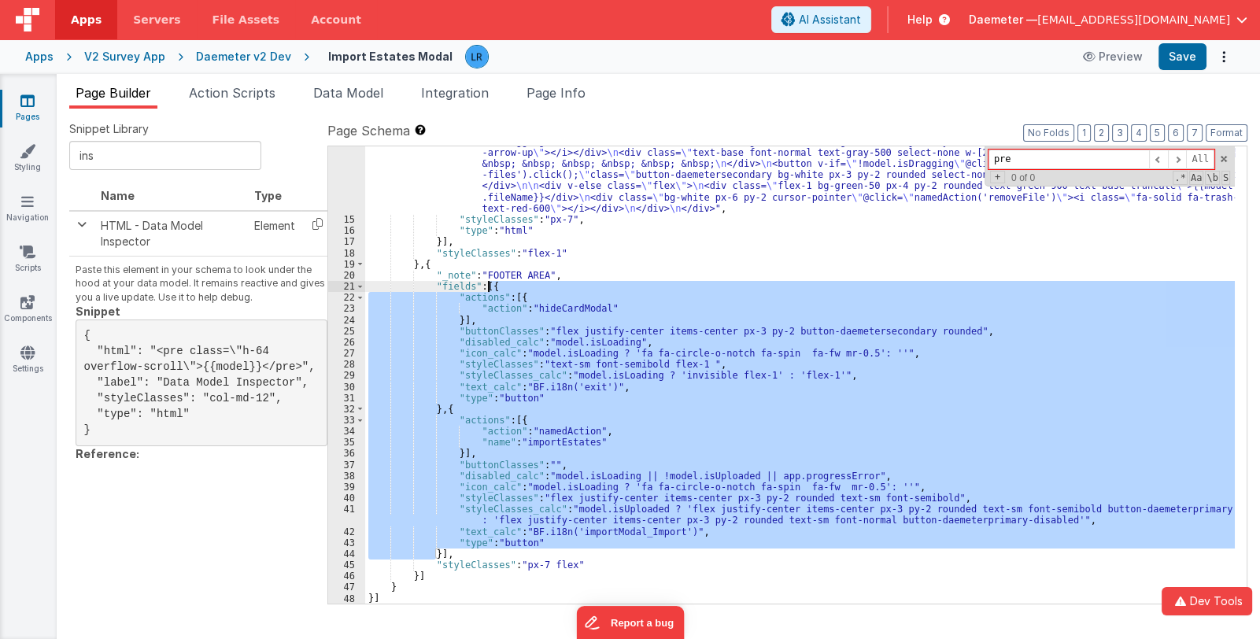
click at [434, 551] on div ""html" : "<div class= \" text-gray-900 font-normal text-base \" >{{BF.i18n('imp…" at bounding box center [799, 374] width 869 height 457
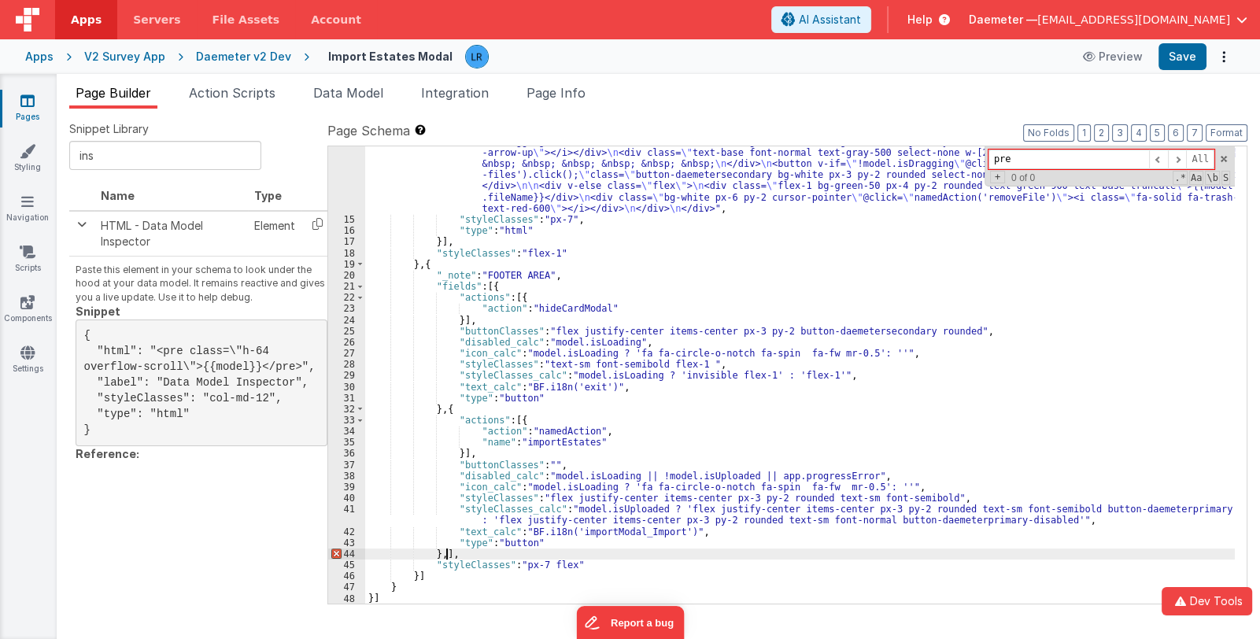
scroll to position [478, 0]
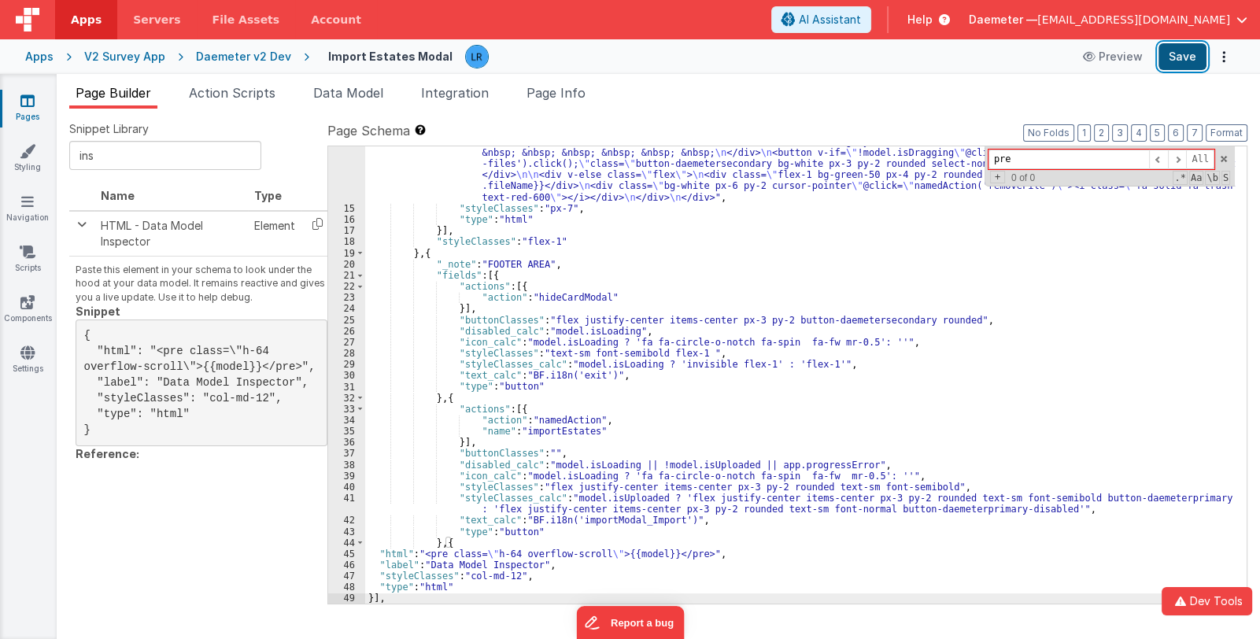
click at [1172, 57] on button "Save" at bounding box center [1182, 56] width 48 height 27
click at [670, 460] on div ""html" : "<div class= \" text-gray-900 font-normal text-base \" >{{BF.i18n('imp…" at bounding box center [799, 254] width 869 height 837
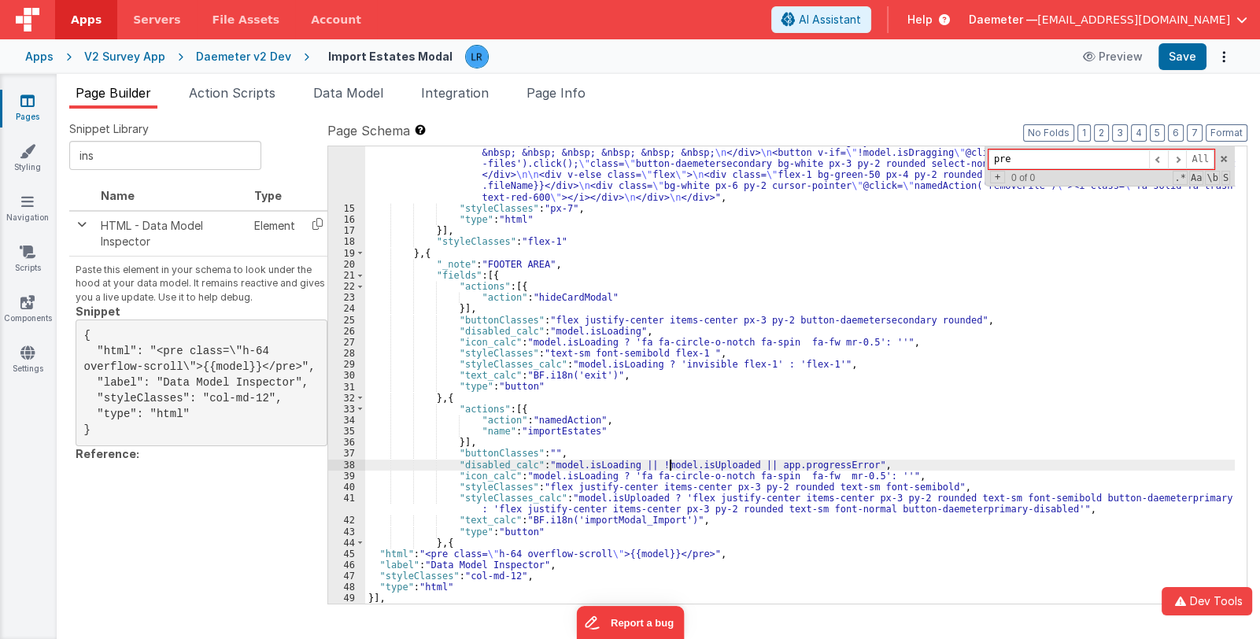
click at [670, 460] on div ""html" : "<div class= \" text-gray-900 font-normal text-base \" >{{BF.i18n('imp…" at bounding box center [799, 254] width 869 height 837
click at [771, 462] on div ""html" : "<div class= \" text-gray-900 font-normal text-base \" >{{BF.i18n('imp…" at bounding box center [799, 254] width 869 height 837
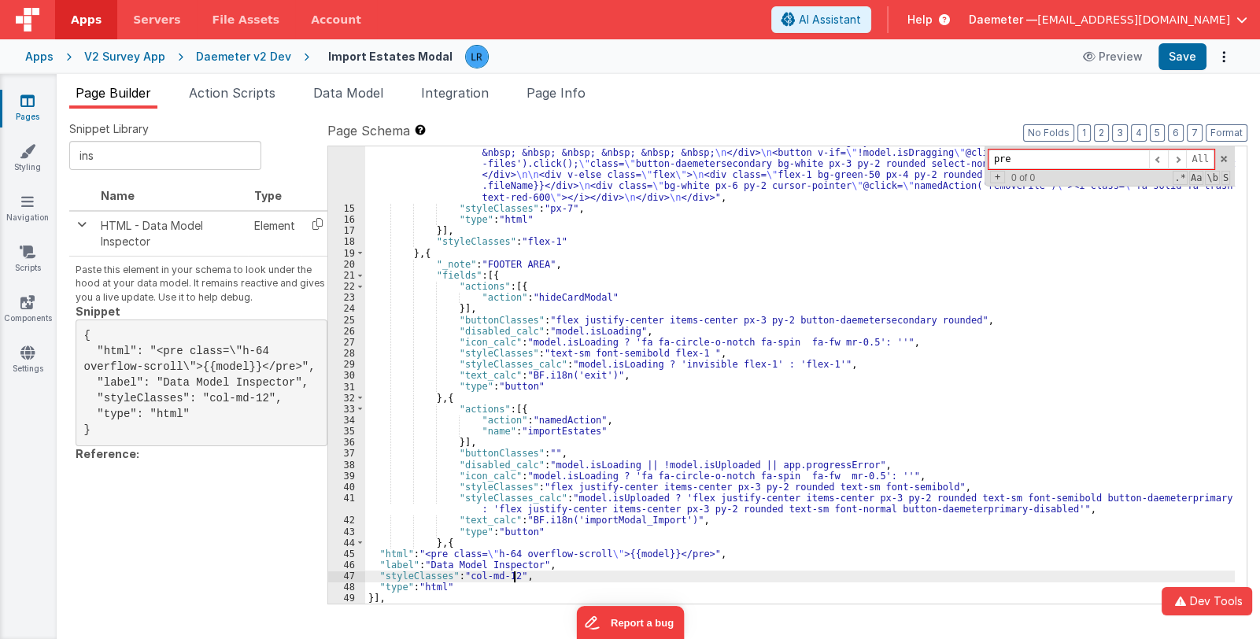
click at [514, 575] on div ""html" : "<div class= \" text-gray-900 font-normal text-base \" >{{BF.i18n('imp…" at bounding box center [799, 254] width 869 height 837
click at [1189, 53] on button "Save" at bounding box center [1182, 56] width 48 height 27
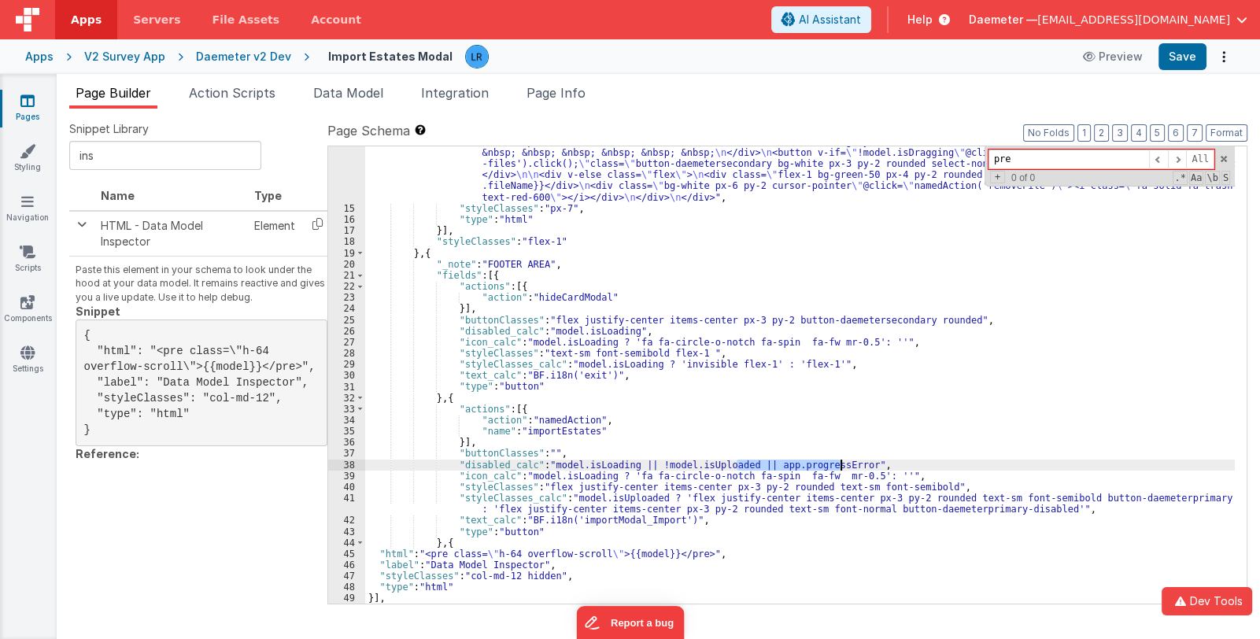
drag, startPoint x: 735, startPoint y: 463, endPoint x: 838, endPoint y: 460, distance: 103.1
click at [838, 460] on div ""html" : "<div class= \" text-gray-900 font-normal text-base \" >{{BF.i18n('imp…" at bounding box center [799, 254] width 869 height 837
click at [1182, 60] on button "Save" at bounding box center [1182, 56] width 48 height 27
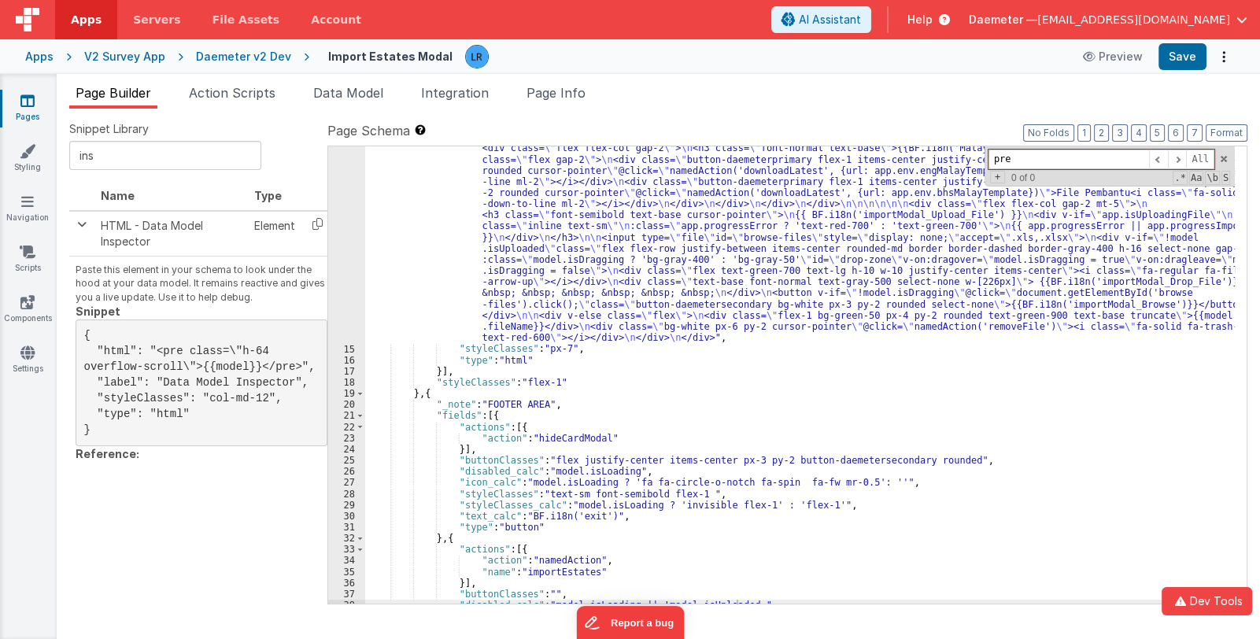
scroll to position [385, 0]
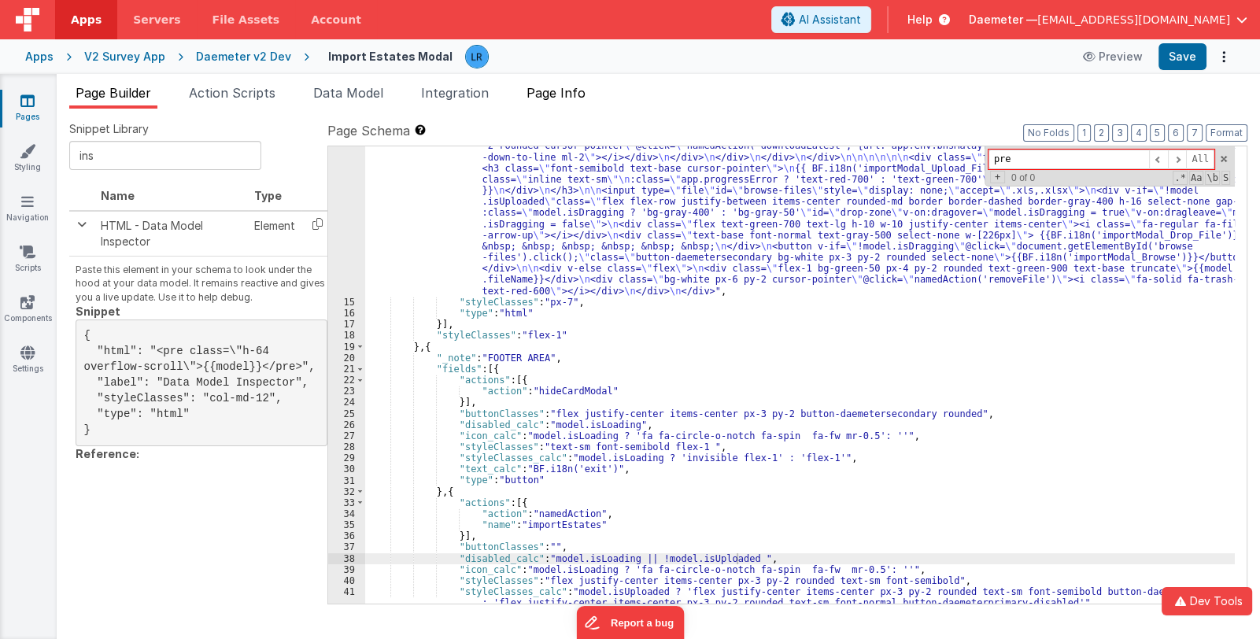
click at [572, 87] on span "Page Info" at bounding box center [555, 93] width 59 height 16
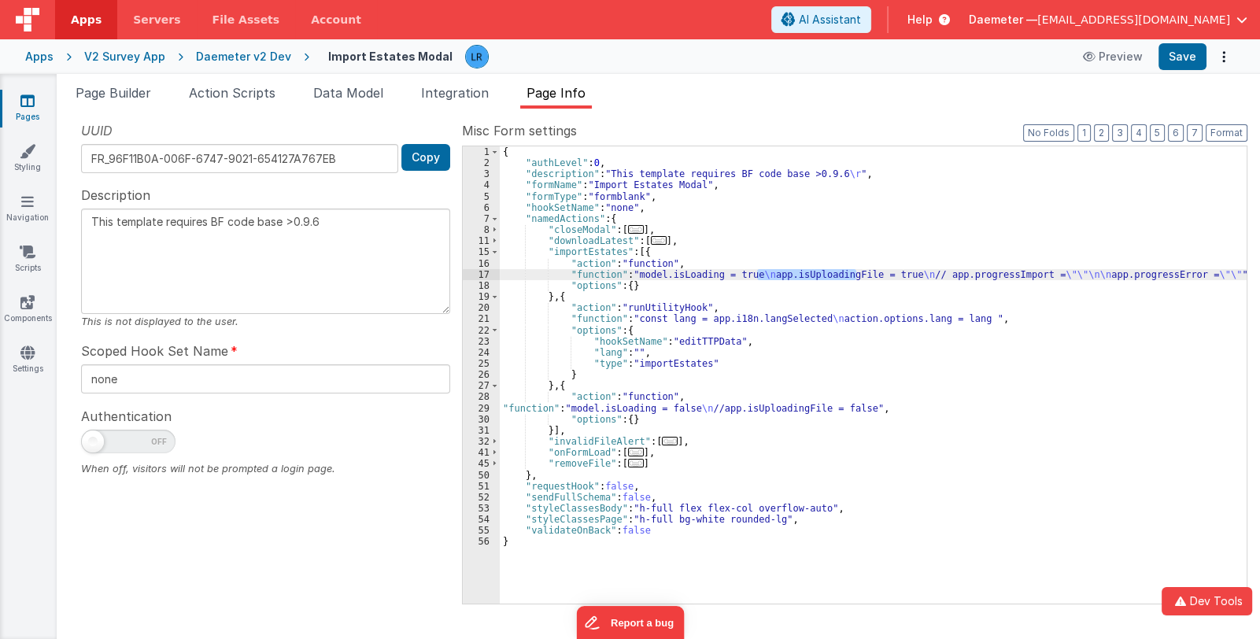
drag, startPoint x: 759, startPoint y: 274, endPoint x: 854, endPoint y: 277, distance: 96.0
click at [854, 277] on div "{ "authLevel" : 0 , "description" : "This template requires BF code base >0.9.6…" at bounding box center [873, 386] width 747 height 480
click at [131, 98] on span "Page Builder" at bounding box center [114, 93] width 76 height 16
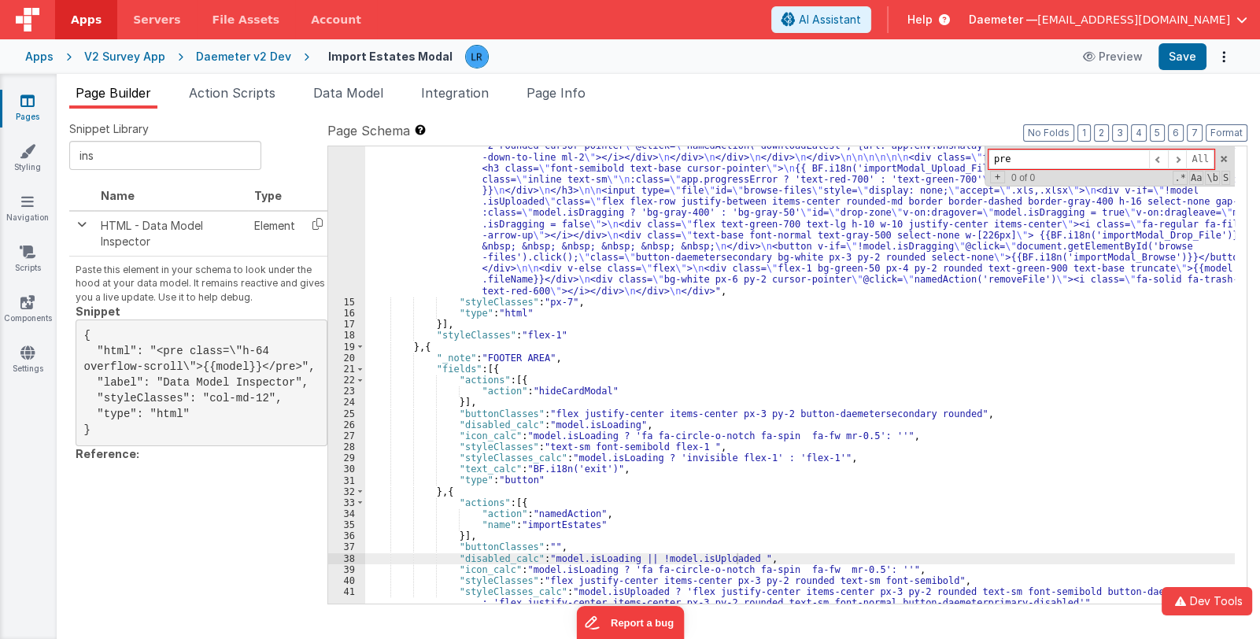
click at [640, 434] on div ""html" : "<div class= \" text-gray-900 font-normal text-base \" >{{BF.i18n('imp…" at bounding box center [799, 347] width 869 height 837
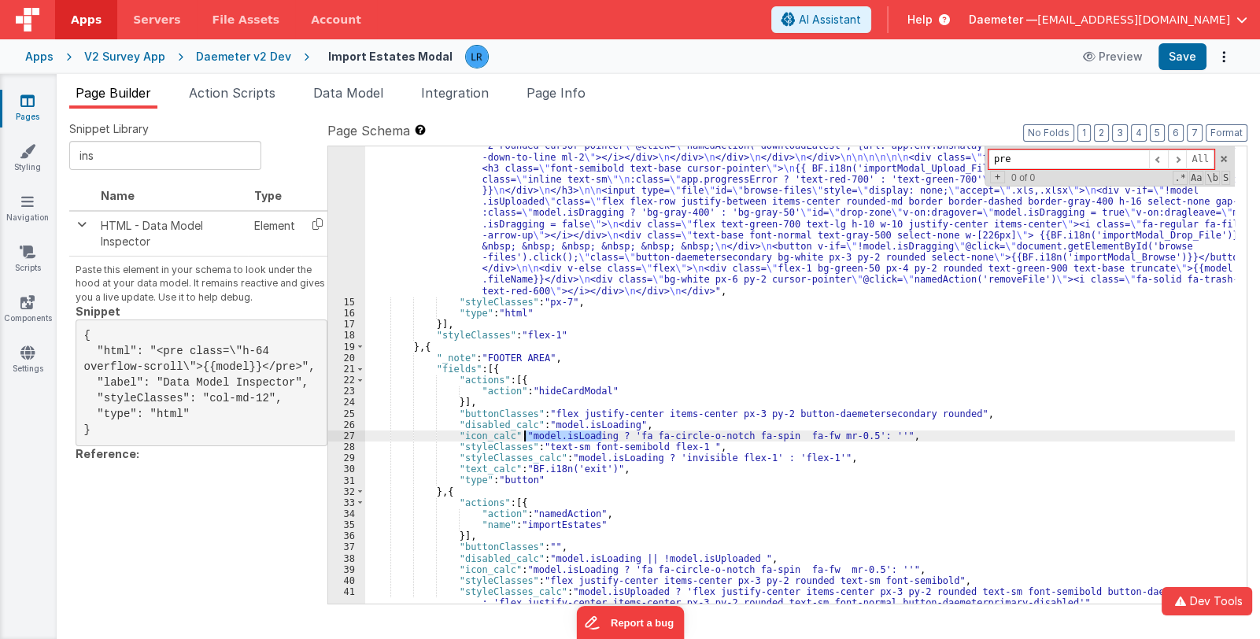
drag, startPoint x: 602, startPoint y: 436, endPoint x: 523, endPoint y: 434, distance: 78.7
click at [523, 434] on div ""html" : "<div class= \" text-gray-900 font-normal text-base \" >{{BF.i18n('imp…" at bounding box center [799, 347] width 869 height 837
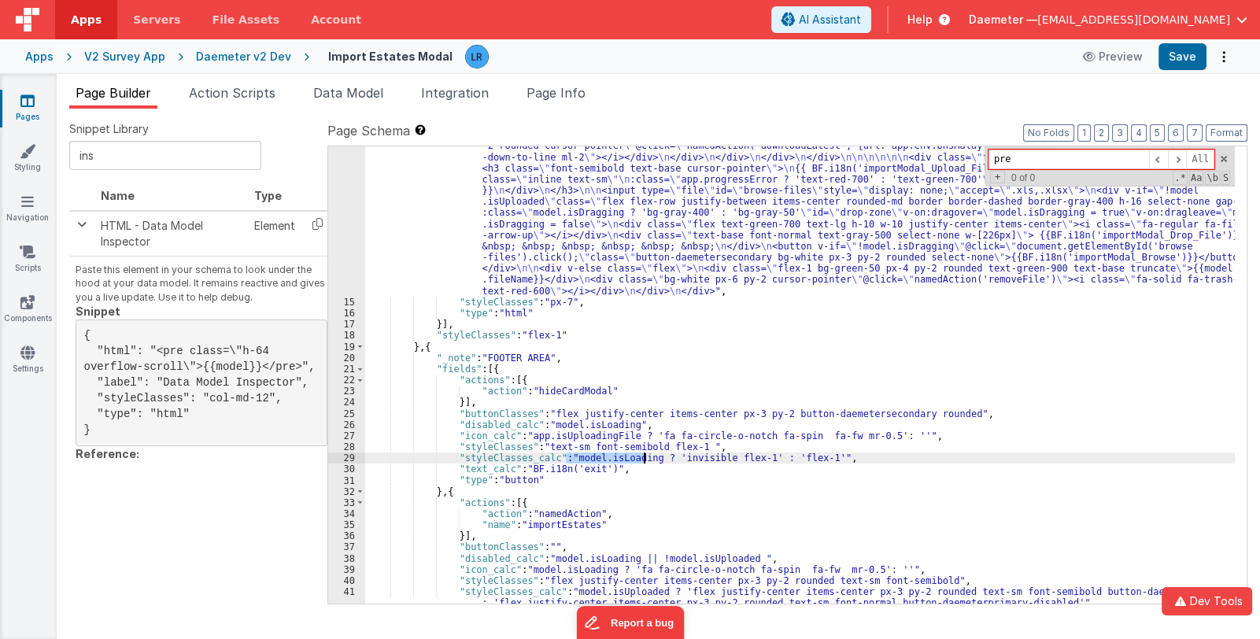
drag, startPoint x: 564, startPoint y: 459, endPoint x: 641, endPoint y: 460, distance: 77.1
click at [641, 460] on div ""html" : "<div class= \" text-gray-900 font-normal text-base \" >{{BF.i18n('imp…" at bounding box center [799, 347] width 869 height 837
click at [562, 90] on span "Page Info" at bounding box center [555, 93] width 59 height 16
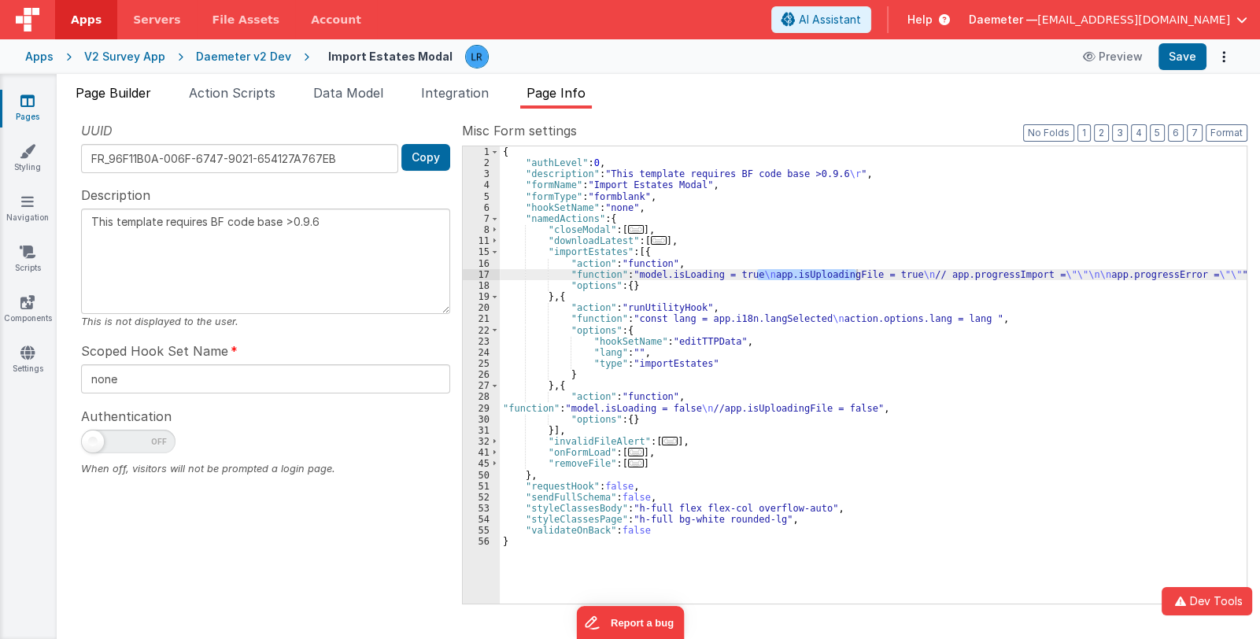
click at [127, 92] on span "Page Builder" at bounding box center [114, 93] width 76 height 16
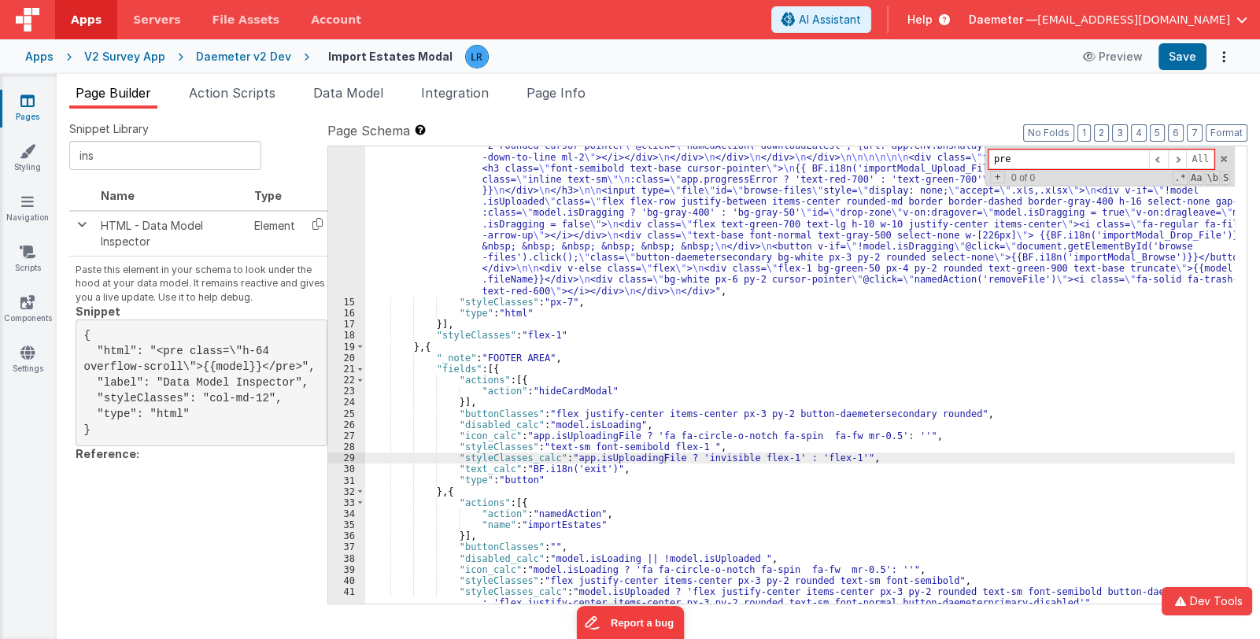
scroll to position [431, 0]
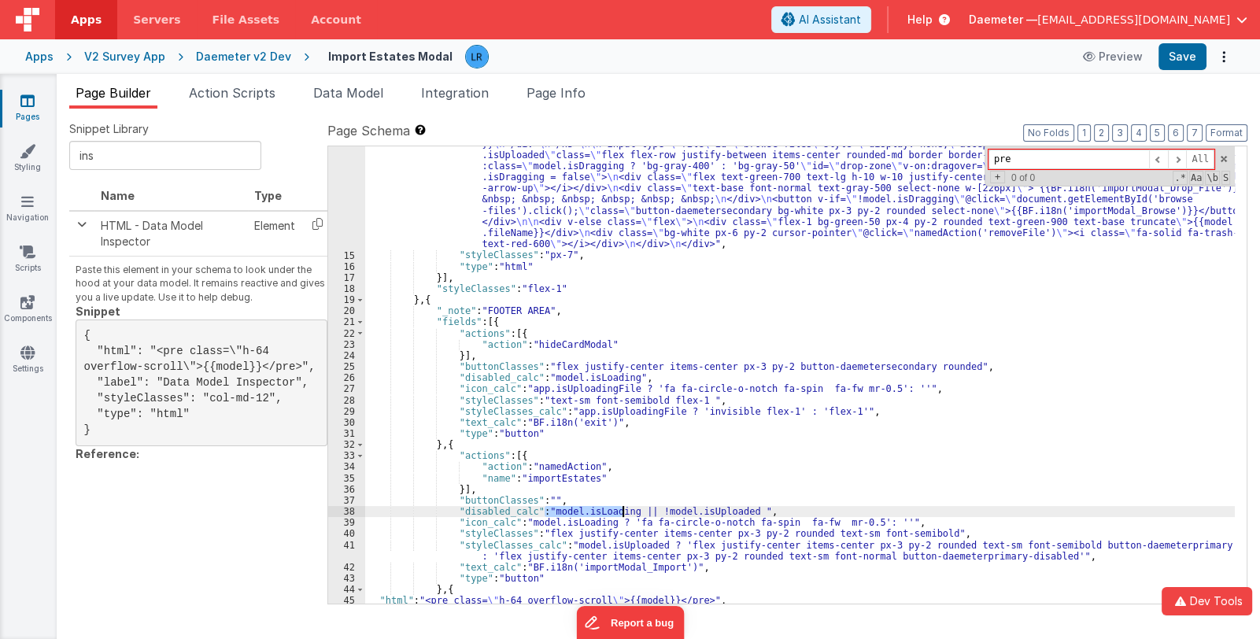
drag, startPoint x: 544, startPoint y: 511, endPoint x: 624, endPoint y: 511, distance: 79.5
click at [624, 511] on div ""html" : "<div class= \" text-gray-900 font-normal text-base \" >{{BF.i18n('imp…" at bounding box center [799, 300] width 869 height 837
drag, startPoint x: 523, startPoint y: 521, endPoint x: 600, endPoint y: 523, distance: 77.1
click at [600, 523] on div ""html" : "<div class= \" text-gray-900 font-normal text-base \" >{{BF.i18n('imp…" at bounding box center [799, 300] width 869 height 837
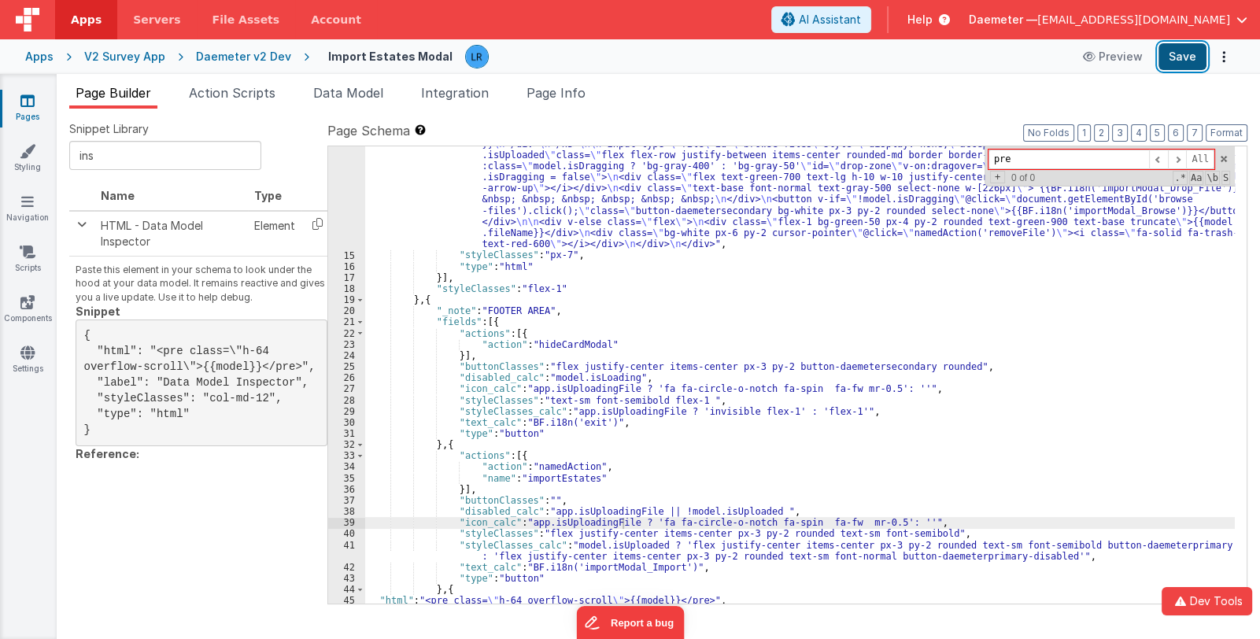
click at [1194, 61] on button "Save" at bounding box center [1182, 56] width 48 height 27
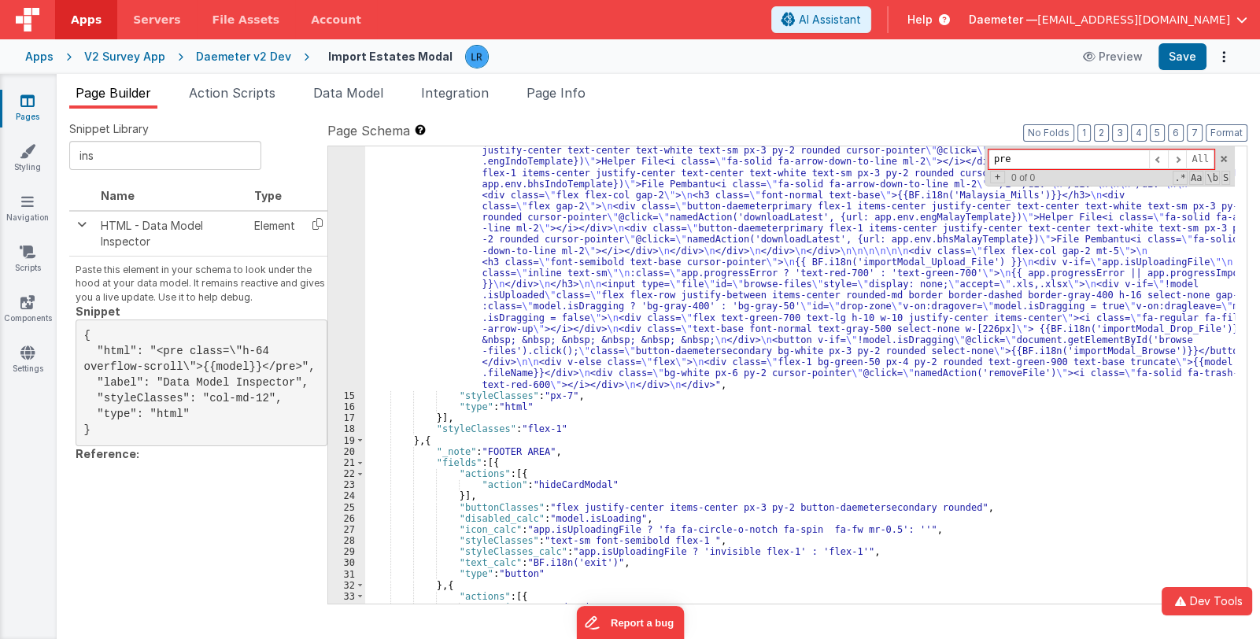
scroll to position [244, 0]
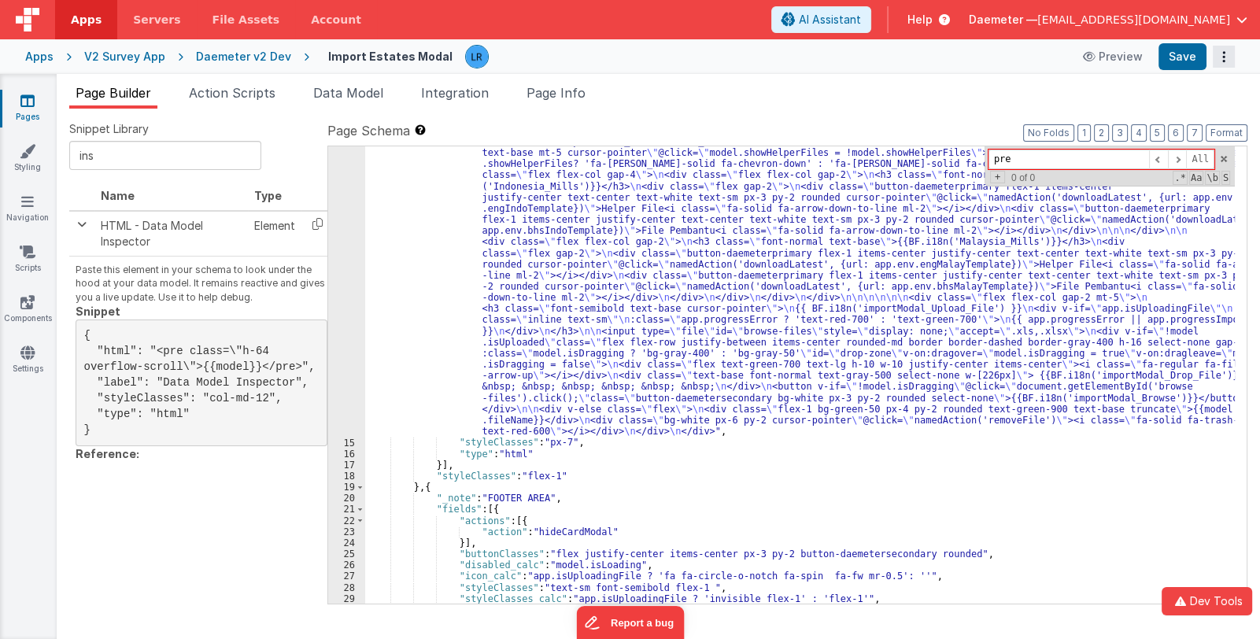
click at [1225, 52] on button "Options" at bounding box center [1224, 57] width 22 height 22
click at [743, 380] on button at bounding box center [630, 319] width 1260 height 639
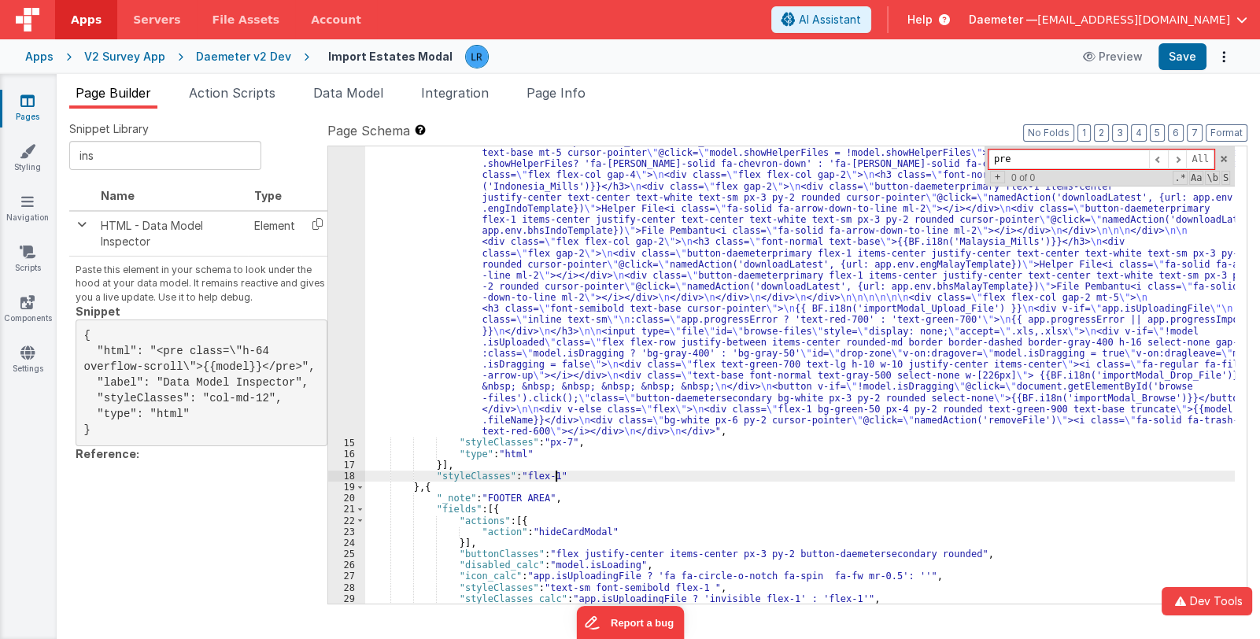
click at [743, 471] on div ""html" : "<div class= \" text-gray-900 font-normal text-base \" >{{BF.i18n('imp…" at bounding box center [799, 487] width 869 height 837
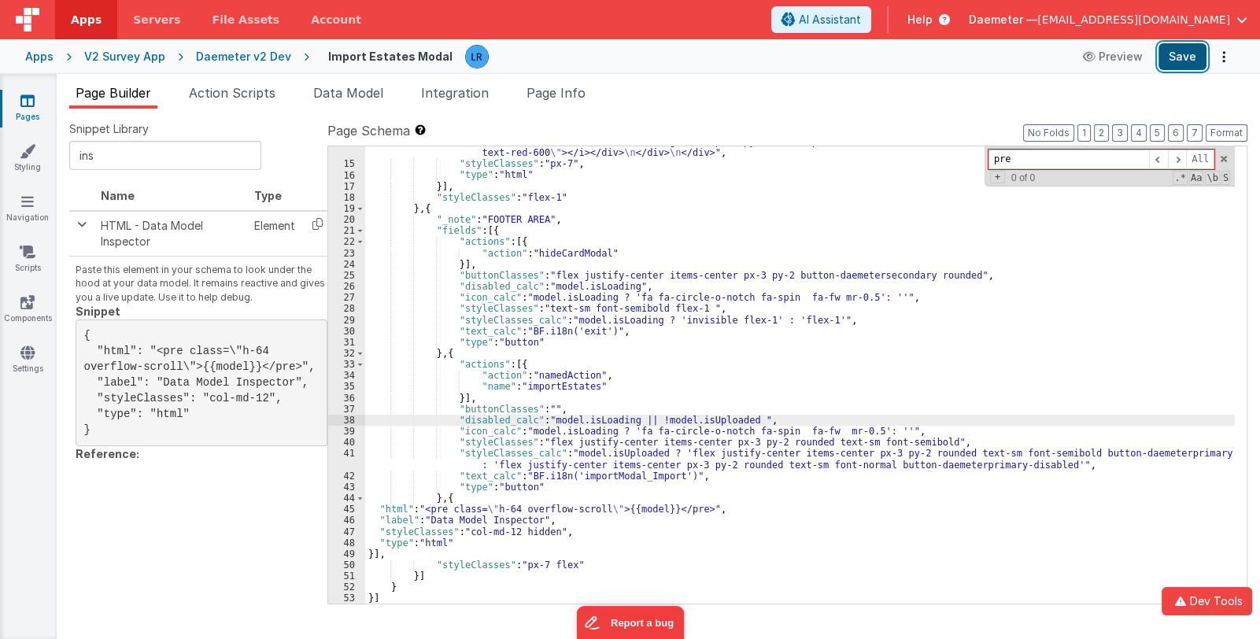
click at [1185, 54] on button "Save" at bounding box center [1182, 56] width 48 height 27
click at [734, 416] on div ""html" : "<div class= \" text-gray-900 font-normal text-base \" >{{BF.i18n('imp…" at bounding box center [799, 209] width 869 height 837
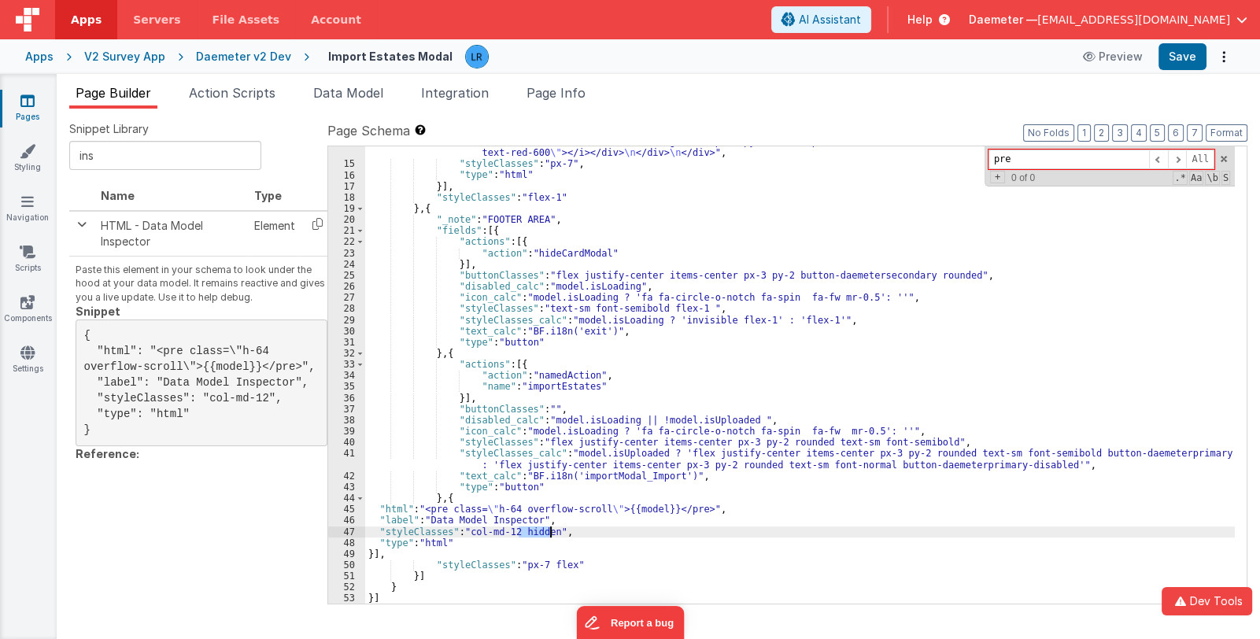
drag, startPoint x: 517, startPoint y: 533, endPoint x: 550, endPoint y: 534, distance: 33.1
click at [550, 534] on div ""html" : "<div class= \" text-gray-900 font-normal text-base \" >{{BF.i18n('imp…" at bounding box center [799, 209] width 869 height 837
click at [1180, 49] on button "Save" at bounding box center [1182, 56] width 48 height 27
click at [512, 532] on div ""html" : "<div class= \" text-gray-900 font-normal text-base \" >{{BF.i18n('imp…" at bounding box center [799, 209] width 869 height 837
click at [736, 415] on div ""html" : "<div class= \" text-gray-900 font-normal text-base \" >{{BF.i18n('imp…" at bounding box center [799, 209] width 869 height 837
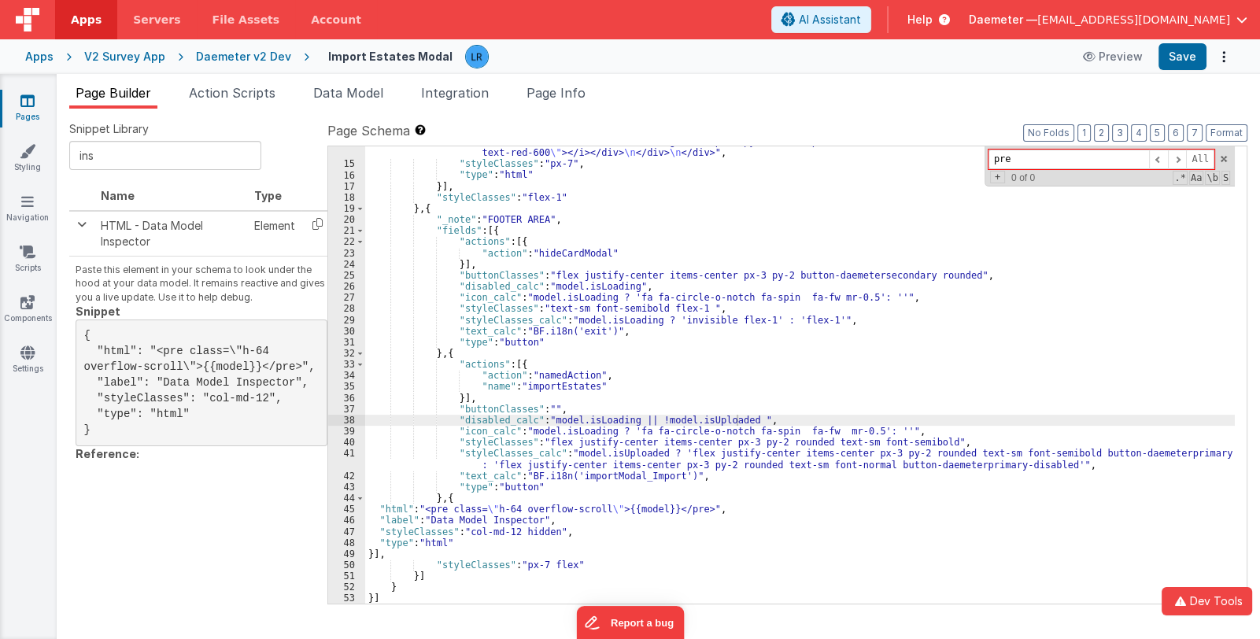
click at [735, 415] on div ""html" : "<div class= \" text-gray-900 font-normal text-base \" >{{BF.i18n('imp…" at bounding box center [799, 209] width 869 height 837
click at [564, 90] on span "Page Info" at bounding box center [555, 93] width 59 height 16
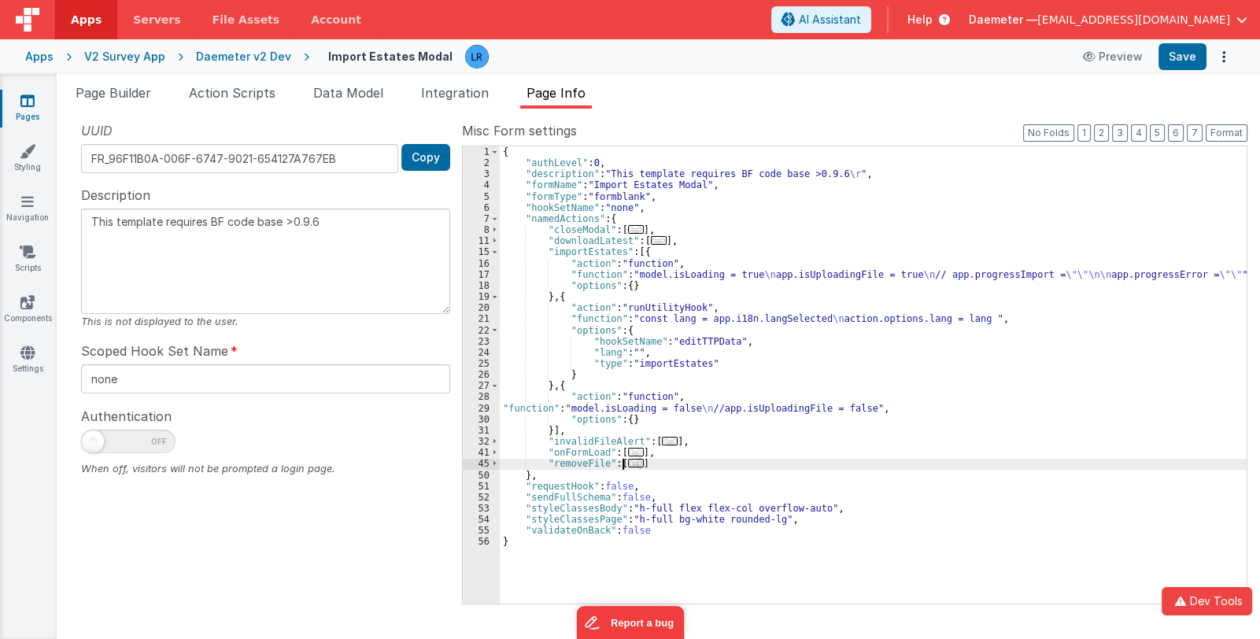
click at [628, 463] on span "..." at bounding box center [636, 463] width 16 height 9
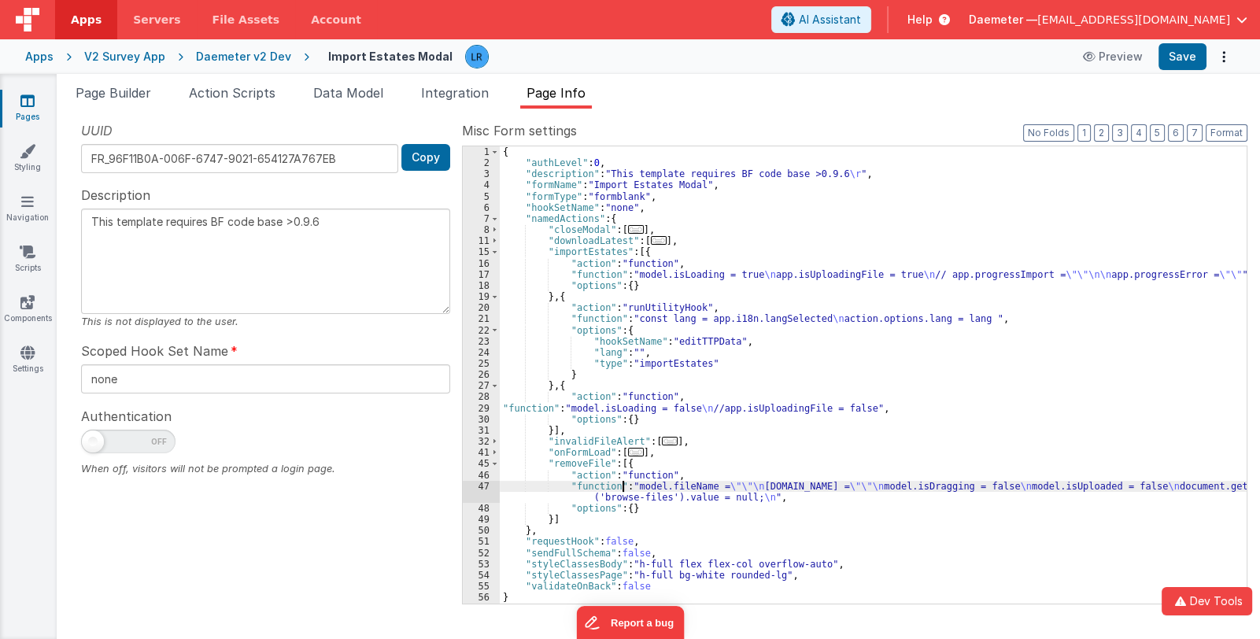
click at [621, 485] on div "{ "authLevel" : 0 , "description" : "This template requires BF code base >0.9.6…" at bounding box center [873, 386] width 747 height 480
click at [468, 490] on div "47" at bounding box center [481, 492] width 37 height 22
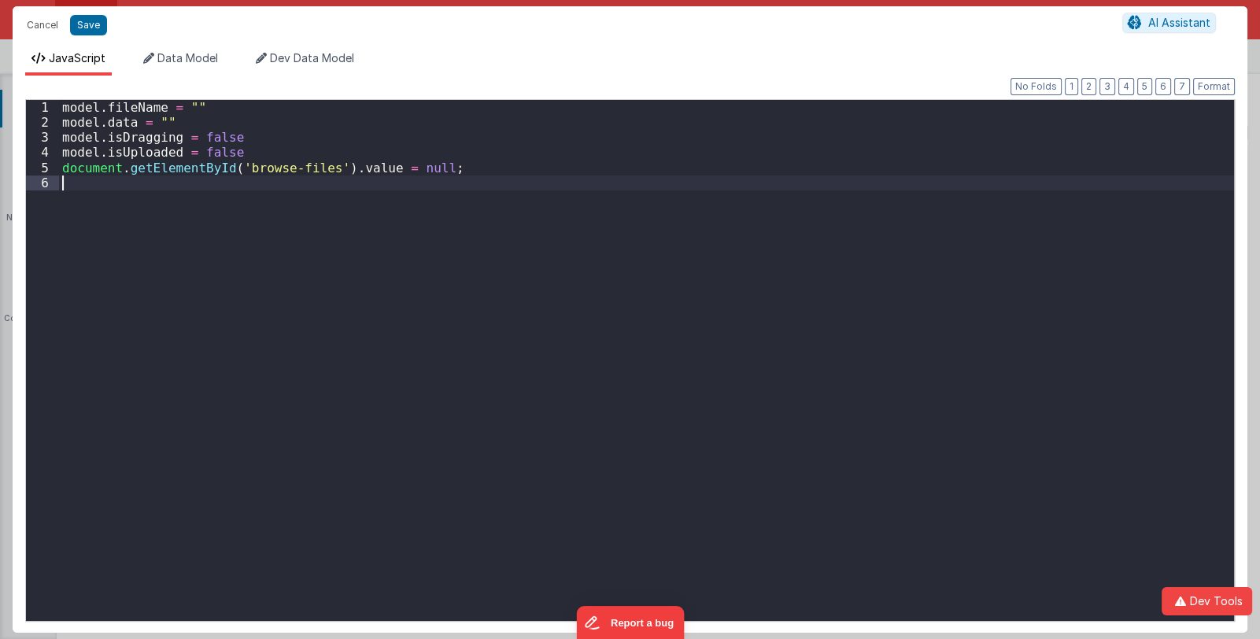
click at [468, 490] on div "model . fileName = "" model . data = "" model . isDragging = false model . isUp…" at bounding box center [646, 375] width 1175 height 551
click at [43, 22] on button "Cancel" at bounding box center [42, 25] width 47 height 22
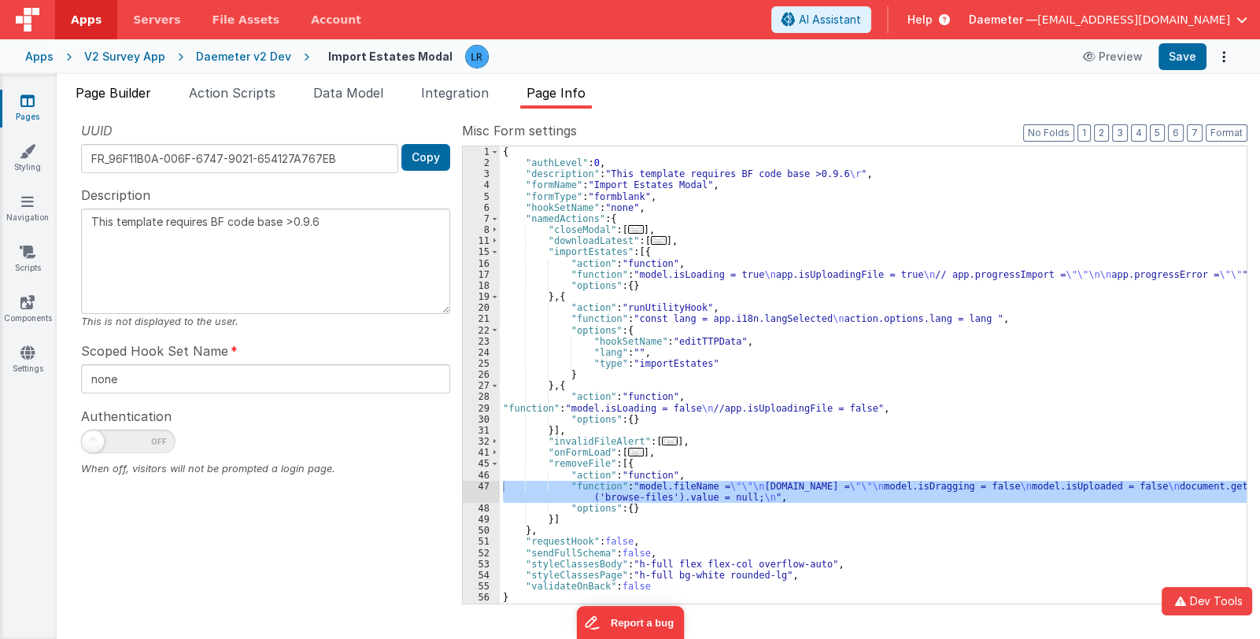
click at [110, 86] on span "Page Builder" at bounding box center [114, 93] width 76 height 16
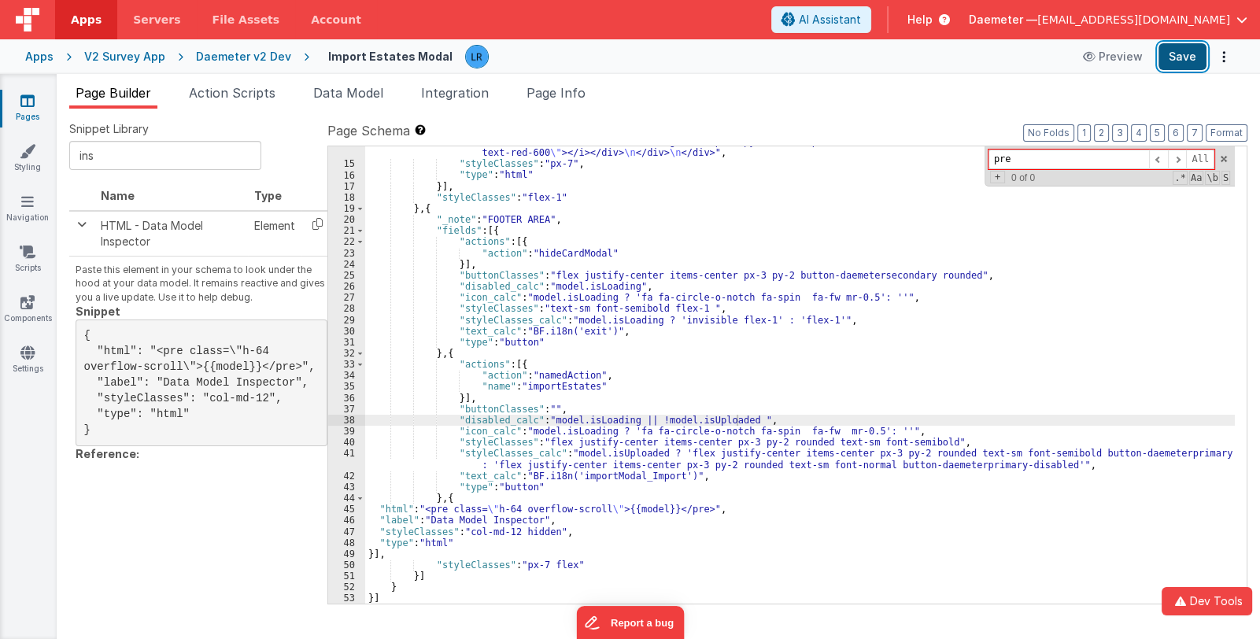
click at [1179, 54] on button "Save" at bounding box center [1182, 56] width 48 height 27
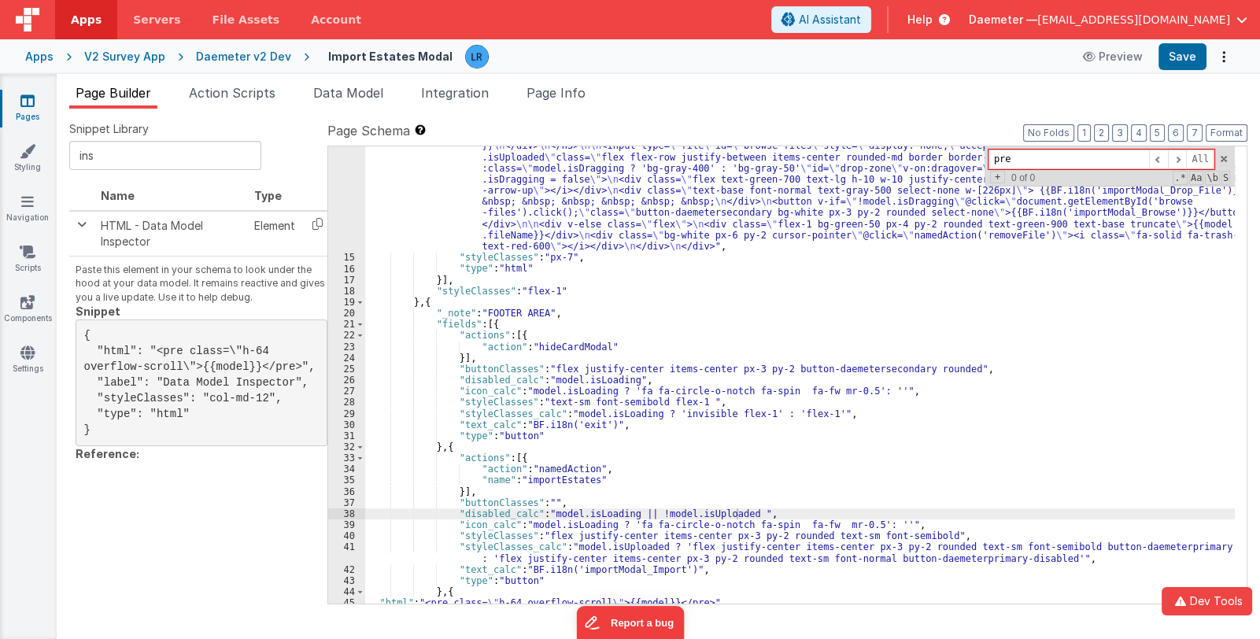
scroll to position [382, 0]
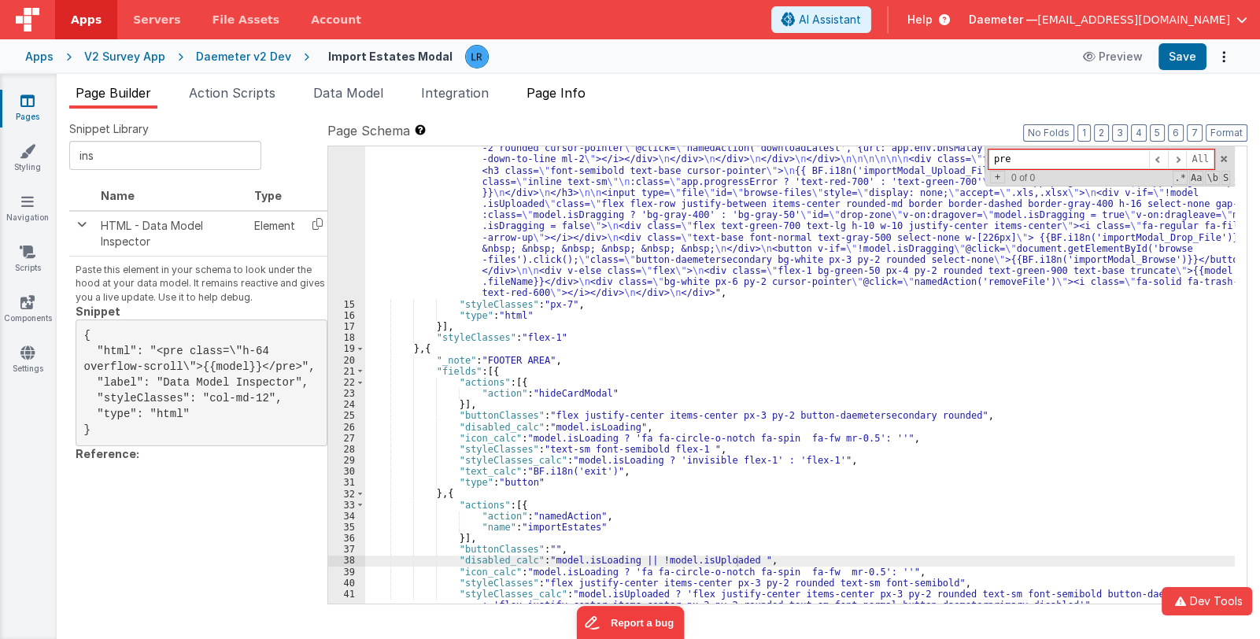
click at [563, 93] on span "Page Info" at bounding box center [555, 93] width 59 height 16
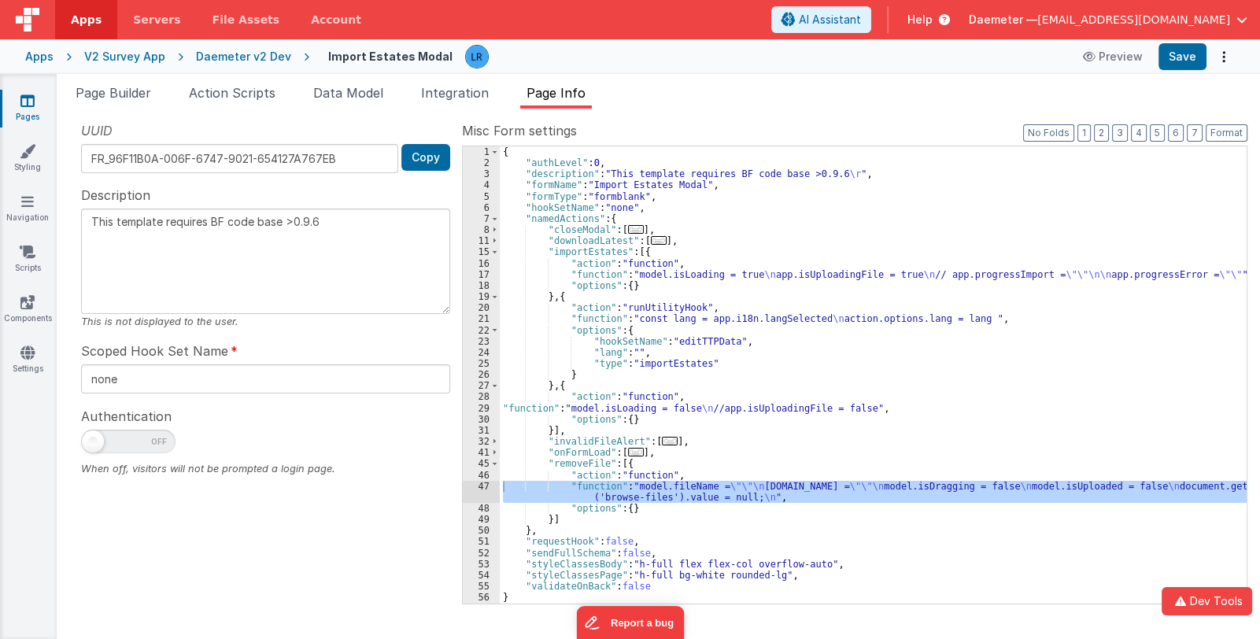
click at [626, 404] on div "{ "authLevel" : 0 , "description" : "This template requires BF code base >0.9.6…" at bounding box center [873, 386] width 747 height 480
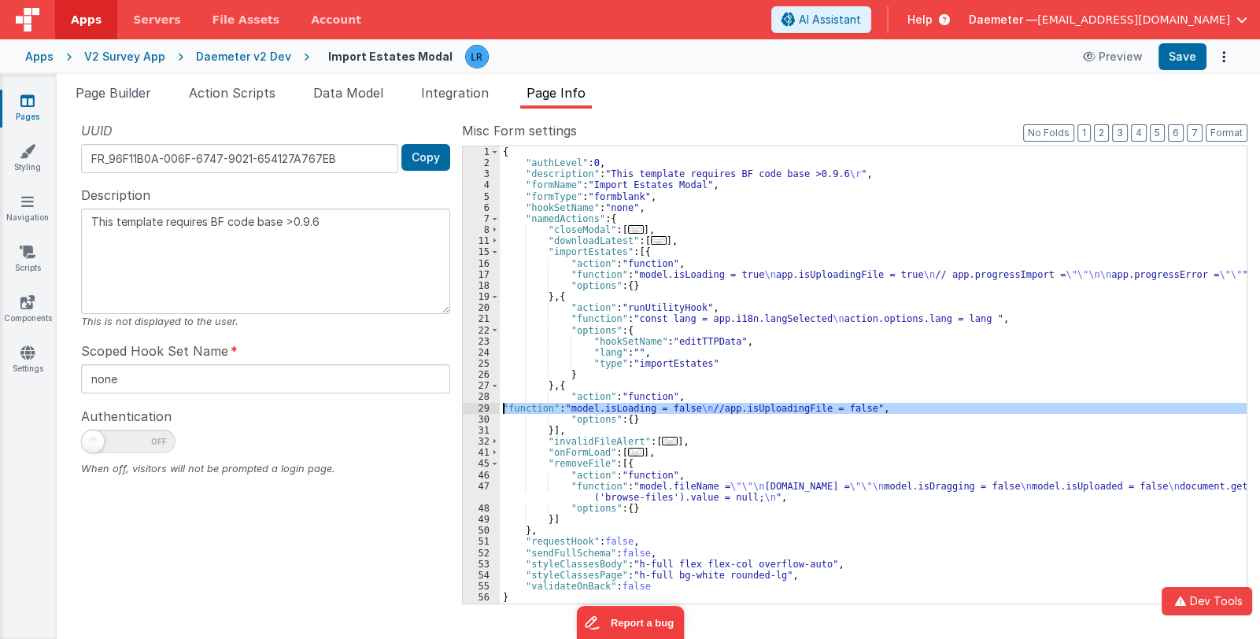
click at [477, 410] on div "29" at bounding box center [481, 408] width 37 height 11
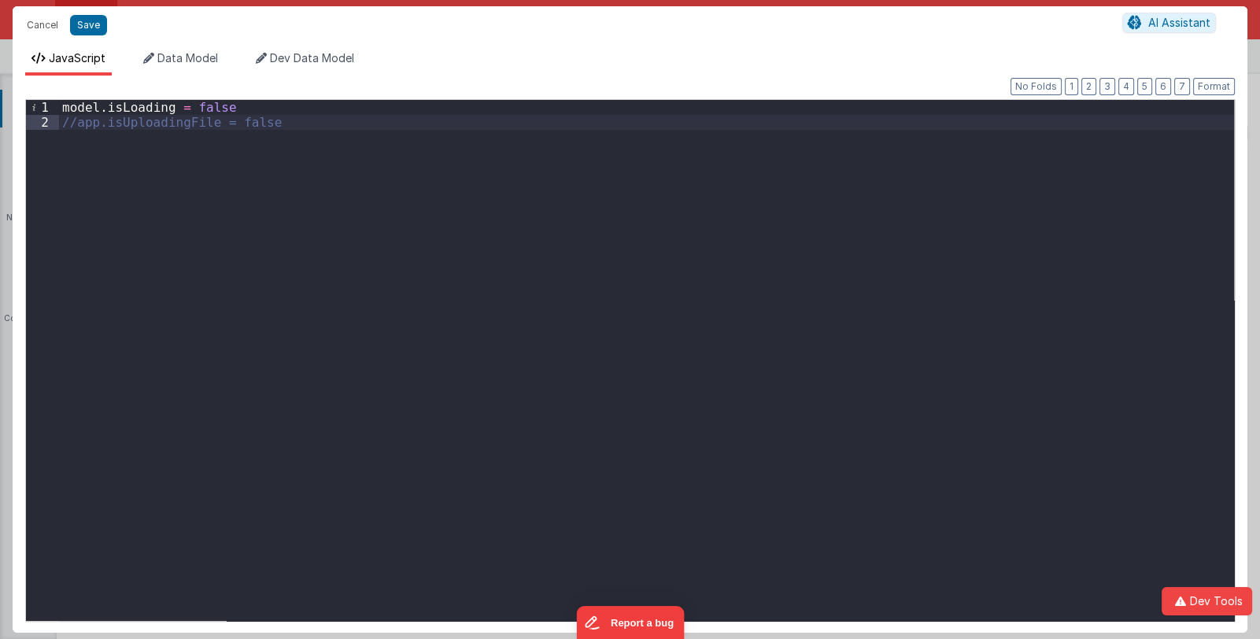
click at [298, 121] on div "model . isLoading = false //app.isUploadingFile = false" at bounding box center [646, 375] width 1175 height 551
click at [39, 24] on button "Cancel" at bounding box center [42, 25] width 47 height 22
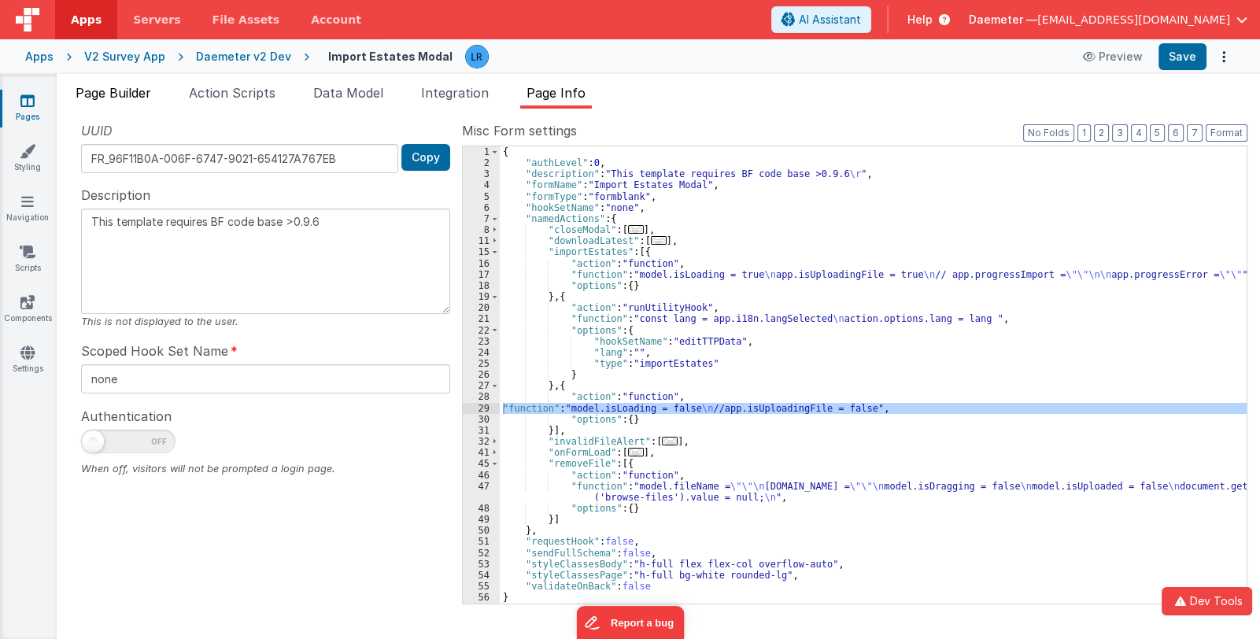
click at [102, 87] on span "Page Builder" at bounding box center [114, 93] width 76 height 16
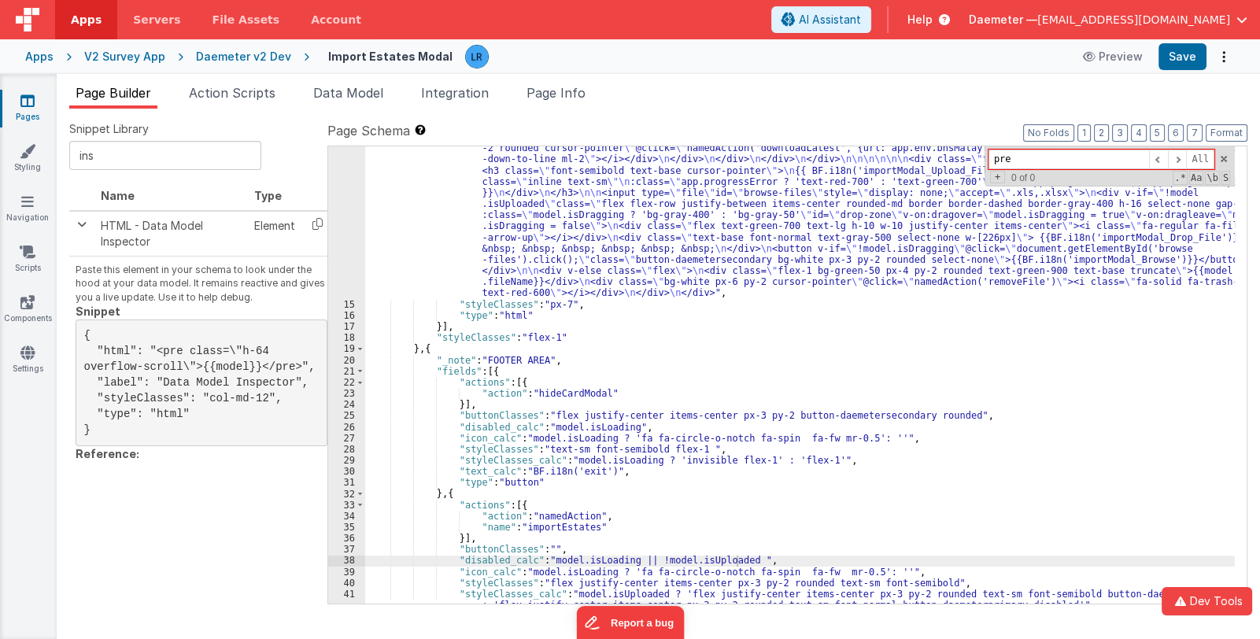
click at [490, 237] on div ""html" : "<div class= \" text-gray-900 font-normal text-base \" >{{BF.i18n('imp…" at bounding box center [799, 349] width 869 height 837
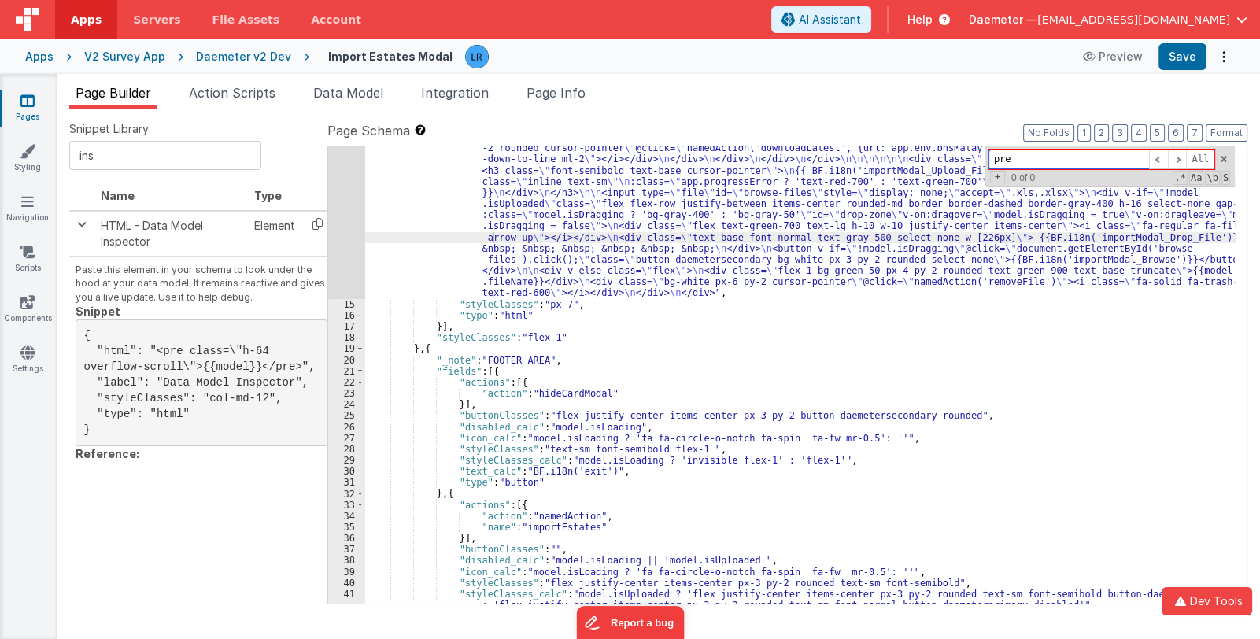
drag, startPoint x: 1034, startPoint y: 160, endPoint x: 946, endPoint y: 151, distance: 88.5
click at [946, 151] on div ""html" : "<div class= \" text-gray-900 font-normal text-base \" >{{BF.i18n('imp…" at bounding box center [799, 374] width 869 height 457
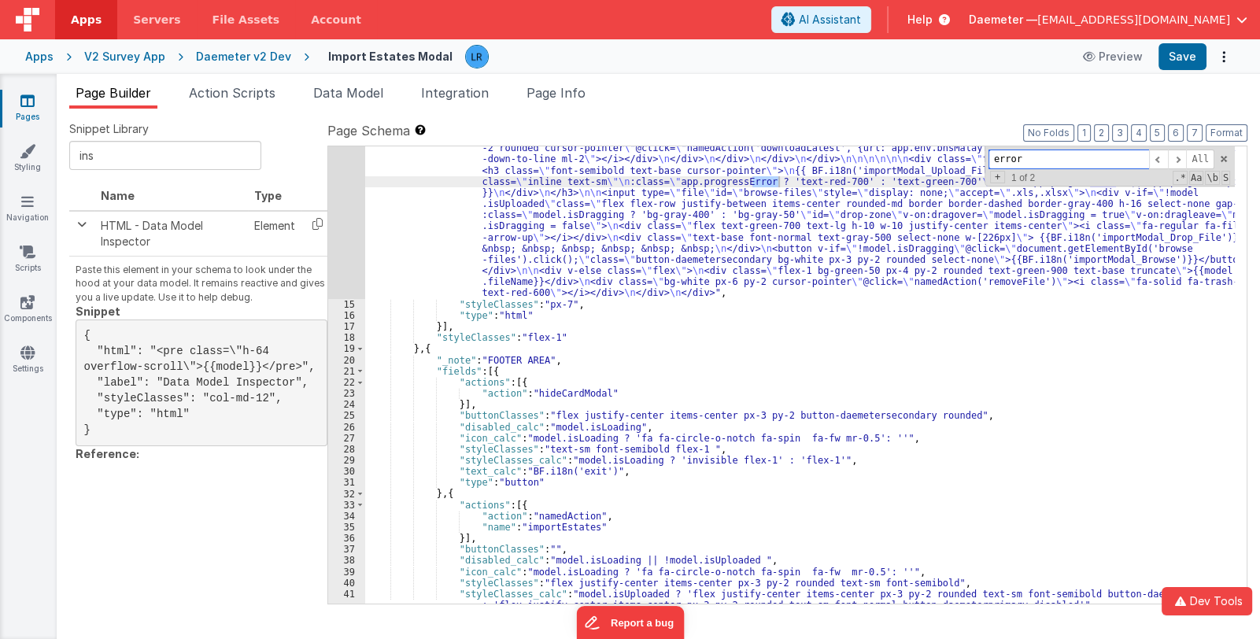
type input "error"
drag, startPoint x: 690, startPoint y: 178, endPoint x: 776, endPoint y: 179, distance: 85.8
click at [776, 179] on div ""html" : "<div class= \" text-gray-900 font-normal text-base \" >{{BF.i18n('imp…" at bounding box center [799, 349] width 869 height 837
click at [571, 87] on span "Page Info" at bounding box center [555, 93] width 59 height 16
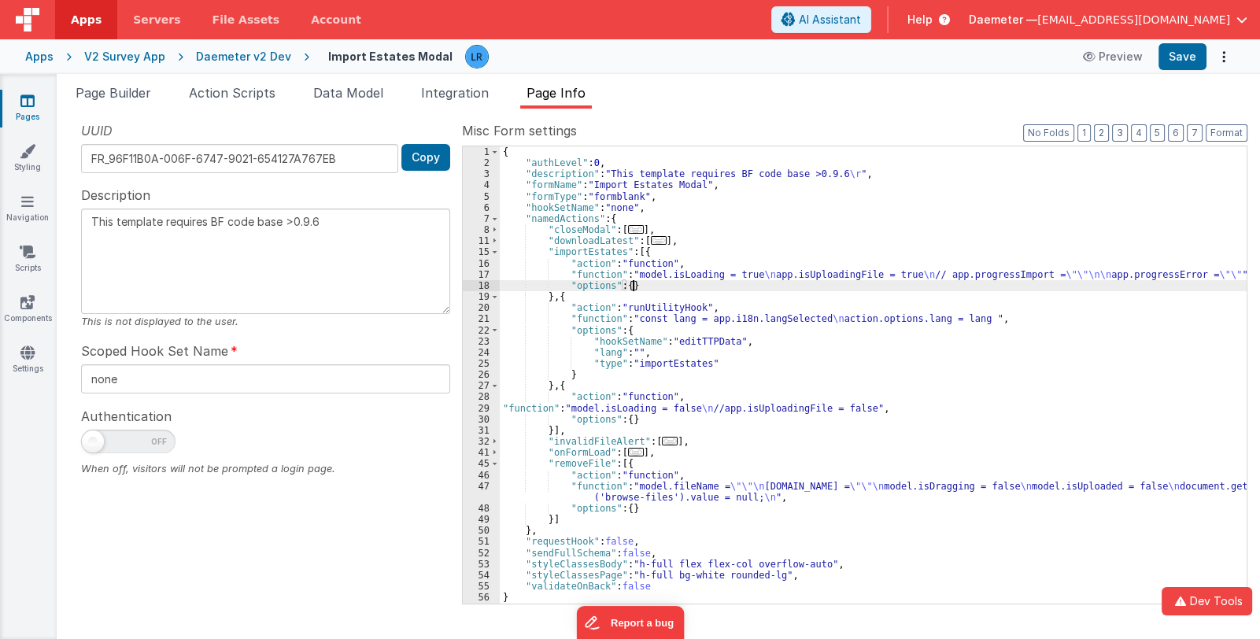
click at [655, 279] on div "{ "authLevel" : 0 , "description" : "This template requires BF code base >0.9.6…" at bounding box center [873, 386] width 747 height 480
click at [653, 404] on div "{ "authLevel" : 0 , "description" : "This template requires BF code base >0.9.6…" at bounding box center [873, 386] width 747 height 480
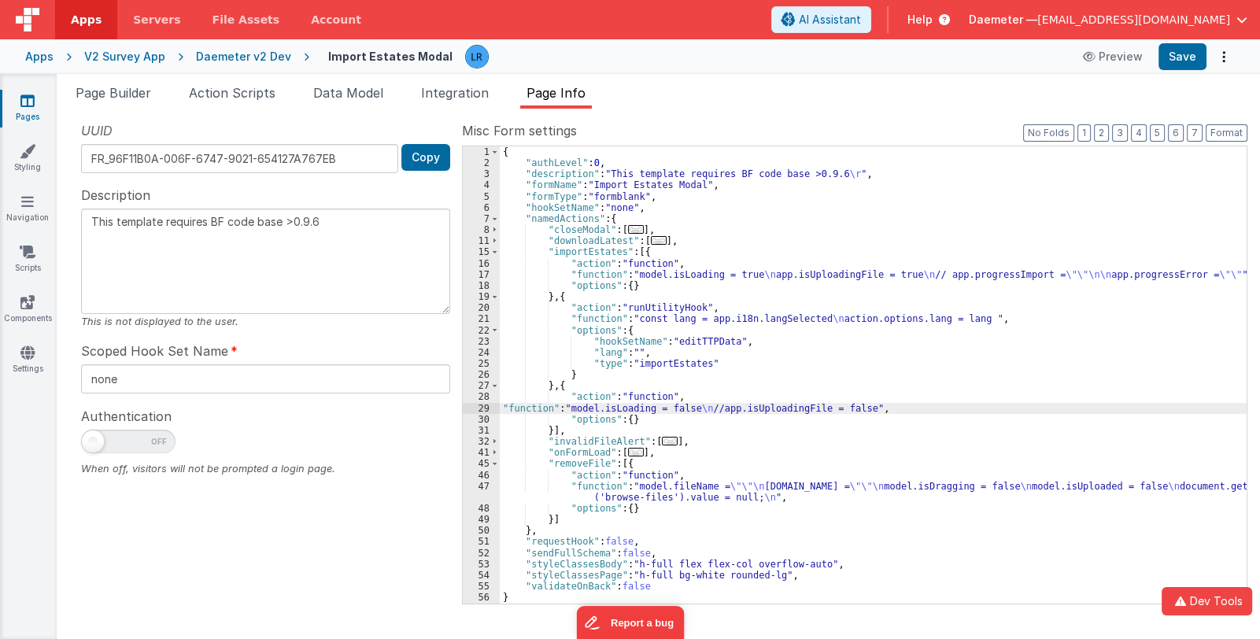
click at [480, 407] on div "29" at bounding box center [481, 408] width 37 height 11
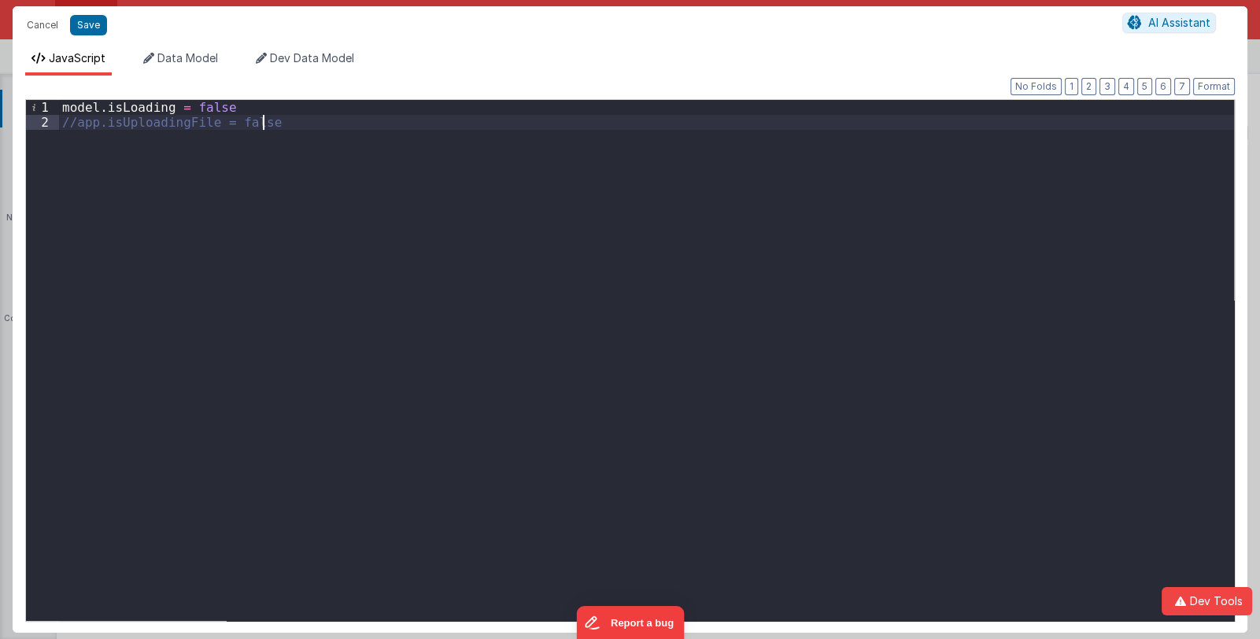
click at [311, 126] on div "model . isLoading = false //app.isUploadingFile = false" at bounding box center [646, 375] width 1175 height 551
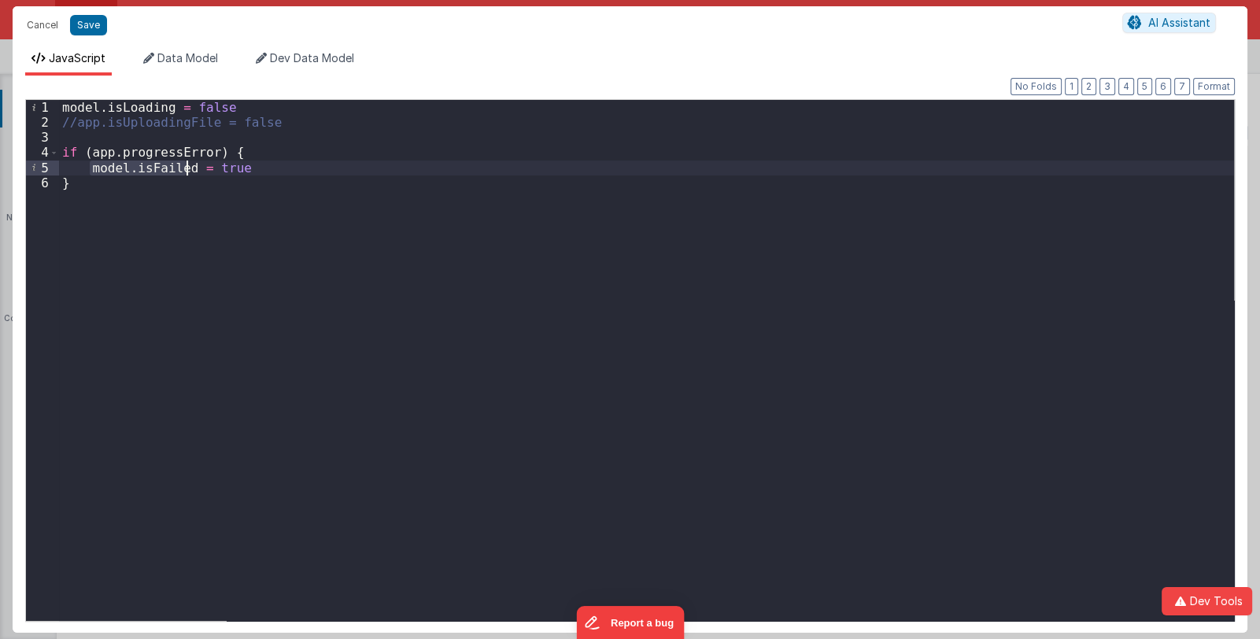
drag, startPoint x: 89, startPoint y: 169, endPoint x: 186, endPoint y: 169, distance: 96.8
click at [186, 169] on div "model . isLoading = false //app.isUploadingFile = false if ( app . progressErro…" at bounding box center [646, 375] width 1175 height 551
click at [88, 27] on button "Save" at bounding box center [88, 25] width 37 height 20
type textarea "This template requires BF code base >0.9.6"
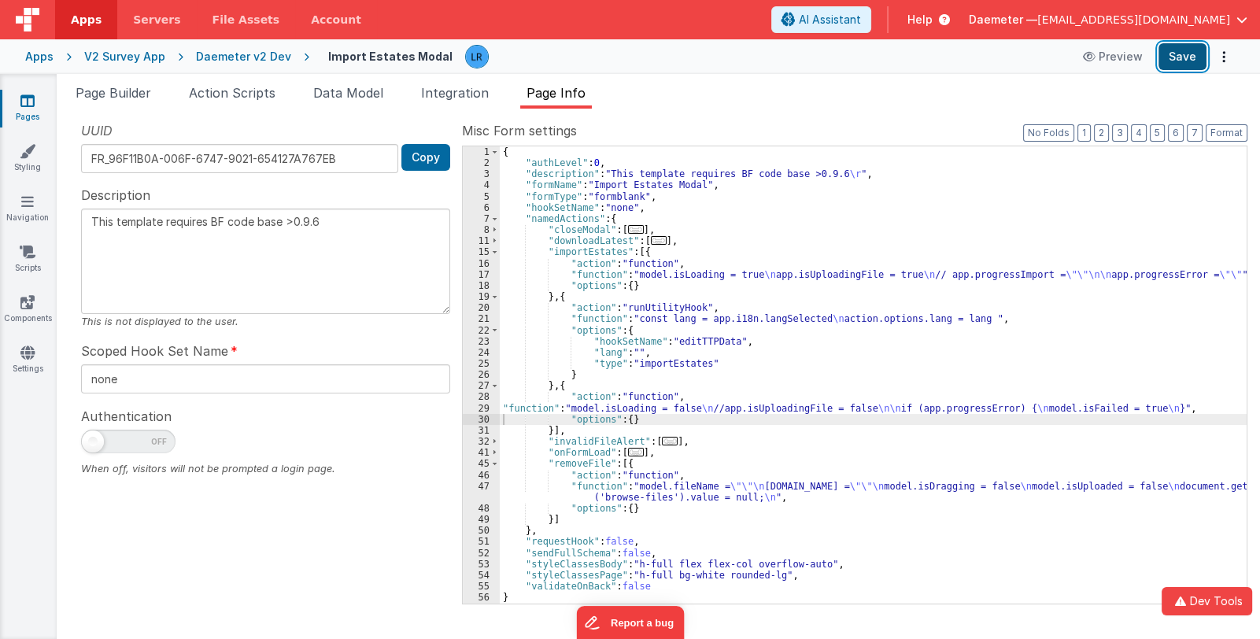
click at [1201, 57] on button "Save" at bounding box center [1182, 56] width 48 height 27
click at [330, 95] on span "Data Model" at bounding box center [348, 93] width 70 height 16
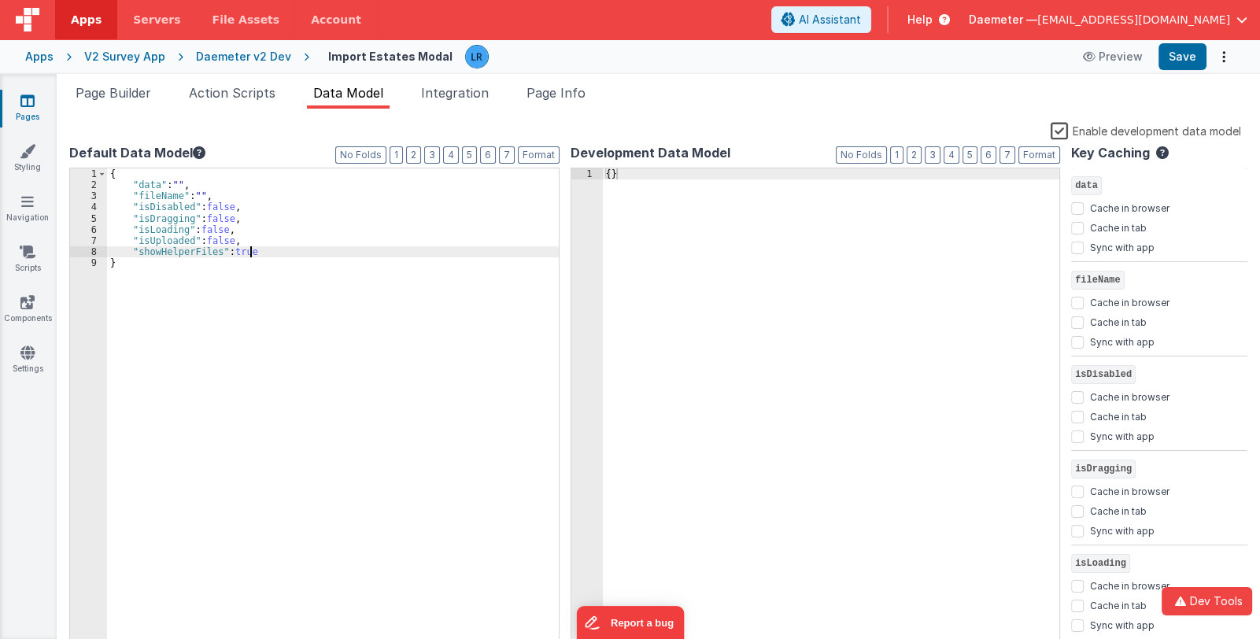
click at [264, 250] on div "{ "data" : "" , "fileName" : "" , "isDisabled" : false , "isDragging" : false ,…" at bounding box center [333, 421] width 452 height 507
click at [252, 234] on div "{ "data" : "" , "fileName" : "" , "isDisabled" : false , "isDragging" : false ,…" at bounding box center [333, 421] width 452 height 507
click at [249, 238] on div "{ "data" : "" , "fileName" : "" , "isDisabled" : false , "isDragging" : false ,…" at bounding box center [333, 421] width 452 height 507
click at [189, 248] on div "{ "data" : "" , "fileName" : "" , "isDisabled" : false , "isDragging" : false ,…" at bounding box center [333, 421] width 452 height 507
click at [1178, 59] on button "Save" at bounding box center [1182, 56] width 48 height 27
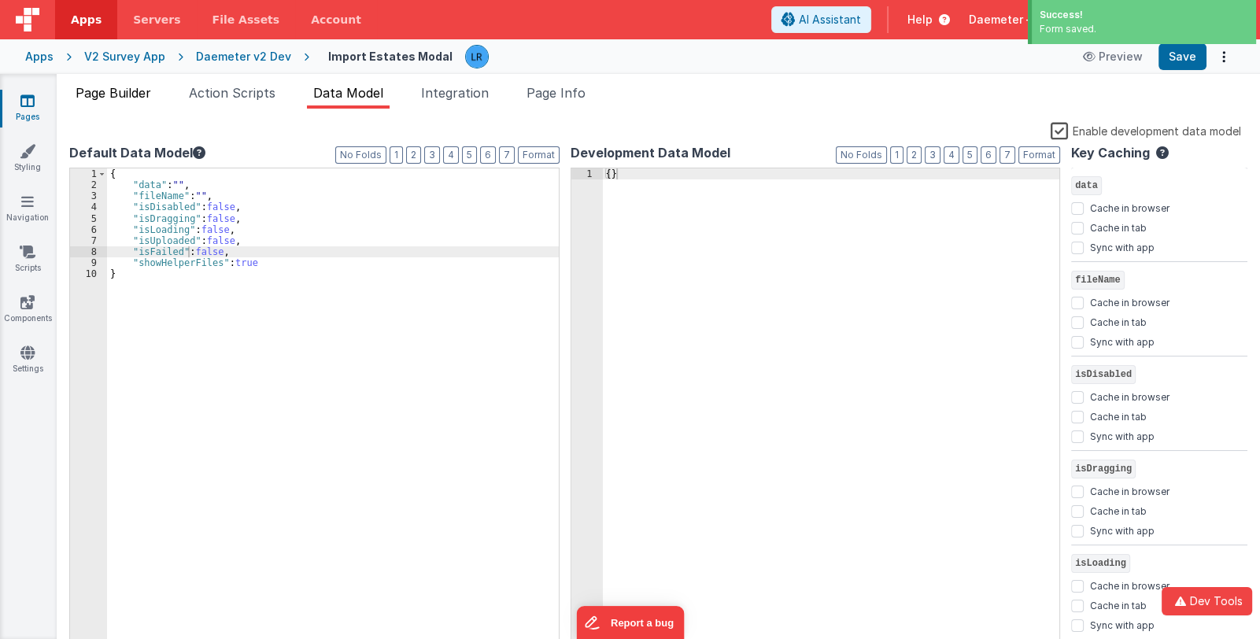
click at [122, 94] on span "Page Builder" at bounding box center [114, 93] width 76 height 16
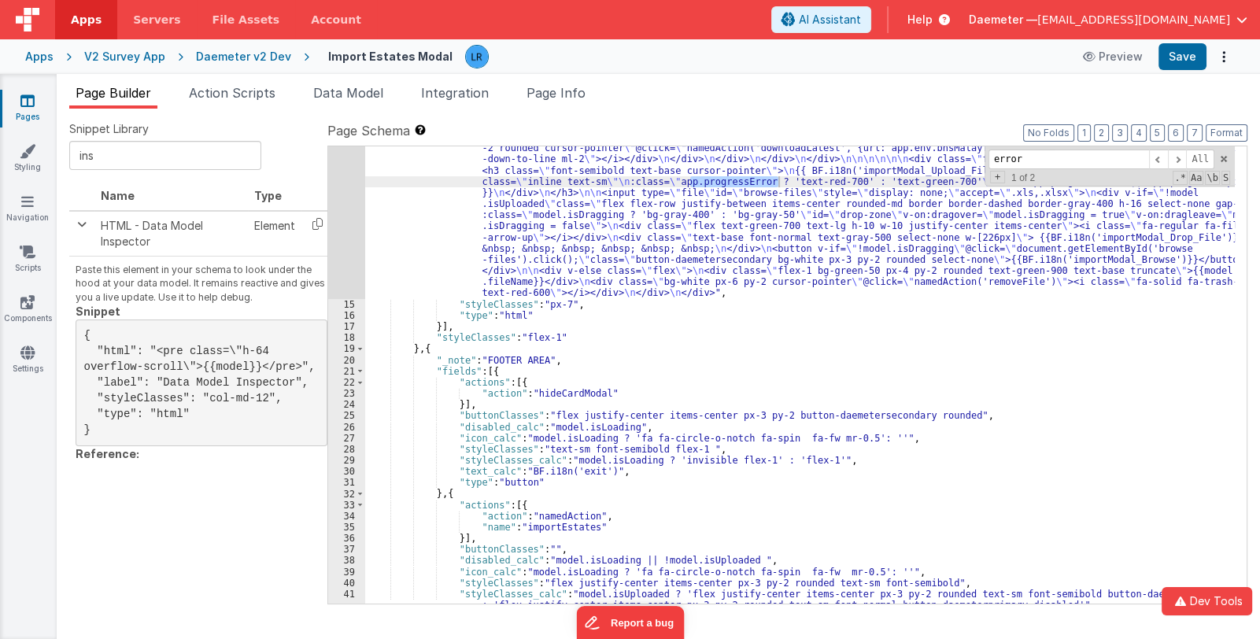
click at [735, 553] on div ""html" : "<div class= \" text-gray-900 font-normal text-base \" >{{BF.i18n('imp…" at bounding box center [799, 349] width 869 height 837
click at [739, 558] on div ""html" : "<div class= \" text-gray-900 font-normal text-base \" >{{BF.i18n('imp…" at bounding box center [799, 349] width 869 height 837
drag, startPoint x: 784, startPoint y: 557, endPoint x: 824, endPoint y: 559, distance: 39.4
click at [824, 559] on div ""html" : "<div class= \" text-gray-900 font-normal text-base \" >{{BF.i18n('imp…" at bounding box center [799, 349] width 869 height 837
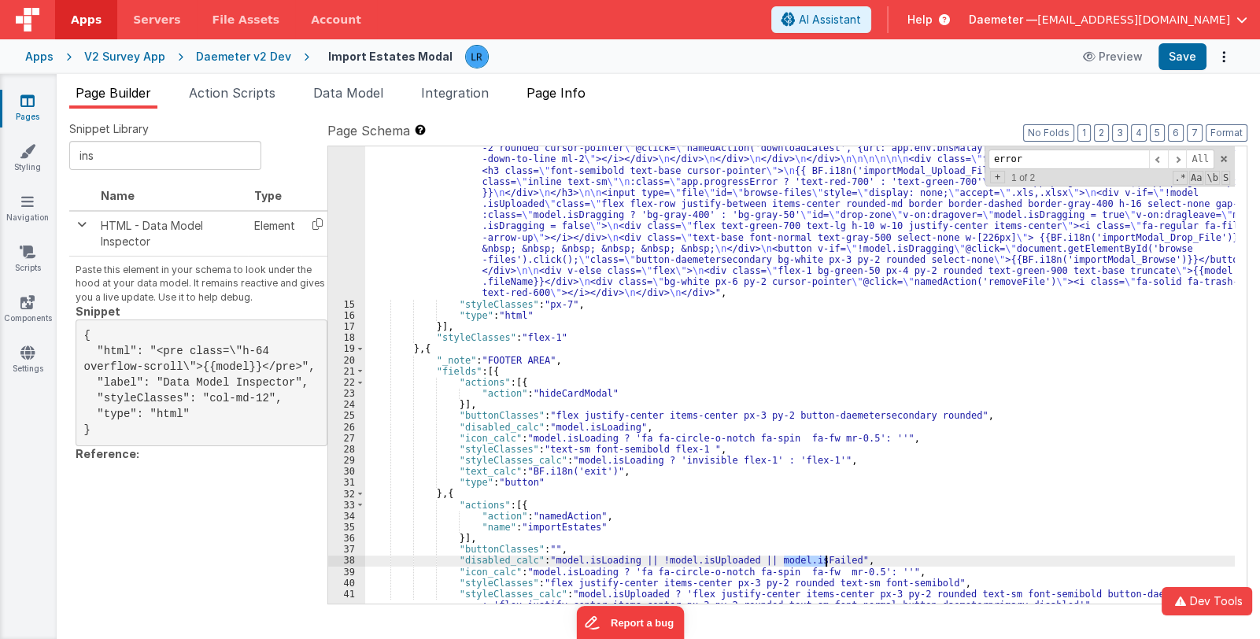
click at [580, 98] on span "Page Info" at bounding box center [555, 93] width 59 height 16
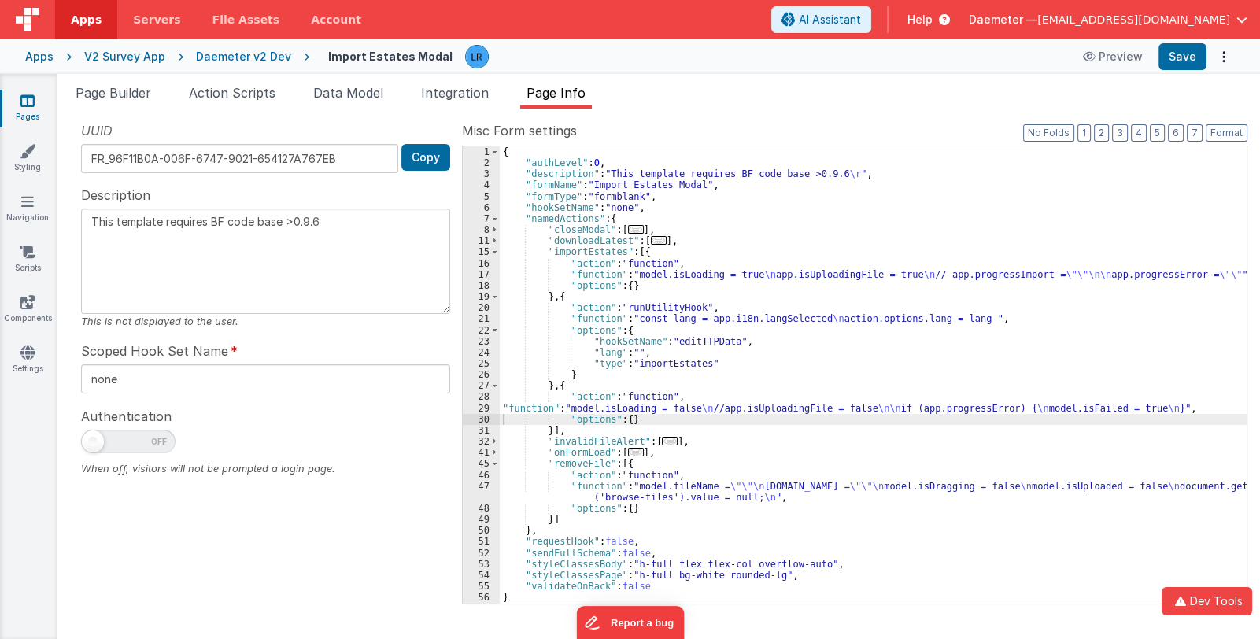
click at [618, 489] on div "{ "authLevel" : 0 , "description" : "This template requires BF code base >0.9.6…" at bounding box center [873, 386] width 747 height 480
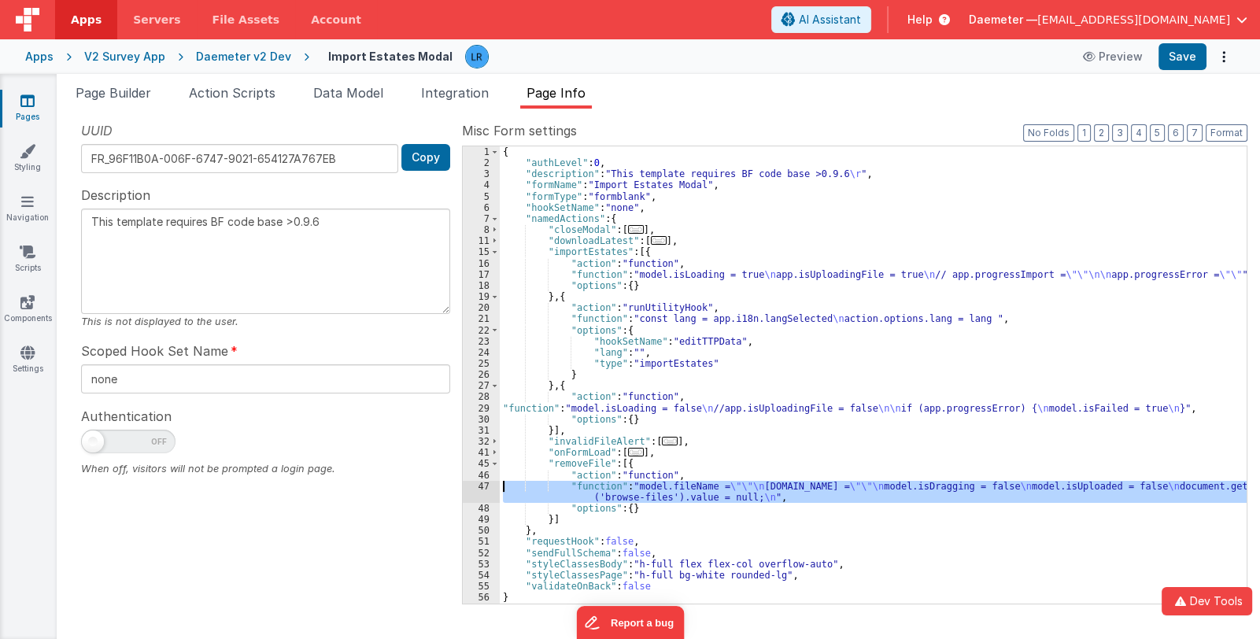
click at [480, 488] on div "47" at bounding box center [481, 492] width 37 height 22
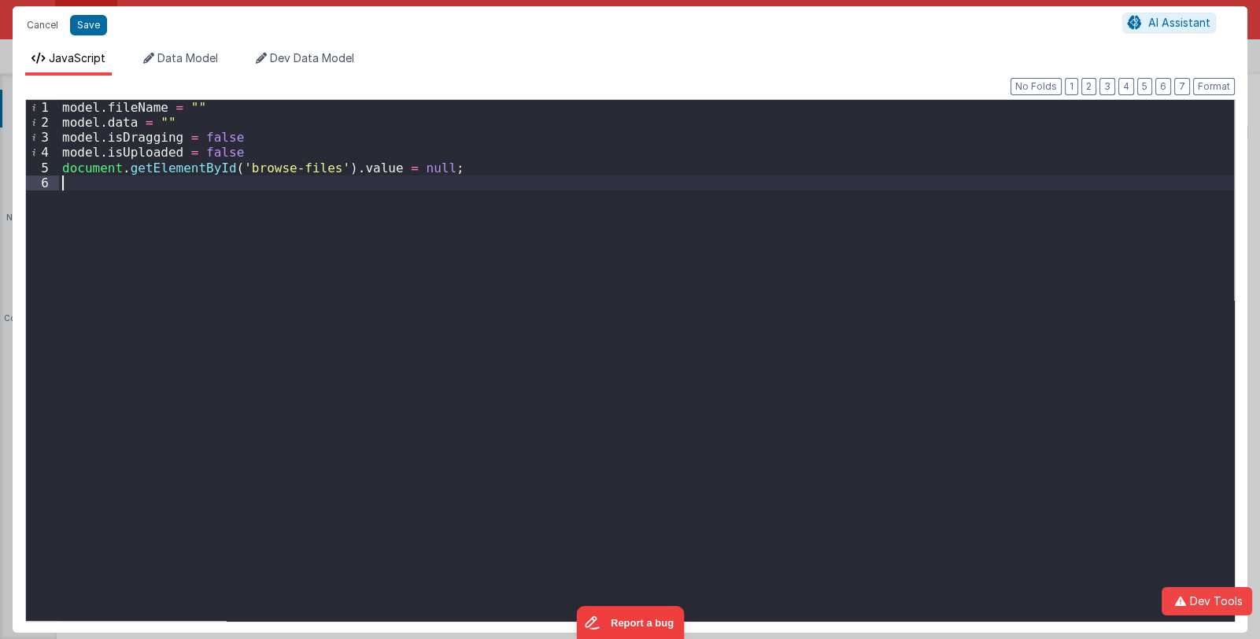
click at [245, 154] on div "model . fileName = "" model . data = "" model . isDragging = false model . isUp…" at bounding box center [646, 375] width 1175 height 551
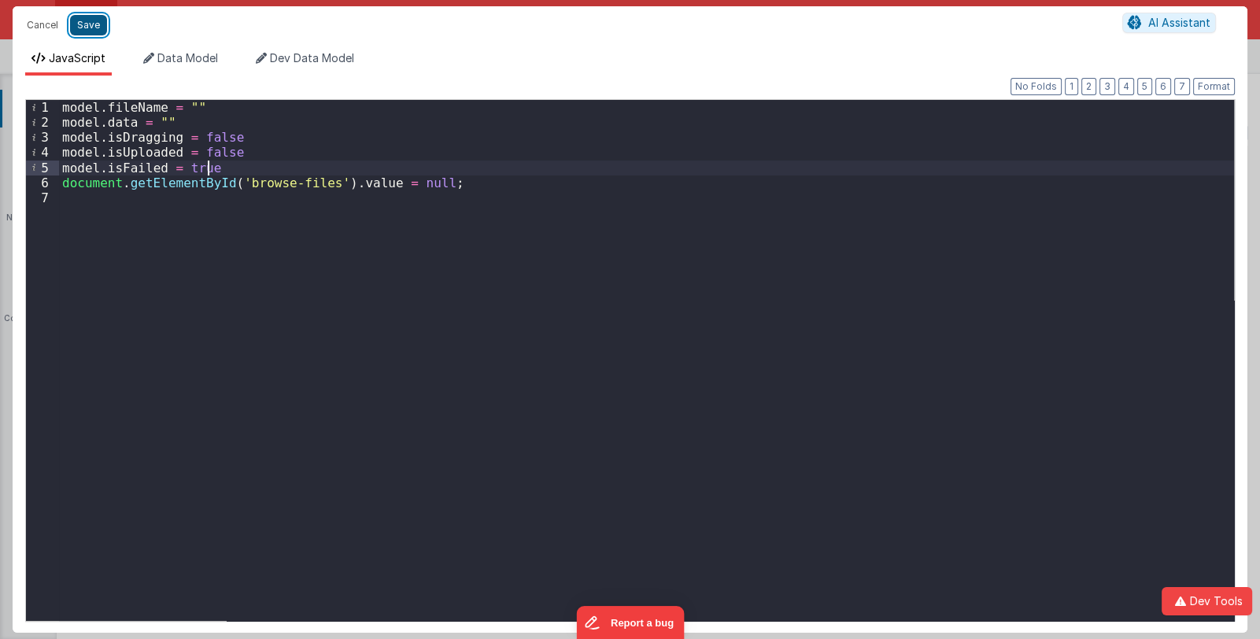
click at [87, 24] on button "Save" at bounding box center [88, 25] width 37 height 20
type textarea "This template requires BF code base >0.9.6"
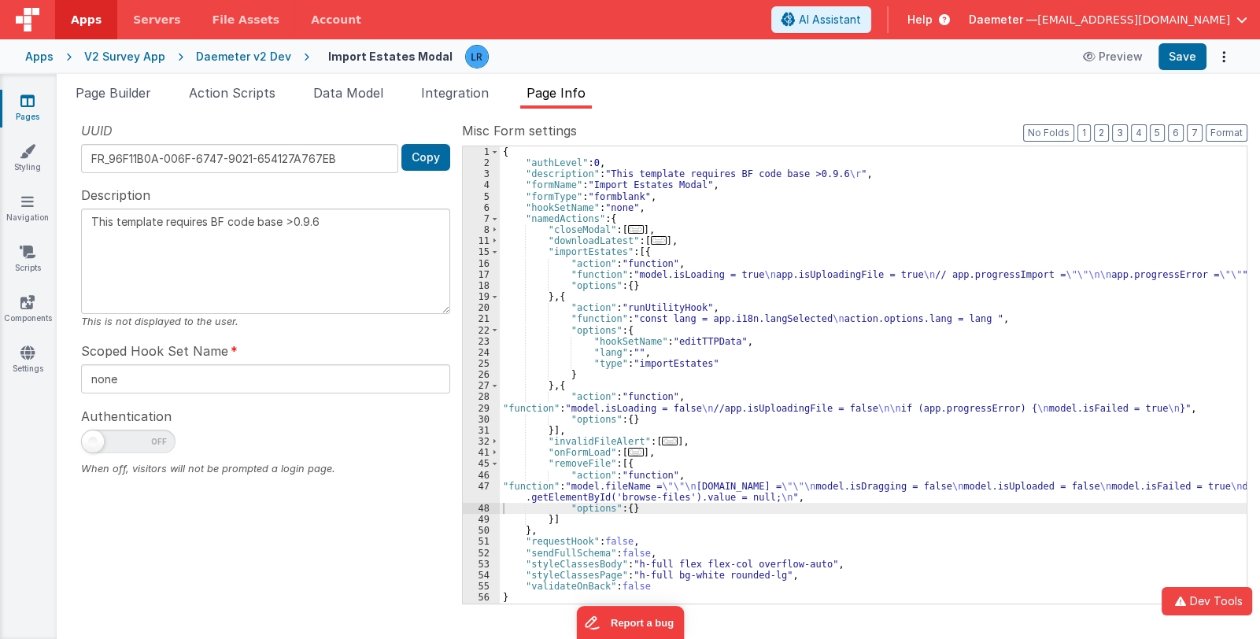
click at [535, 498] on div "{ "authLevel" : 0 , "description" : "This template requires BF code base >0.9.6…" at bounding box center [873, 386] width 747 height 480
click at [481, 493] on div "47" at bounding box center [481, 492] width 37 height 22
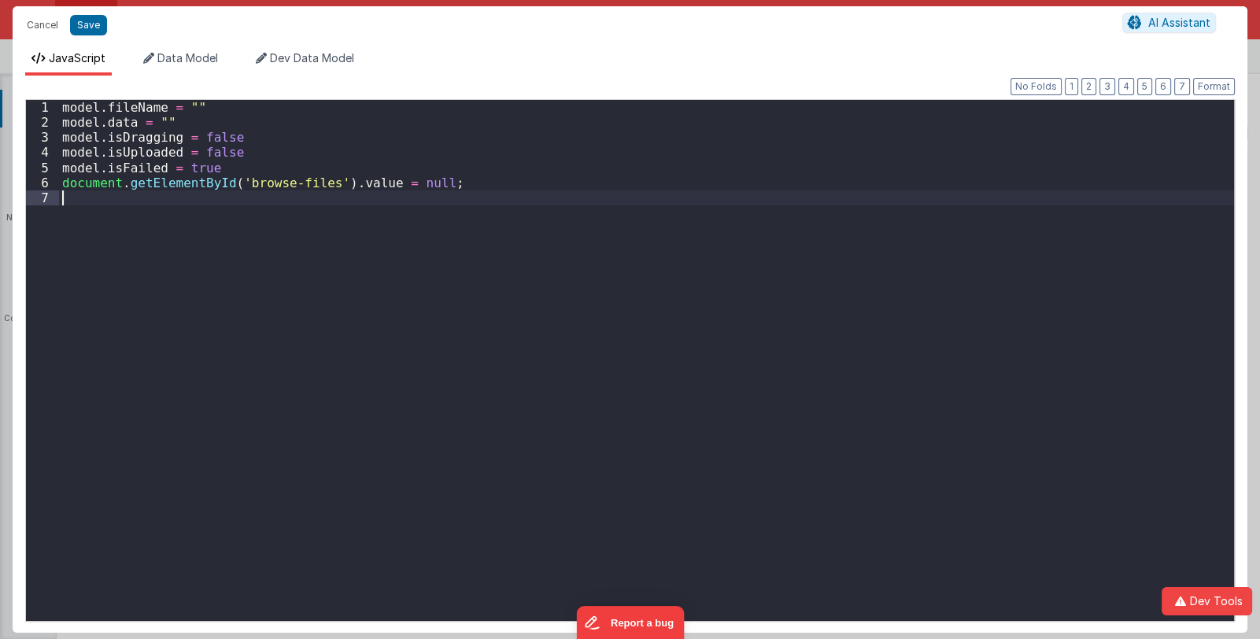
click at [481, 493] on div "model . fileName = "" model . data = "" model . isDragging = false model . isUp…" at bounding box center [646, 375] width 1175 height 551
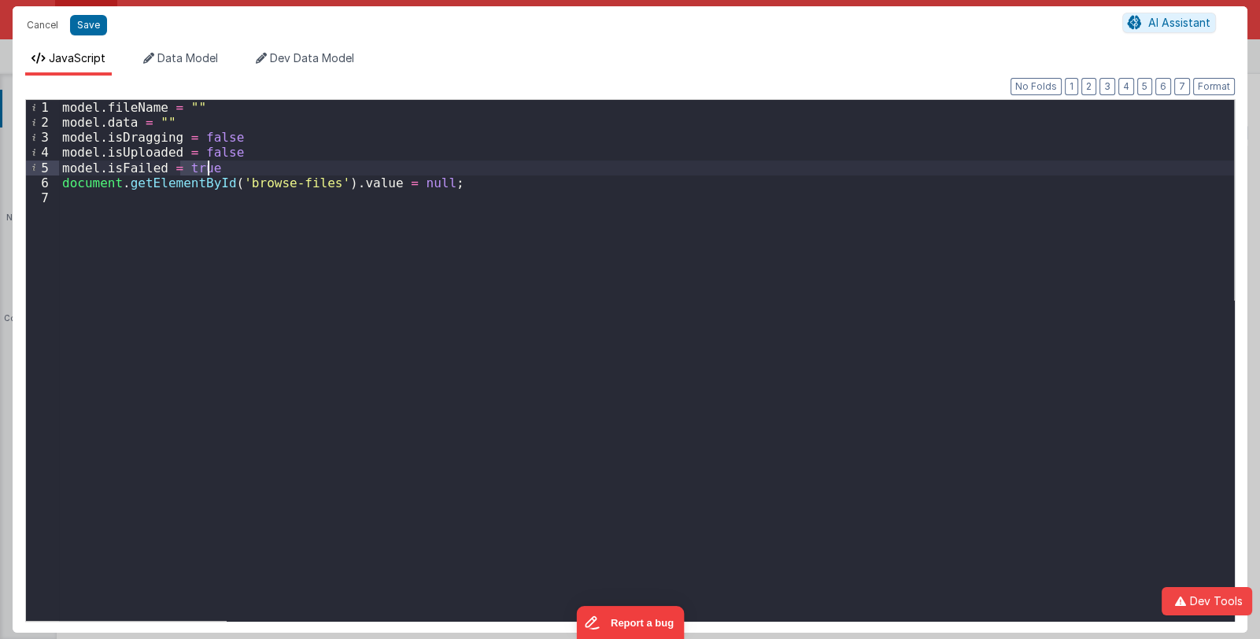
drag, startPoint x: 180, startPoint y: 164, endPoint x: 213, endPoint y: 168, distance: 33.2
click at [213, 168] on div "model . fileName = "" model . data = "" model . isDragging = false model . isUp…" at bounding box center [646, 375] width 1175 height 551
click at [78, 26] on button "Save" at bounding box center [88, 25] width 37 height 20
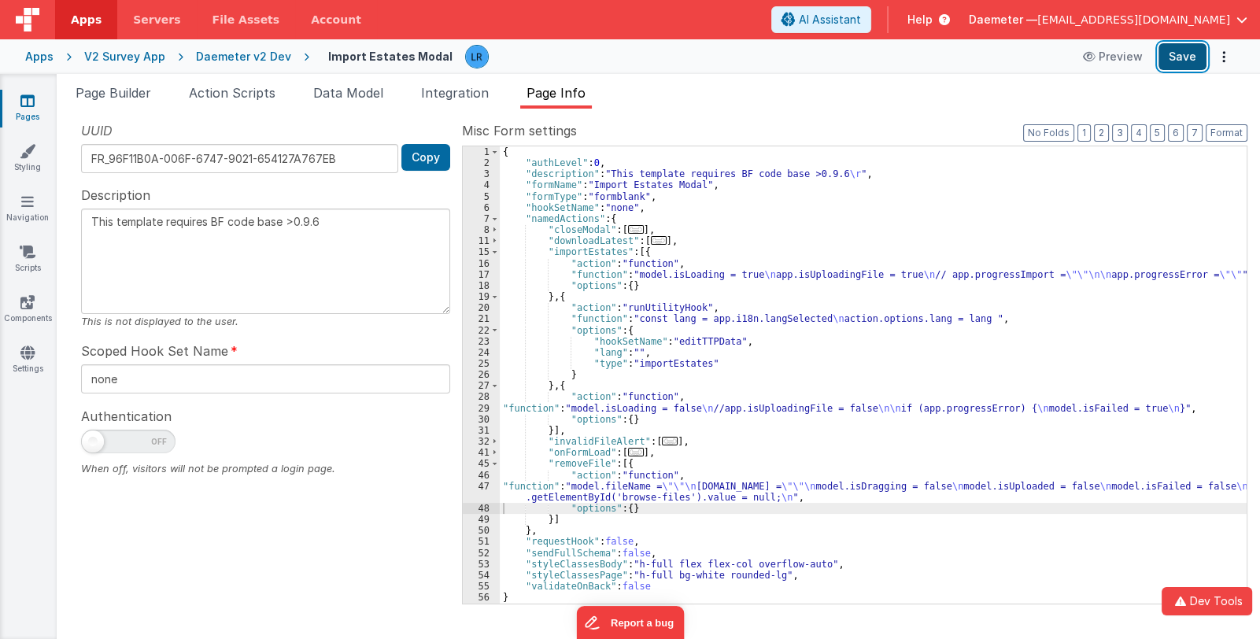
click at [1168, 52] on button "Save" at bounding box center [1182, 56] width 48 height 27
click at [539, 406] on div "{ "authLevel" : 0 , "description" : "This template requires BF code base >0.9.6…" at bounding box center [873, 386] width 747 height 480
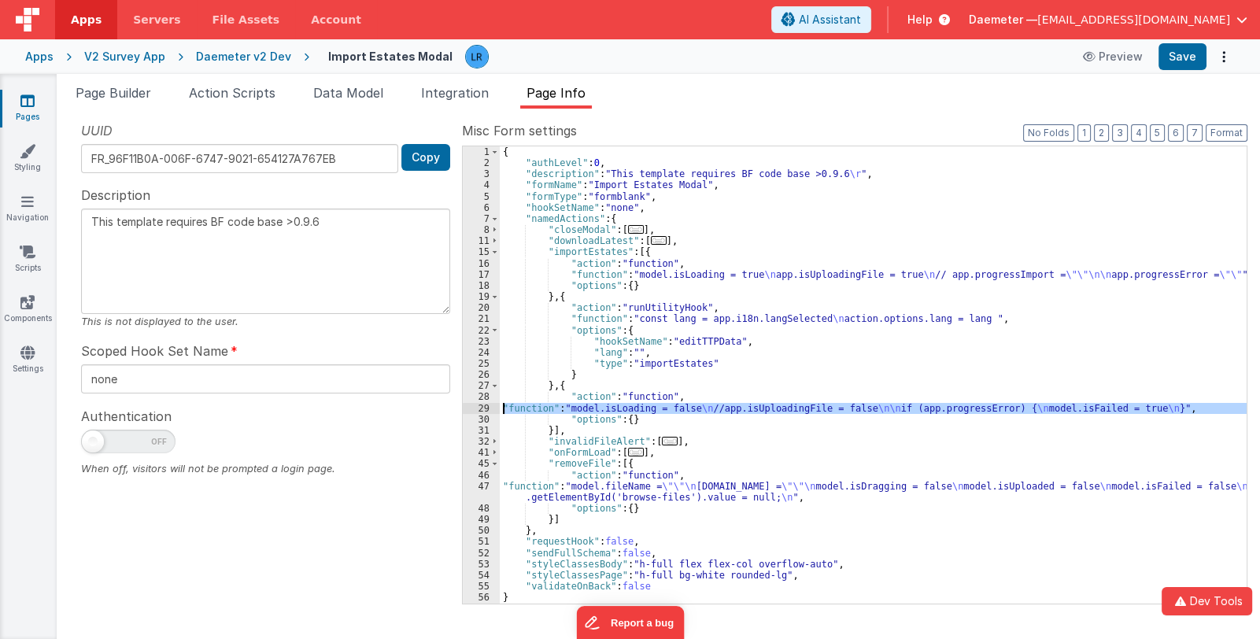
click at [473, 407] on div "29" at bounding box center [481, 408] width 37 height 11
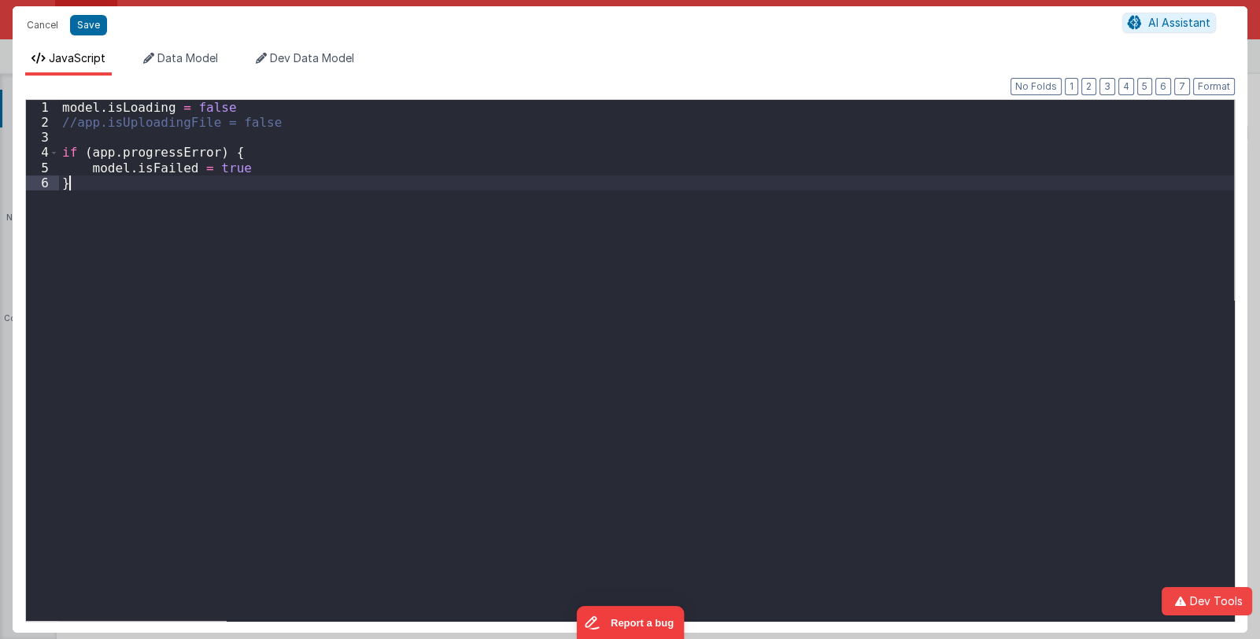
click at [473, 407] on div "model . isLoading = false //app.isUploadingFile = false if ( app . progressErro…" at bounding box center [646, 375] width 1175 height 551
click at [47, 24] on button "Cancel" at bounding box center [42, 25] width 47 height 22
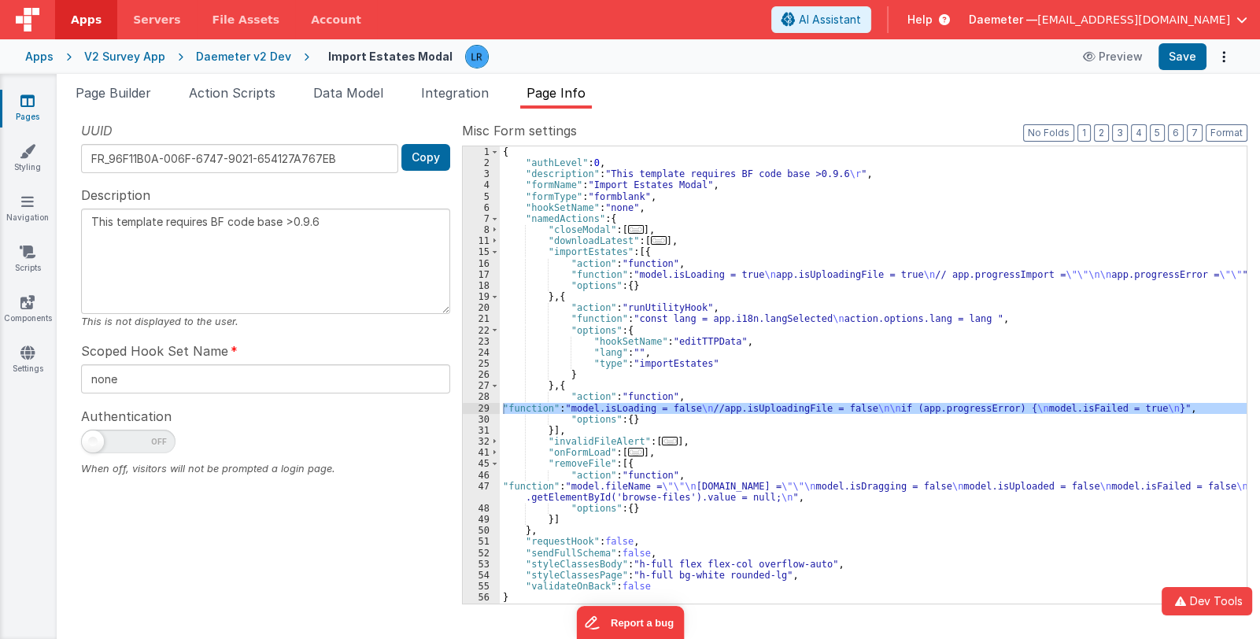
click at [1035, 21] on span "Daemeter —" at bounding box center [1003, 20] width 68 height 16
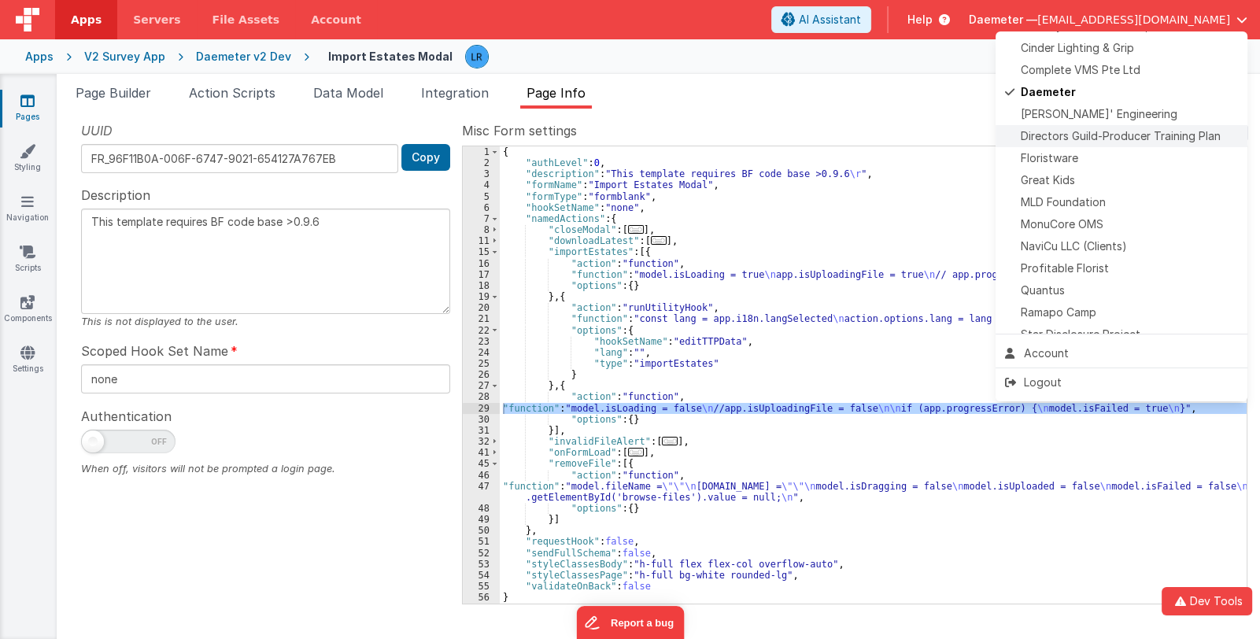
scroll to position [314, 0]
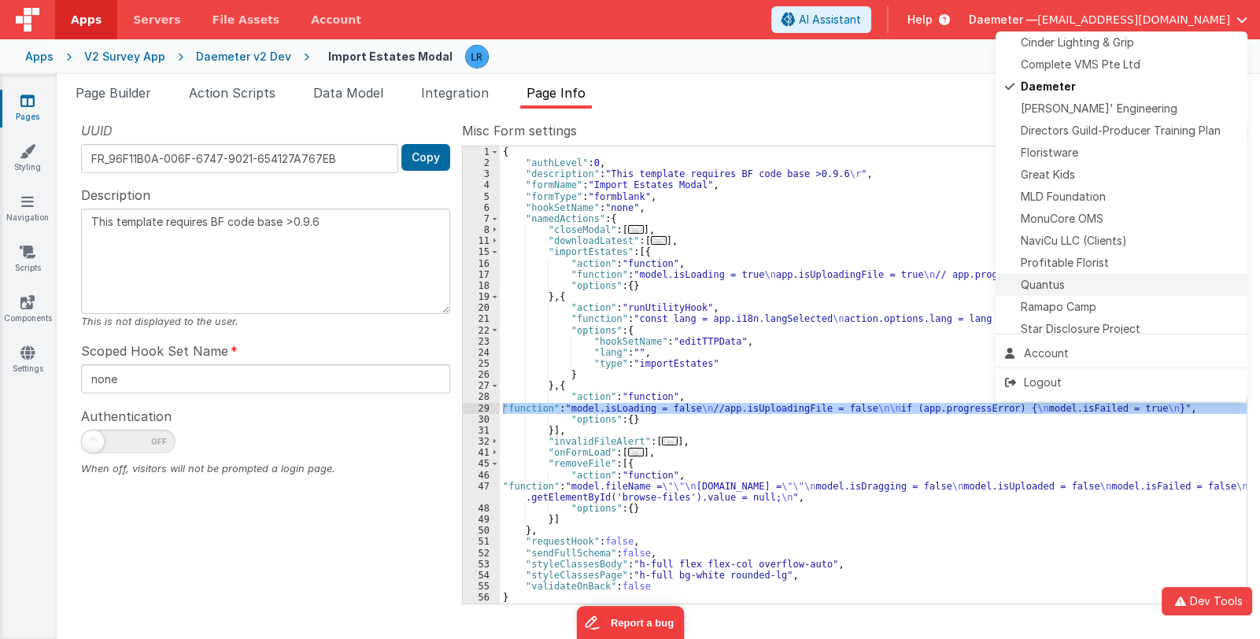
click at [1138, 275] on li "Quantus" at bounding box center [1121, 285] width 252 height 22
type textarea "This template requires BF code base >0.9.6"
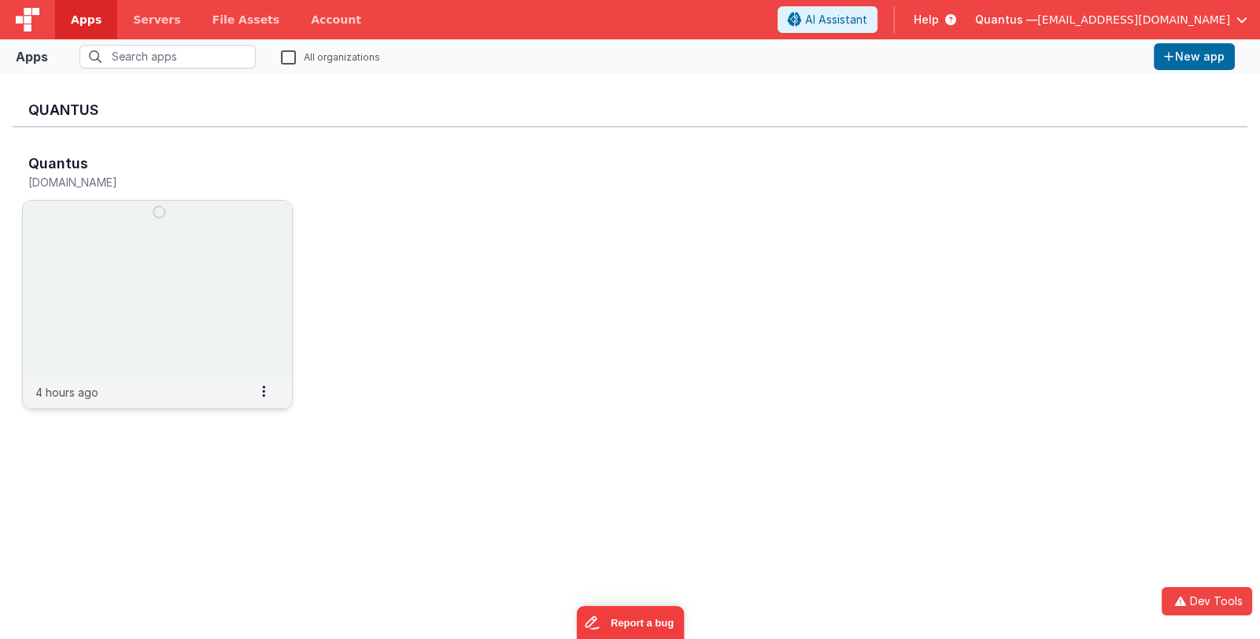
click at [231, 313] on img at bounding box center [157, 289] width 269 height 176
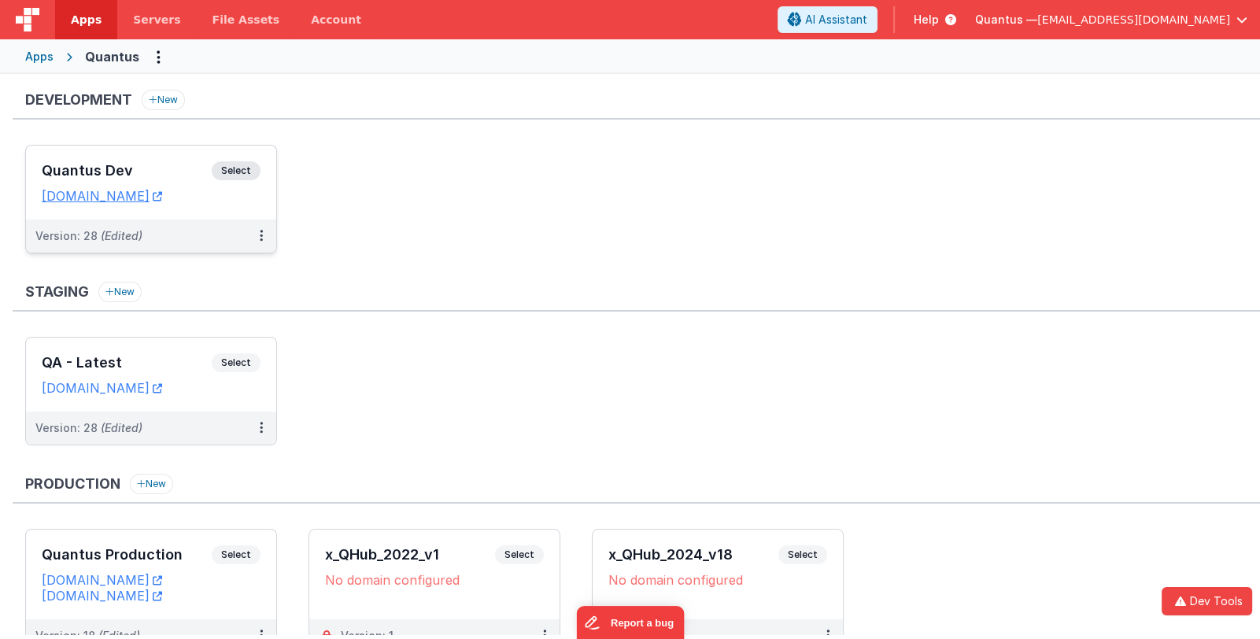
click at [153, 161] on div "Quantus Dev Select" at bounding box center [151, 174] width 219 height 27
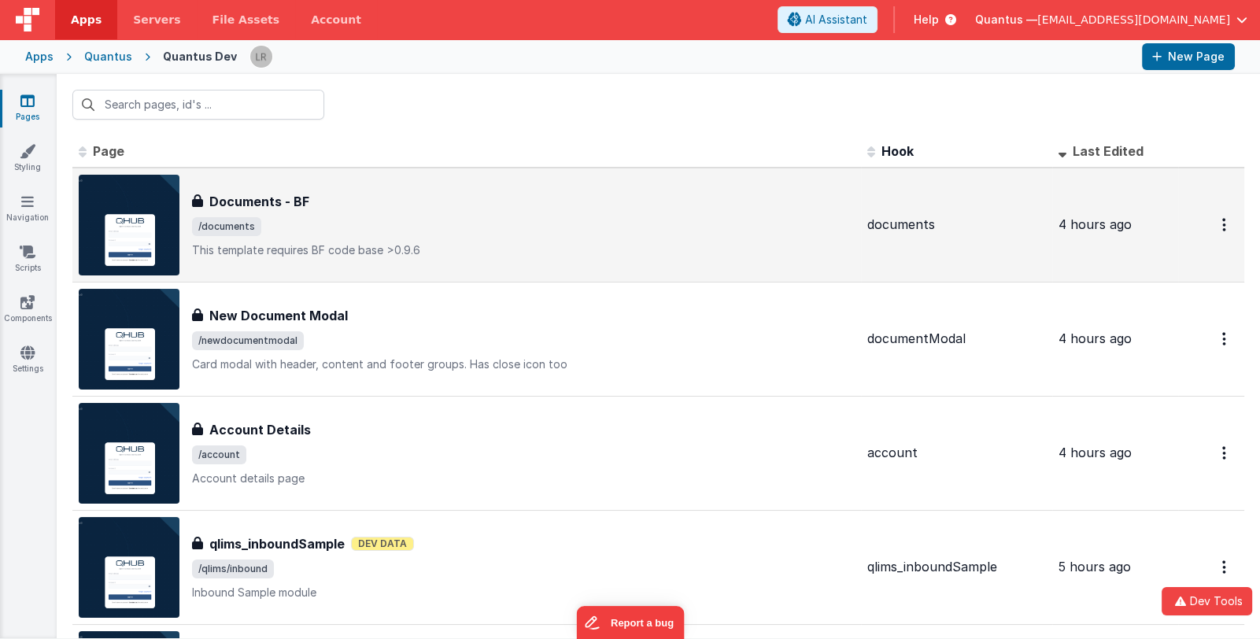
click at [438, 227] on span "/documents" at bounding box center [523, 226] width 663 height 19
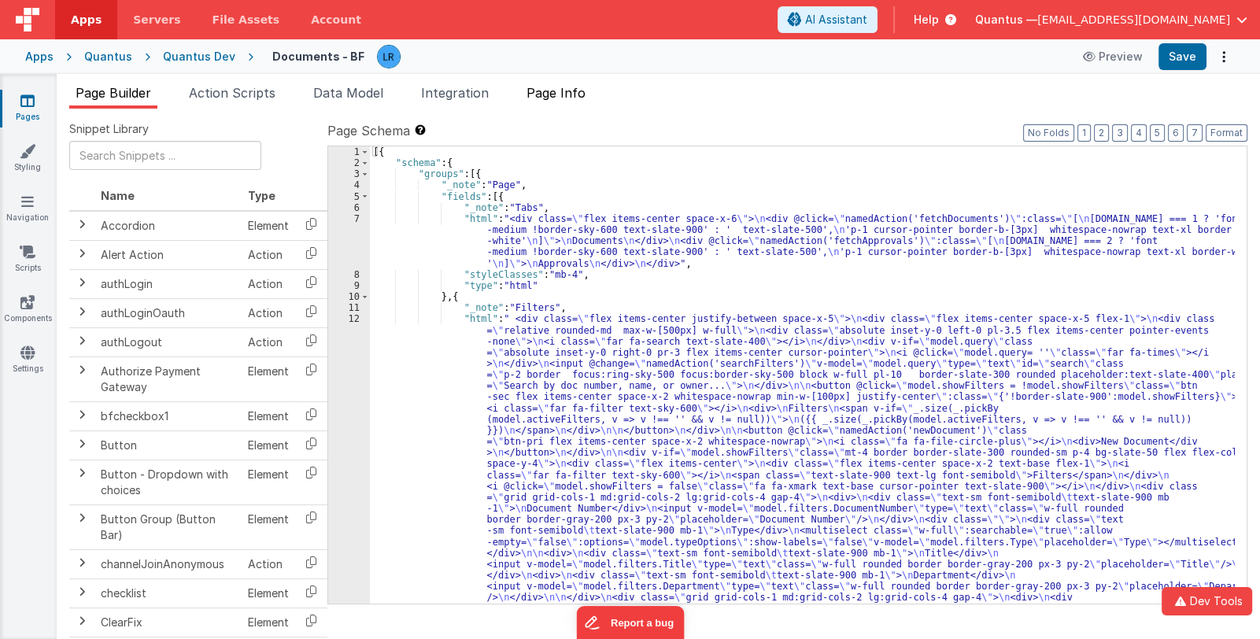
click at [574, 94] on span "Page Info" at bounding box center [555, 93] width 59 height 16
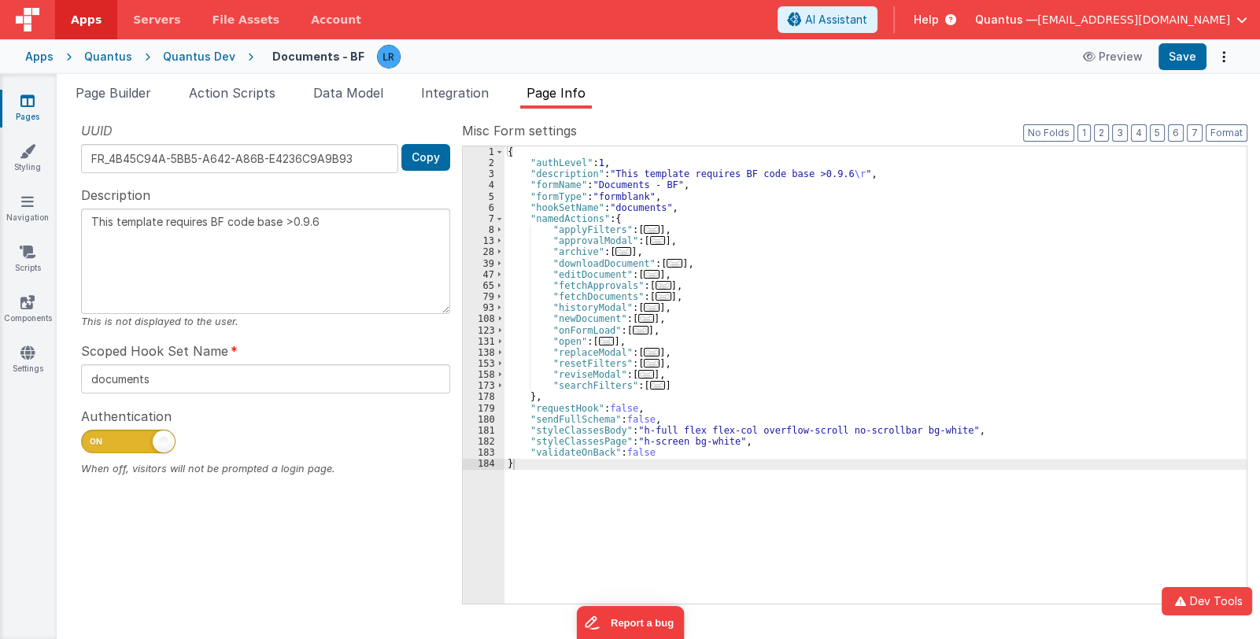
click at [666, 262] on span "..." at bounding box center [674, 263] width 16 height 9
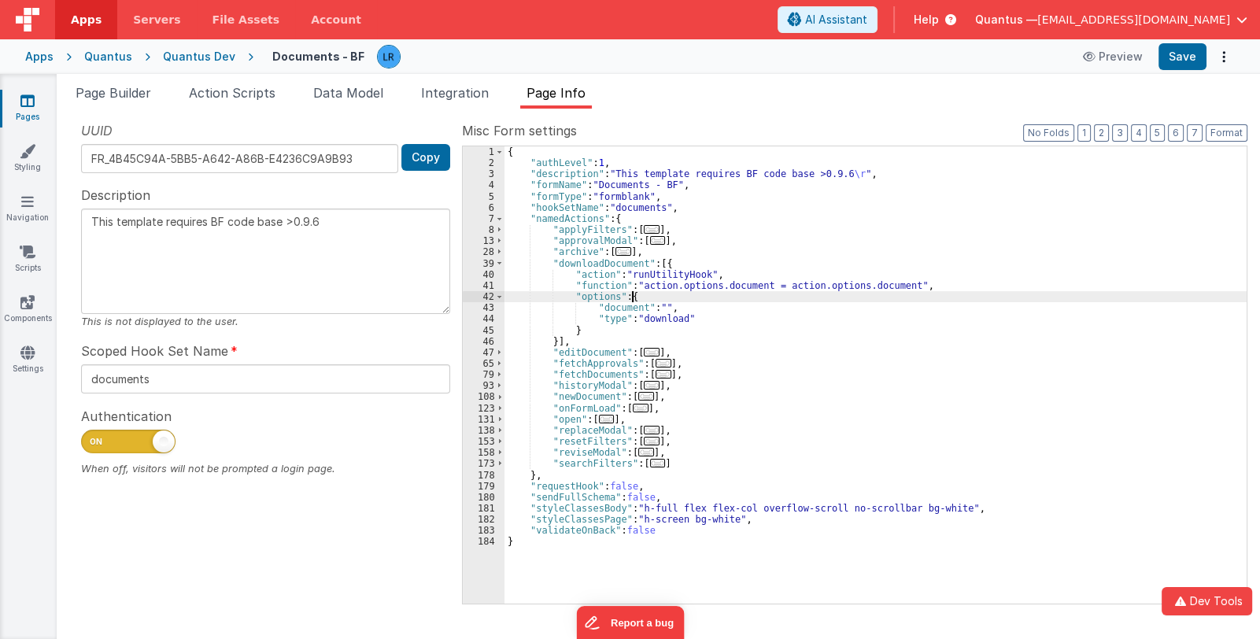
click at [665, 290] on div "{ "authLevel" : 1 , "description" : "This template requires BF code base >0.9.6…" at bounding box center [875, 386] width 742 height 480
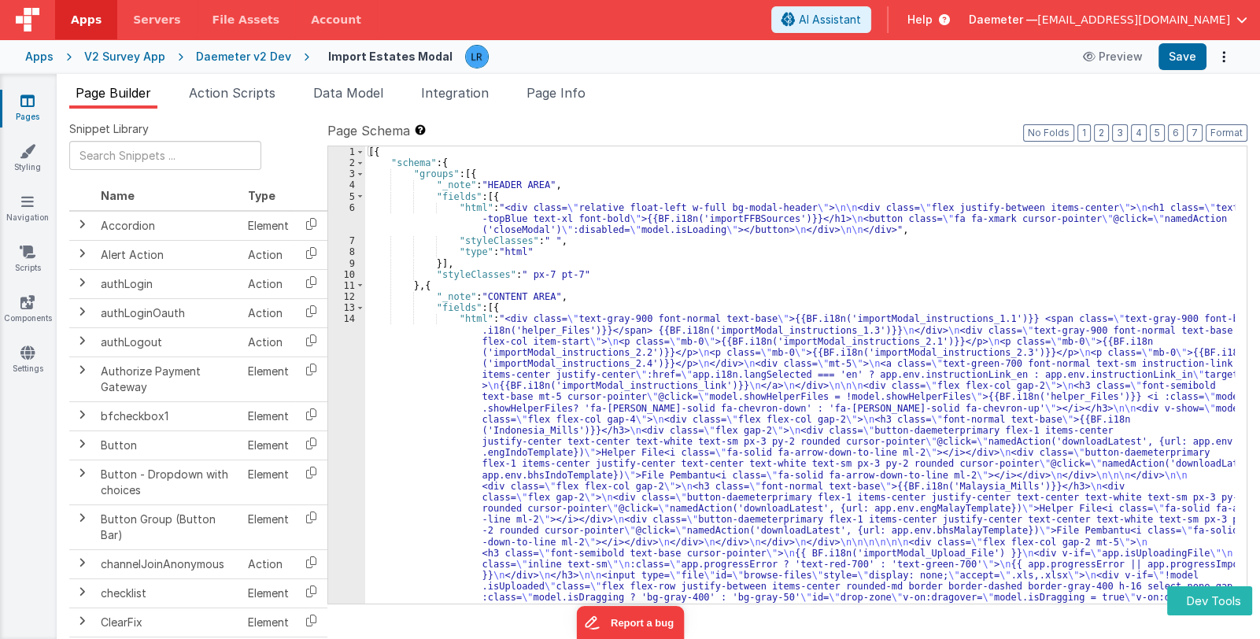
click at [28, 101] on icon at bounding box center [27, 101] width 14 height 16
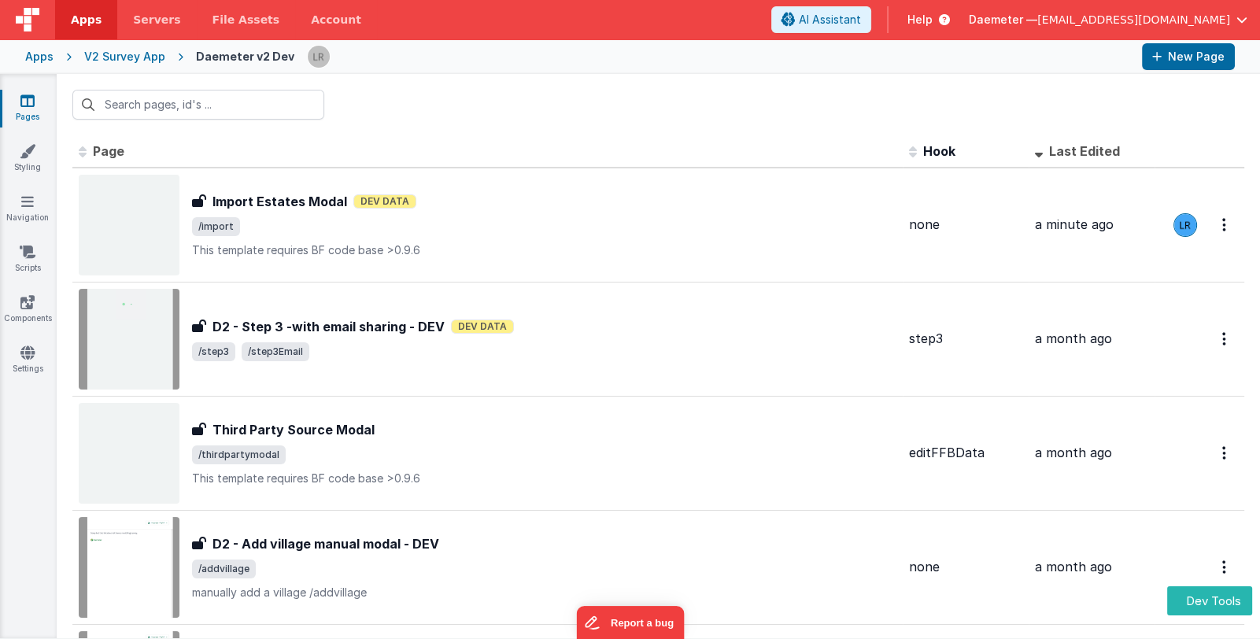
click at [106, 58] on div "V2 Survey App" at bounding box center [124, 57] width 81 height 16
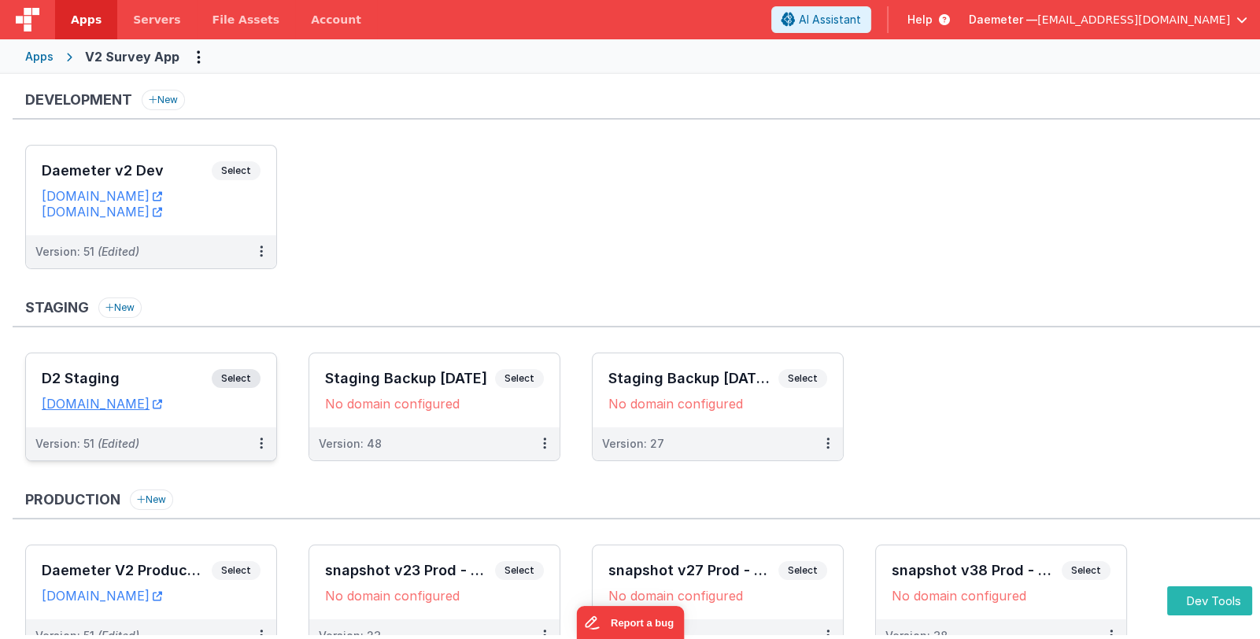
click at [144, 371] on h3 "D2 Staging" at bounding box center [127, 379] width 170 height 16
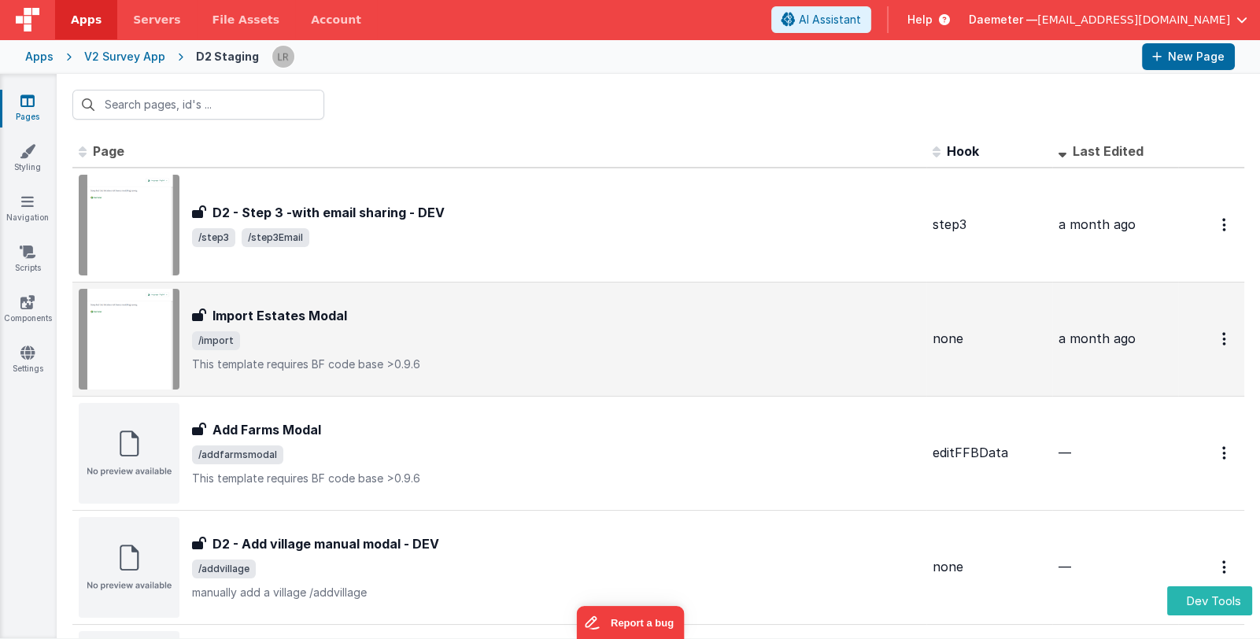
click at [349, 331] on span "/import" at bounding box center [556, 340] width 728 height 19
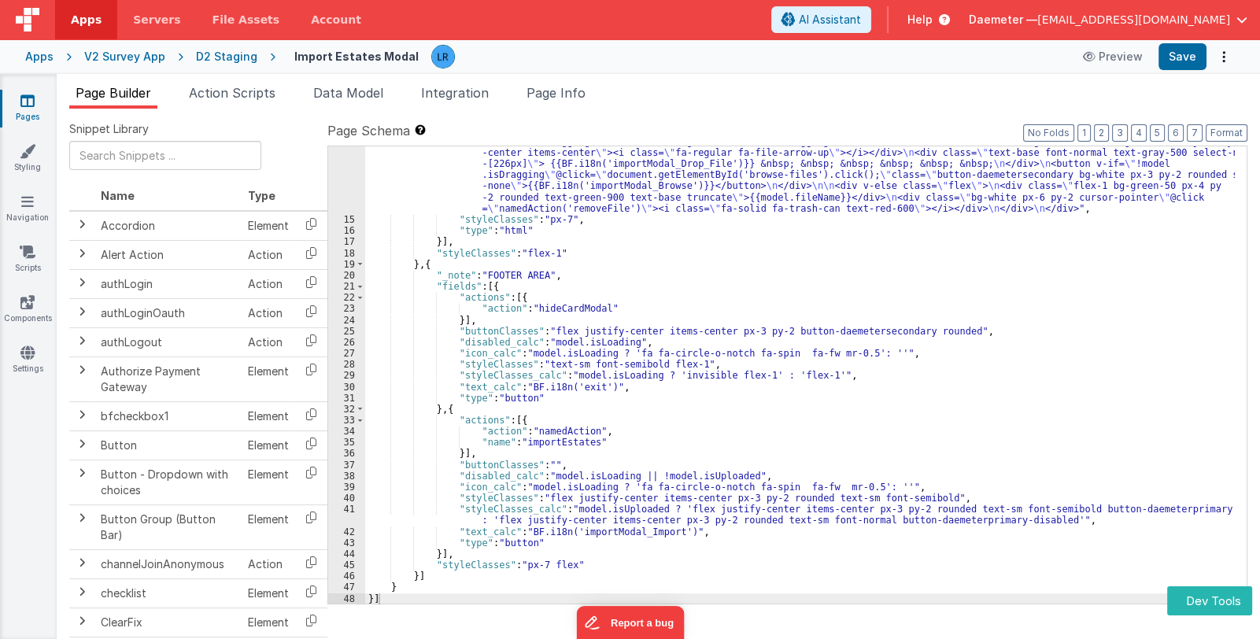
scroll to position [409, 0]
